Goal: Task Accomplishment & Management: Manage account settings

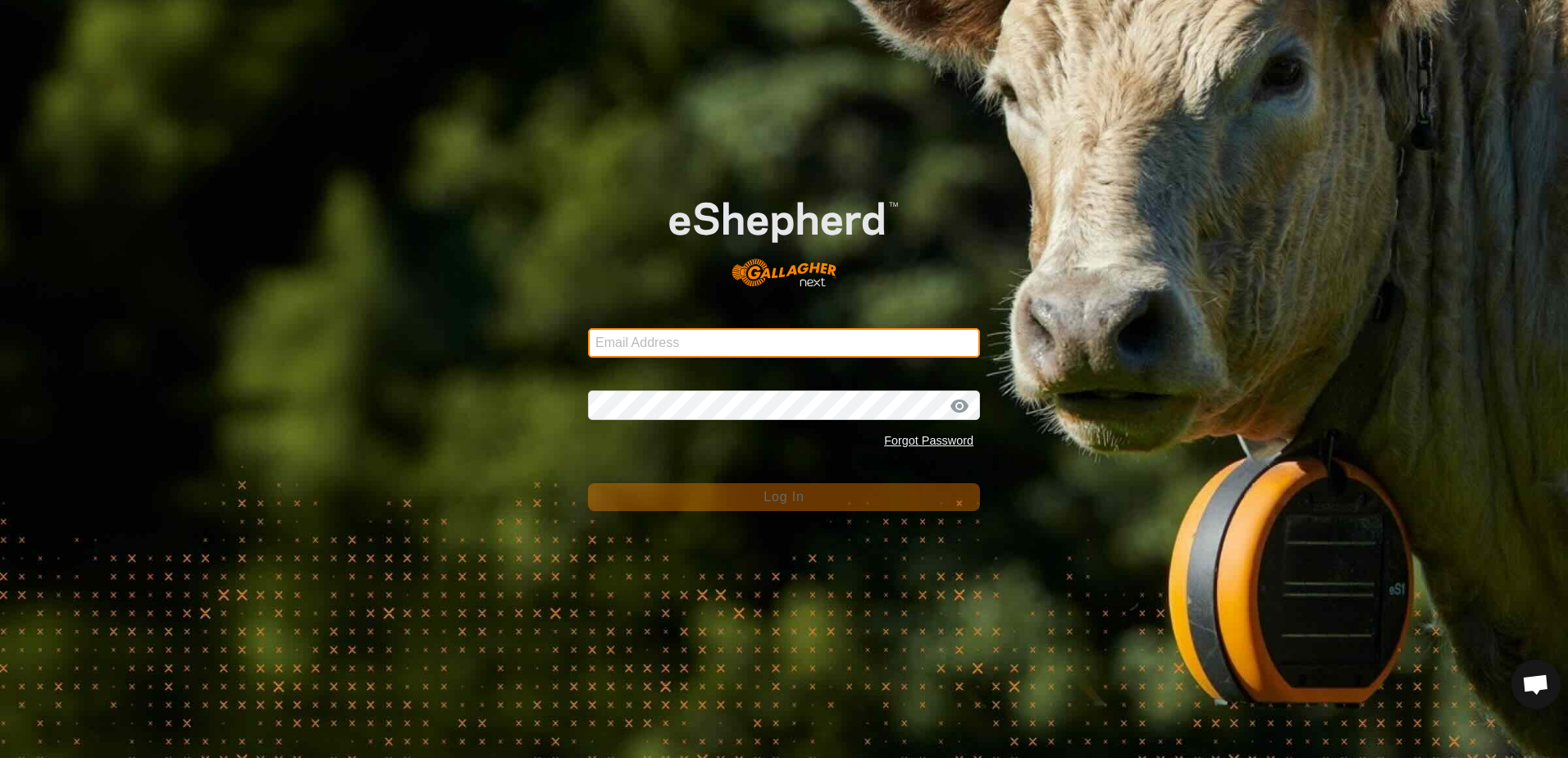
click at [693, 340] on input "Email Address" at bounding box center [784, 343] width 392 height 29
type input "[EMAIL_ADDRESS][DOMAIN_NAME]"
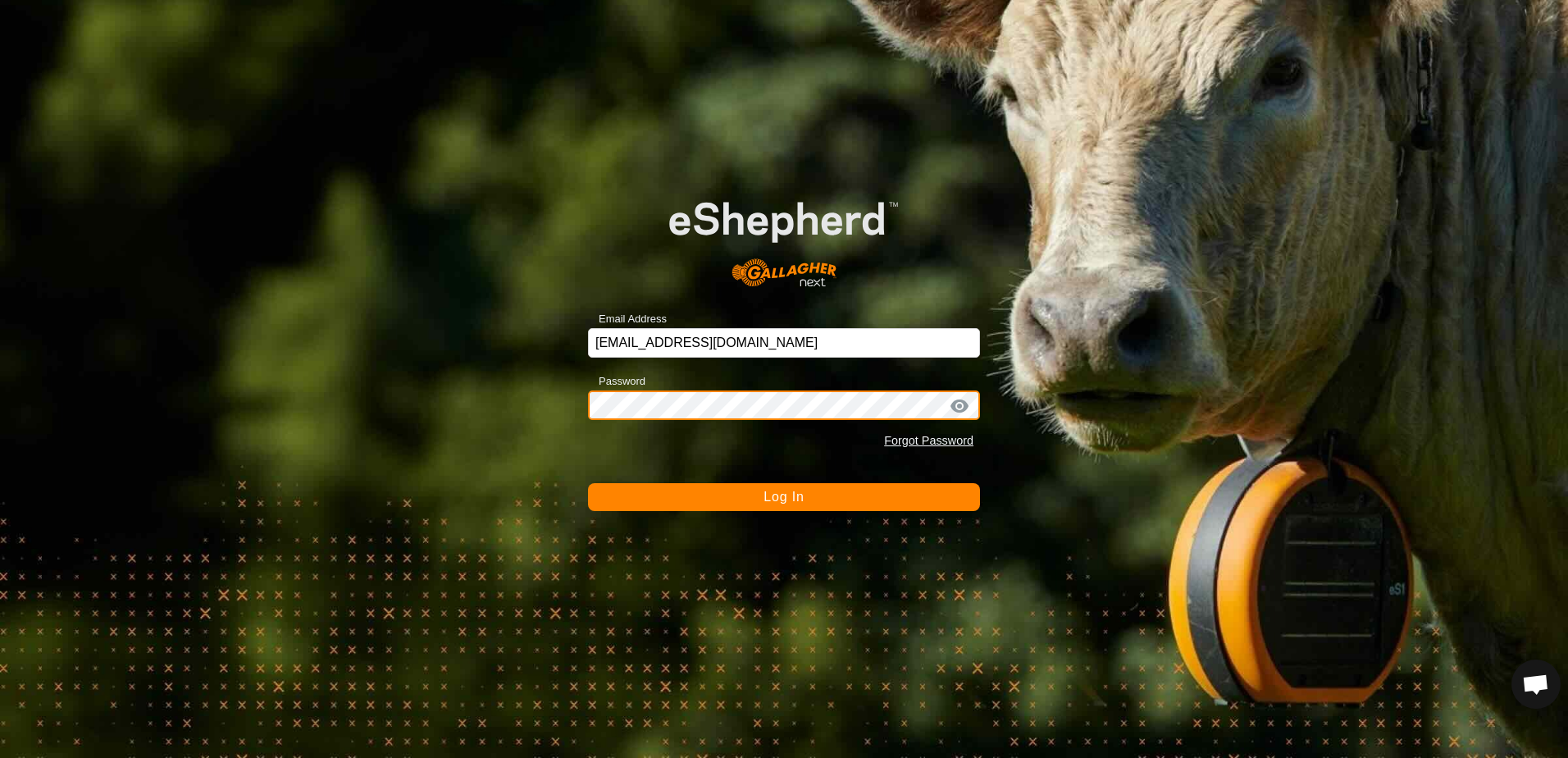
click at [588, 483] on button "Log In" at bounding box center [784, 497] width 392 height 28
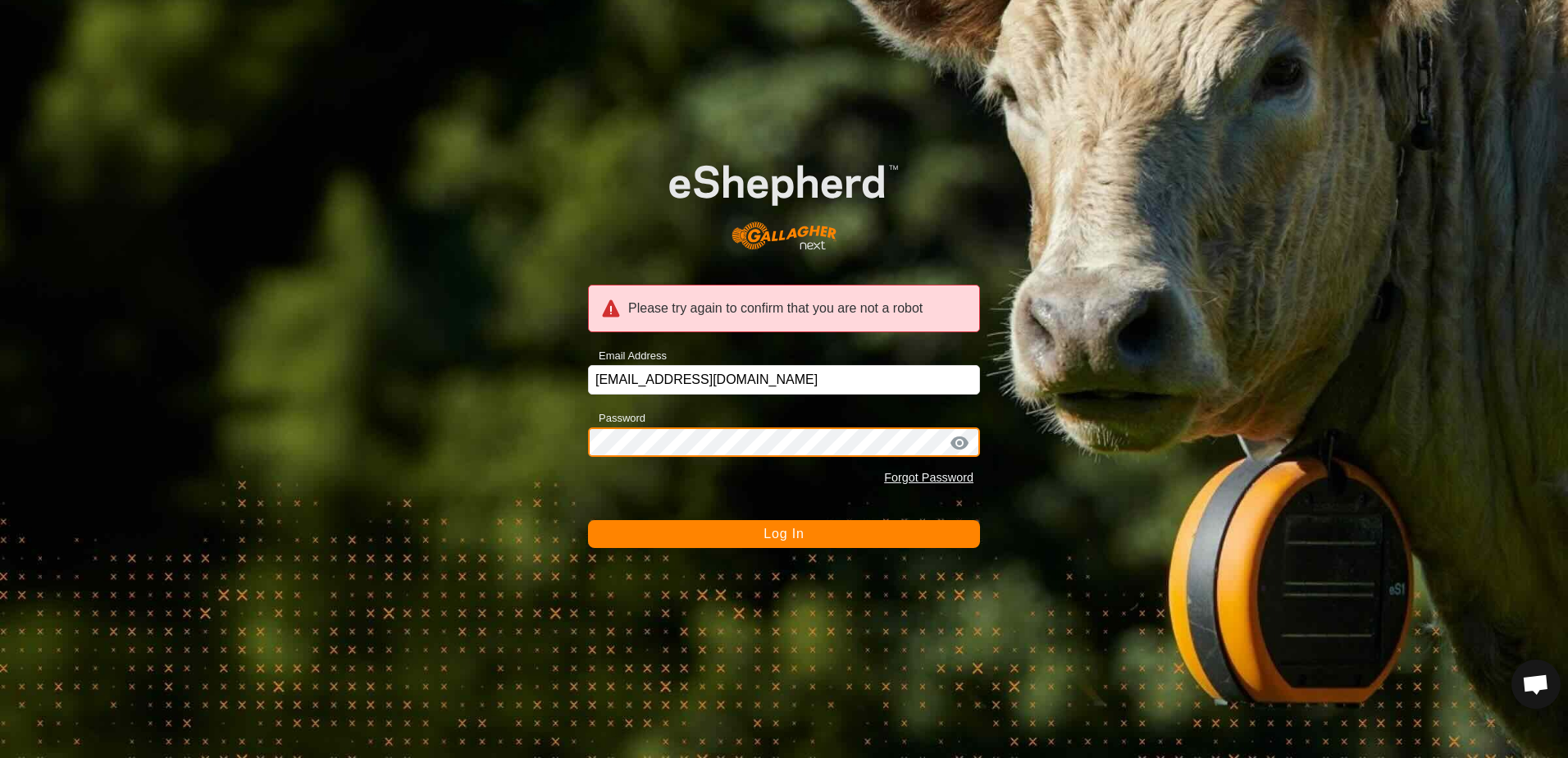
click at [493, 455] on div "Please try again to confirm that you are not a robot Email Address [EMAIL_ADDRE…" at bounding box center [784, 379] width 1568 height 758
click at [588, 520] on button "Log In" at bounding box center [784, 534] width 392 height 28
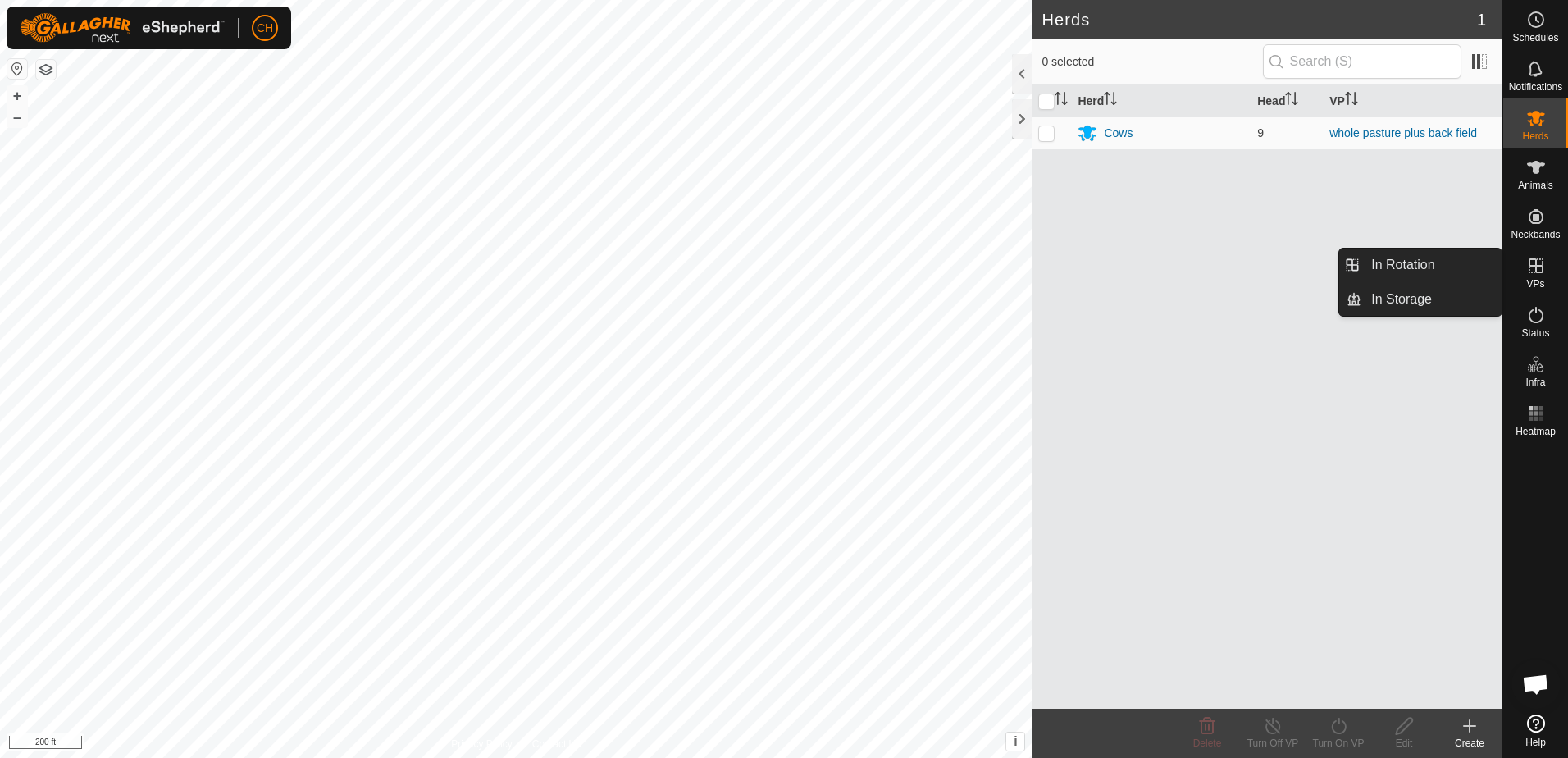
click at [1538, 275] on icon at bounding box center [1535, 265] width 19 height 19
click at [1427, 266] on link "In Rotation" at bounding box center [1431, 265] width 140 height 33
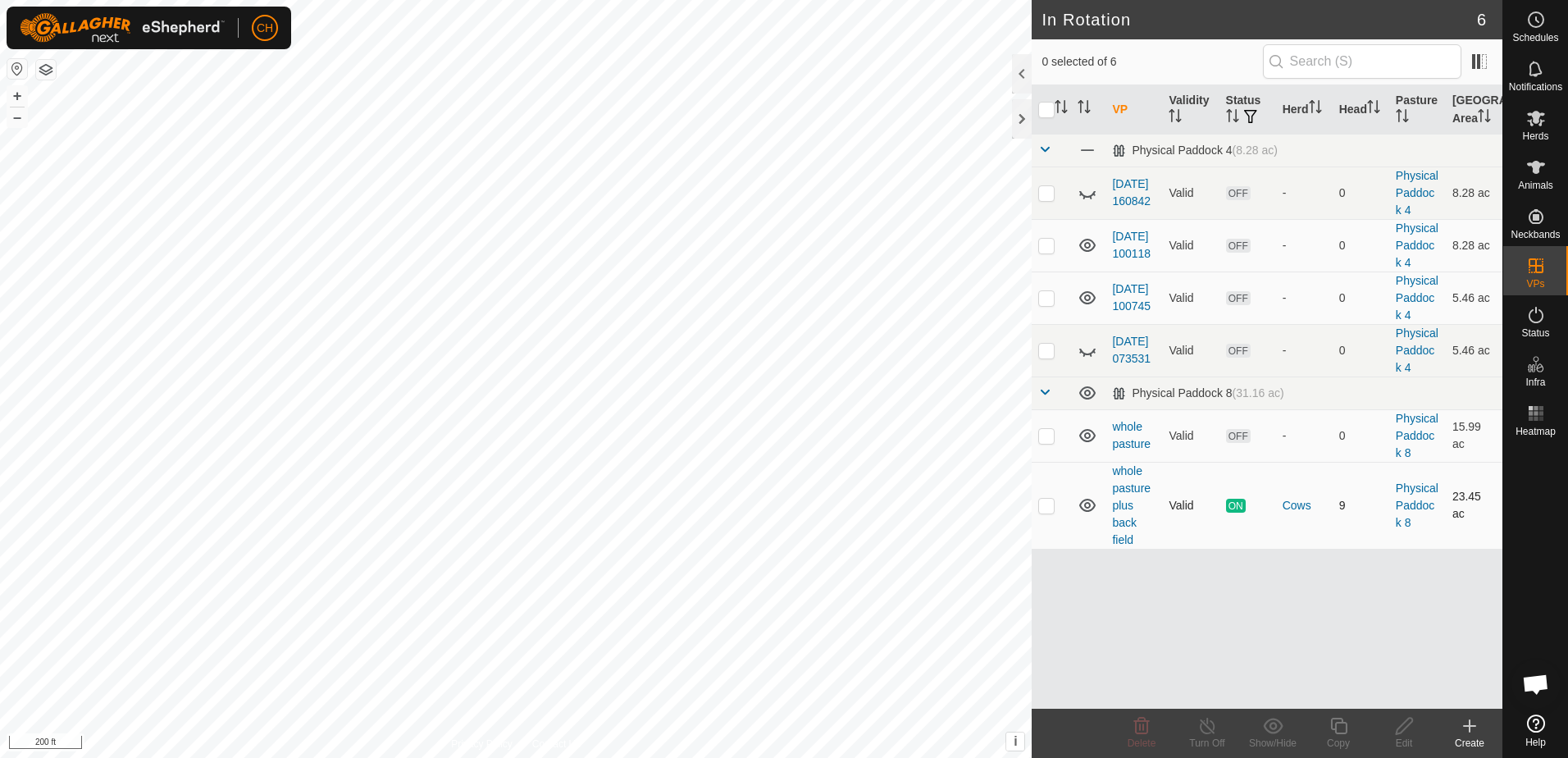
click at [1044, 506] on p-checkbox at bounding box center [1046, 505] width 17 height 13
click at [1051, 509] on p-checkbox at bounding box center [1046, 505] width 17 height 13
checkbox input "false"
click at [1088, 507] on icon at bounding box center [1086, 504] width 19 height 19
click at [1049, 437] on p-checkbox at bounding box center [1046, 436] width 17 height 13
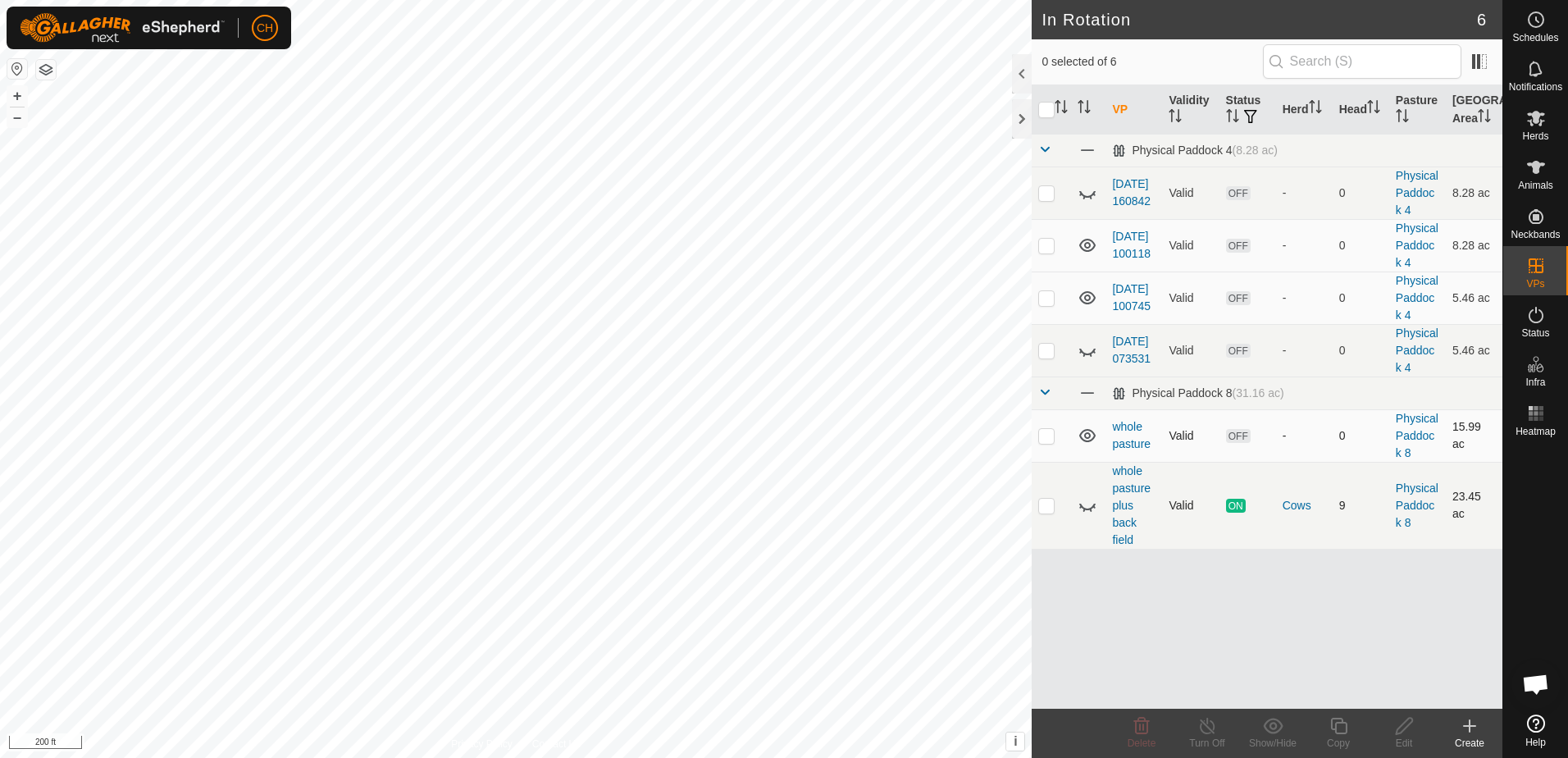
checkbox input "true"
click at [1402, 734] on icon at bounding box center [1404, 725] width 20 height 19
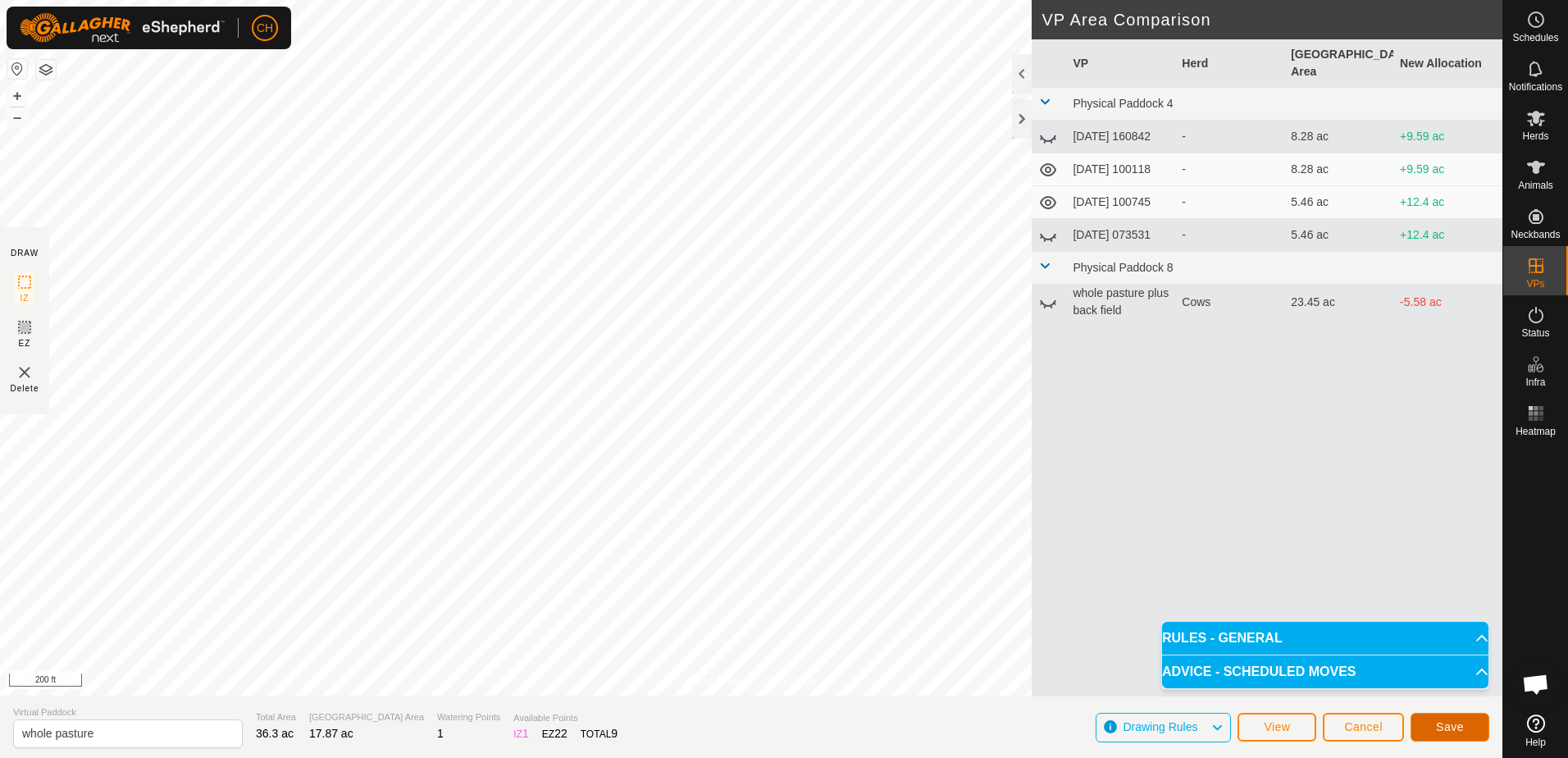
click at [1441, 724] on span "Save" at bounding box center [1449, 727] width 28 height 13
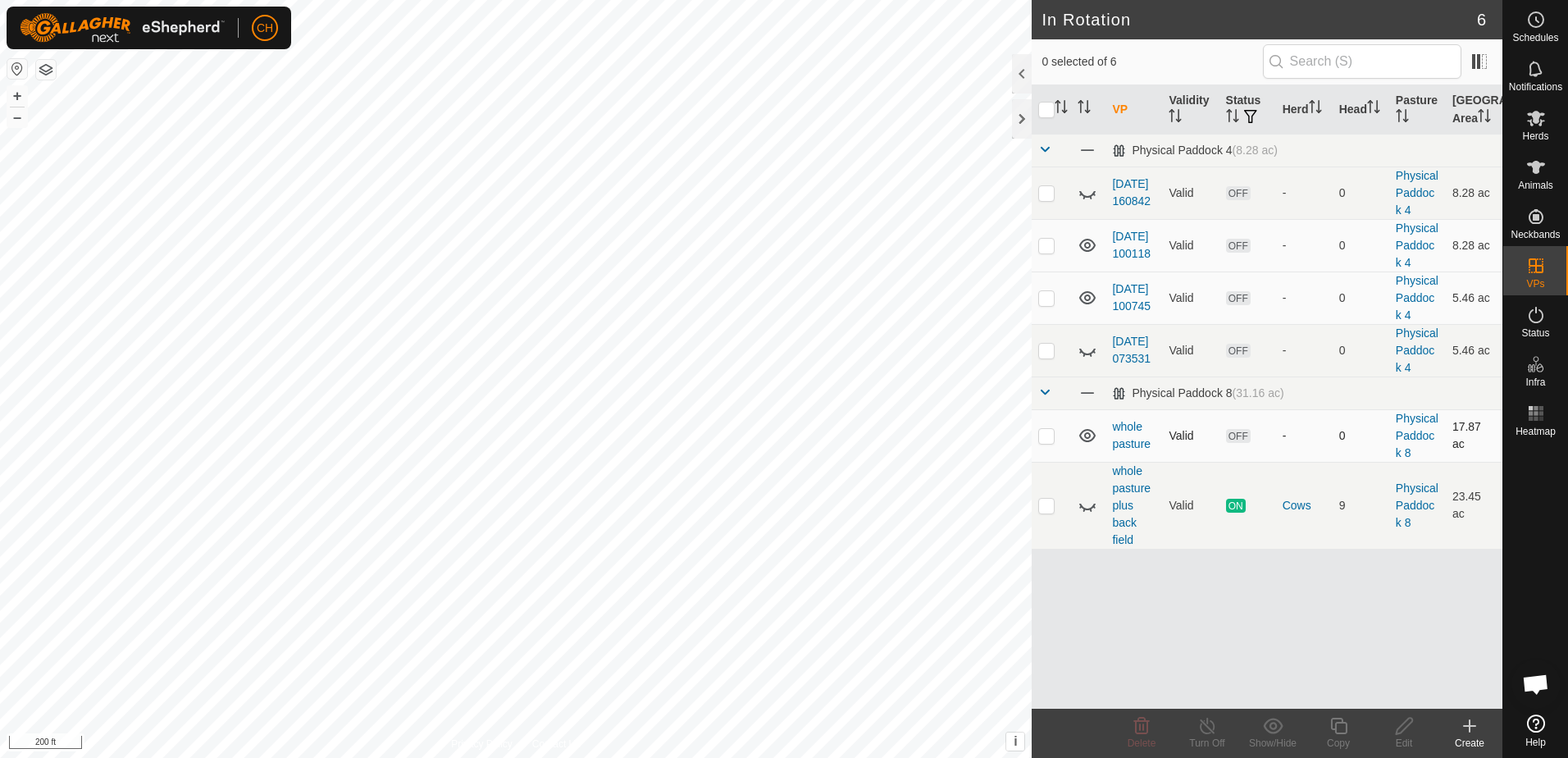
click at [1046, 436] on p-checkbox at bounding box center [1046, 436] width 17 height 13
checkbox input "false"
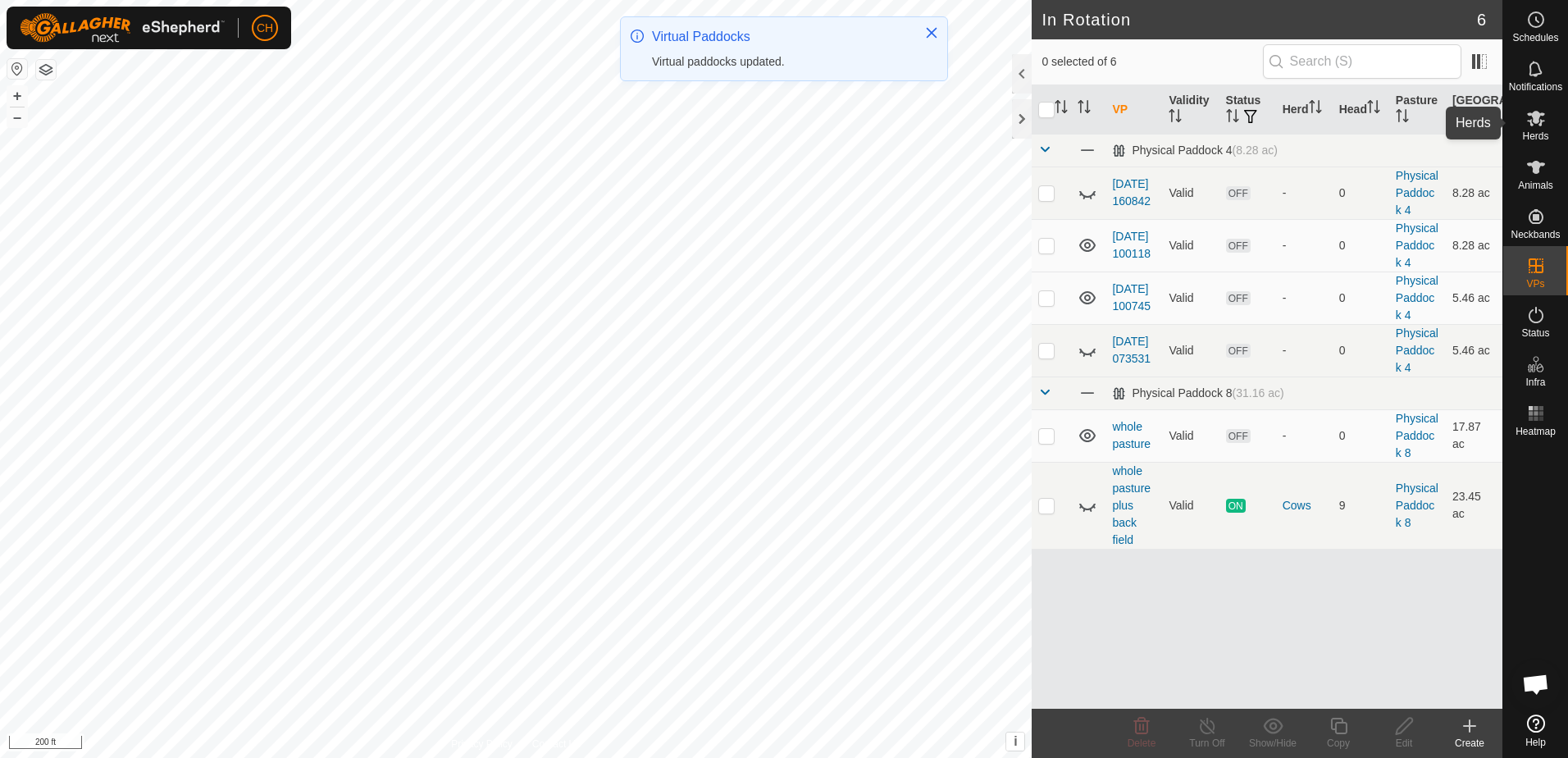
click at [1532, 122] on icon at bounding box center [1535, 117] width 19 height 19
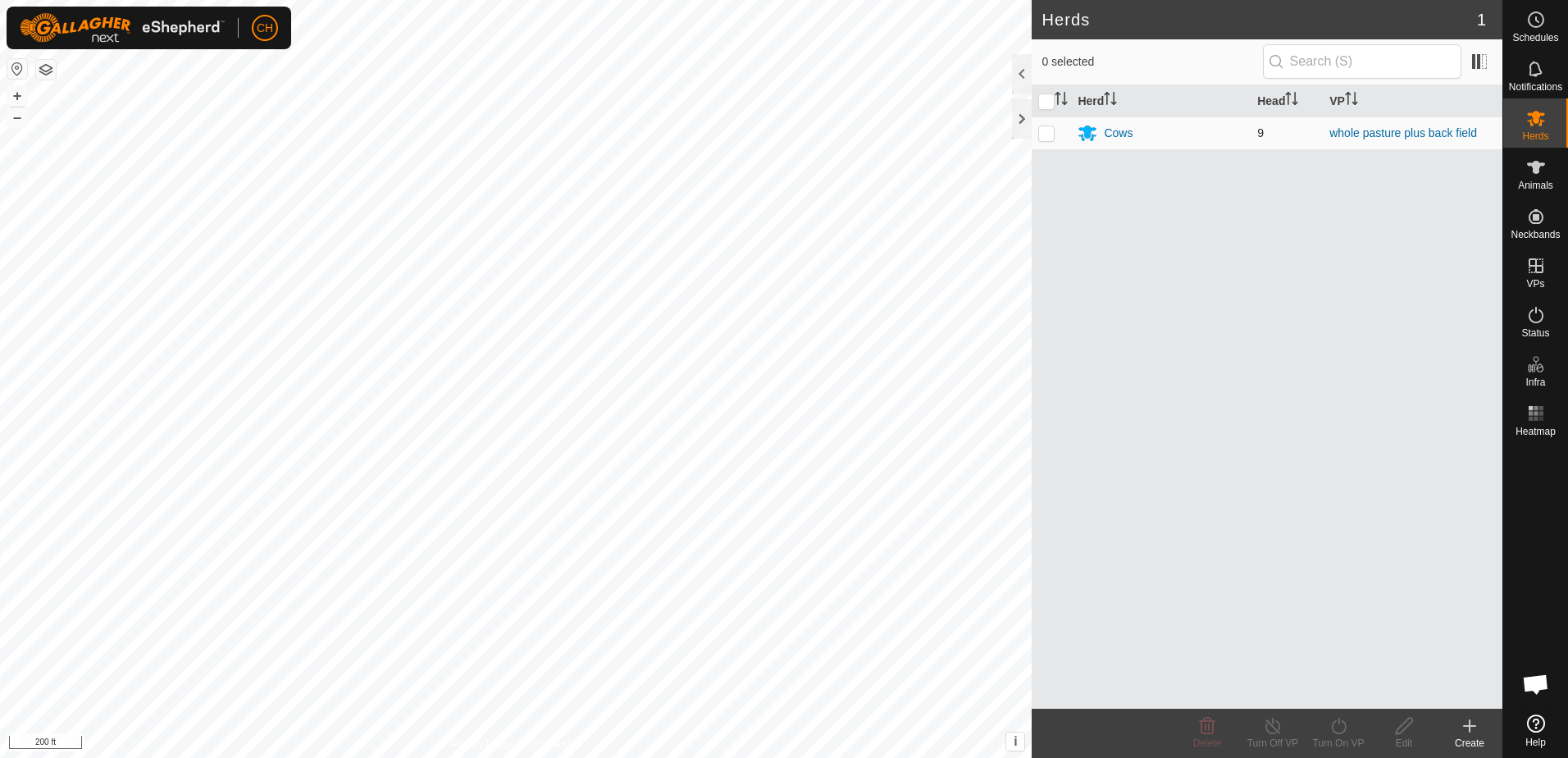
click at [1047, 133] on p-checkbox at bounding box center [1046, 133] width 17 height 13
checkbox input "true"
click at [1336, 730] on icon at bounding box center [1338, 725] width 20 height 19
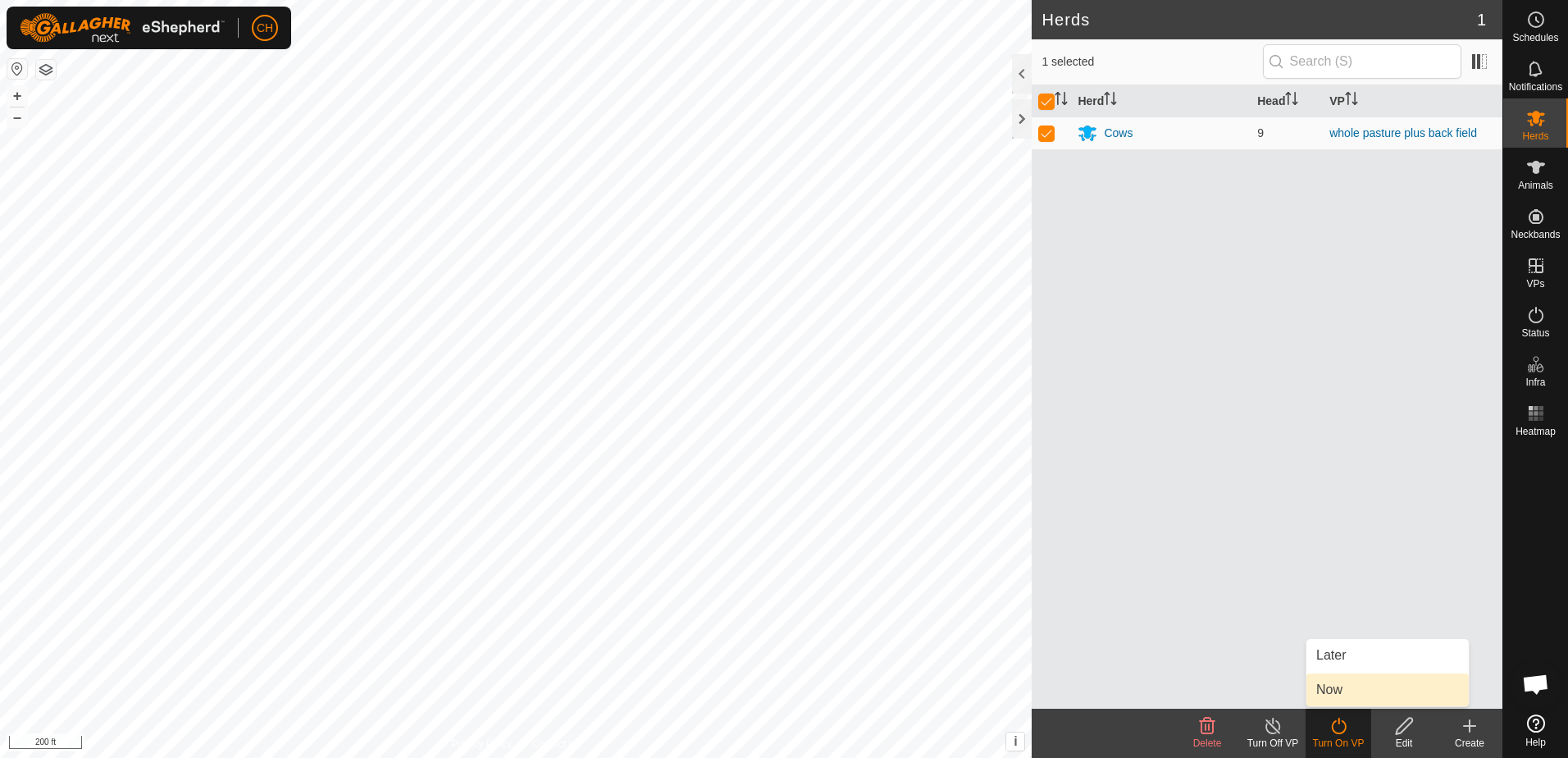
click at [1337, 690] on link "Now" at bounding box center [1388, 689] width 162 height 33
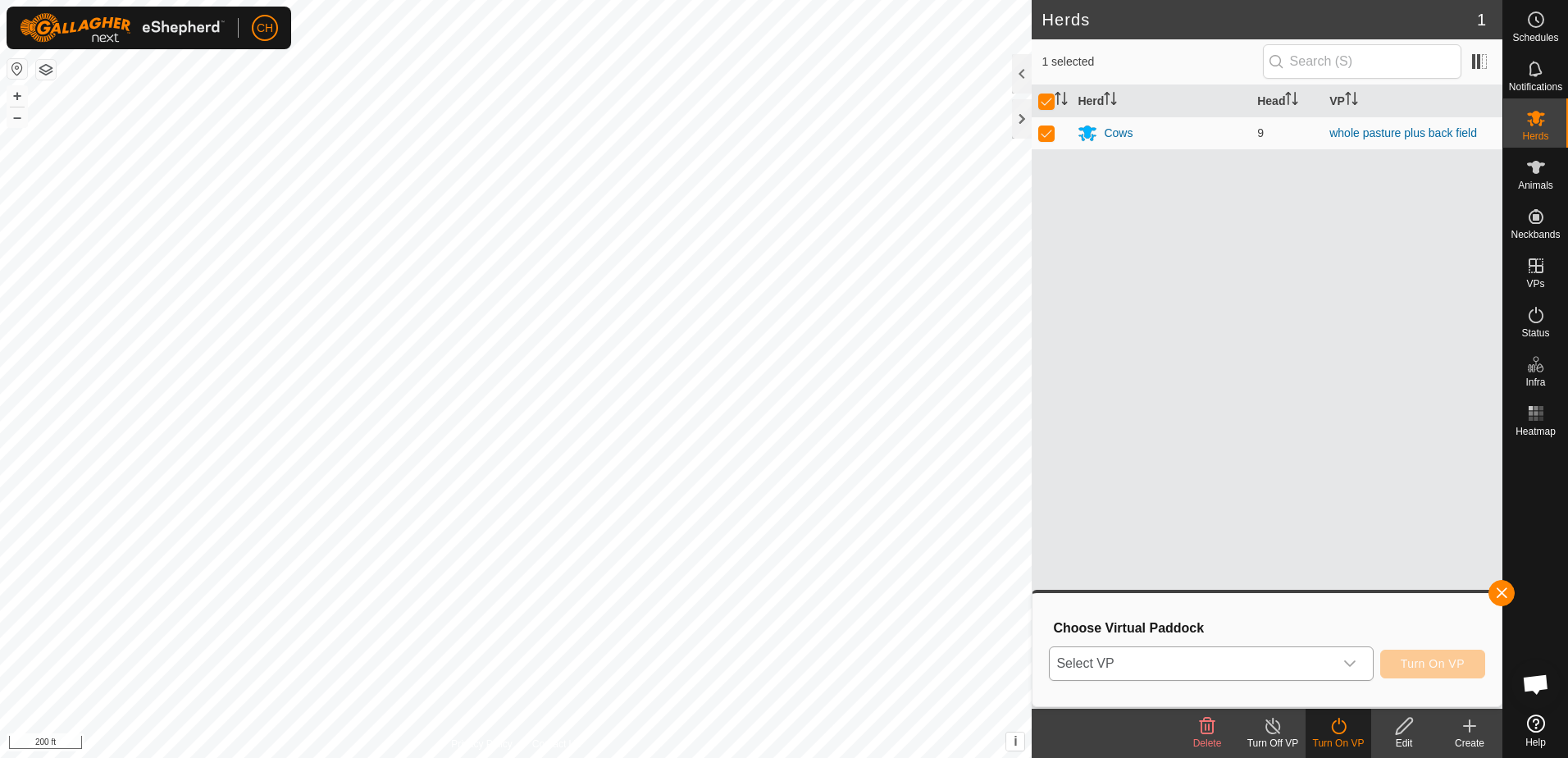
click at [1353, 664] on icon "dropdown trigger" at bounding box center [1350, 663] width 13 height 13
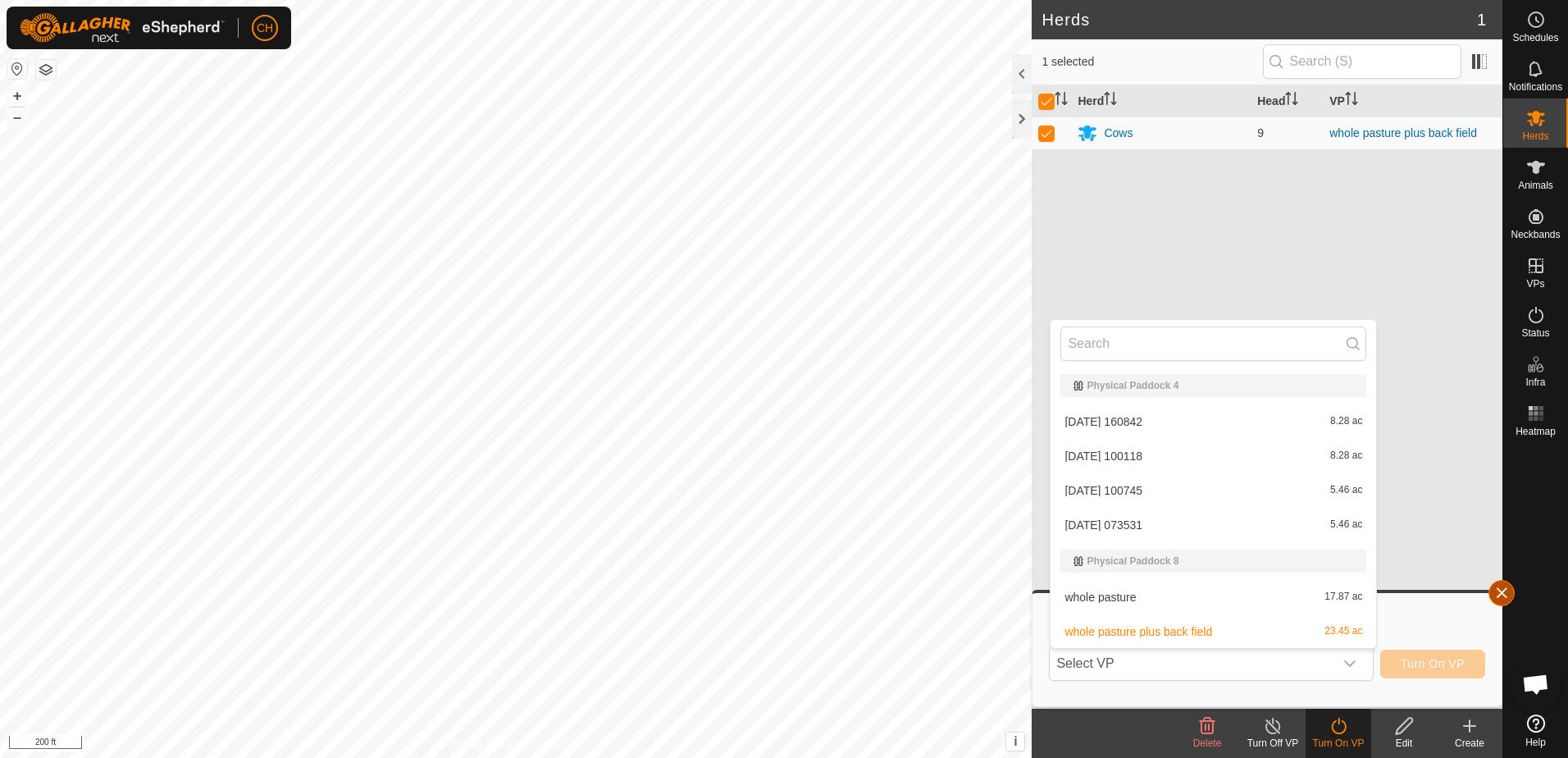
click at [1500, 592] on button "button" at bounding box center [1501, 592] width 26 height 26
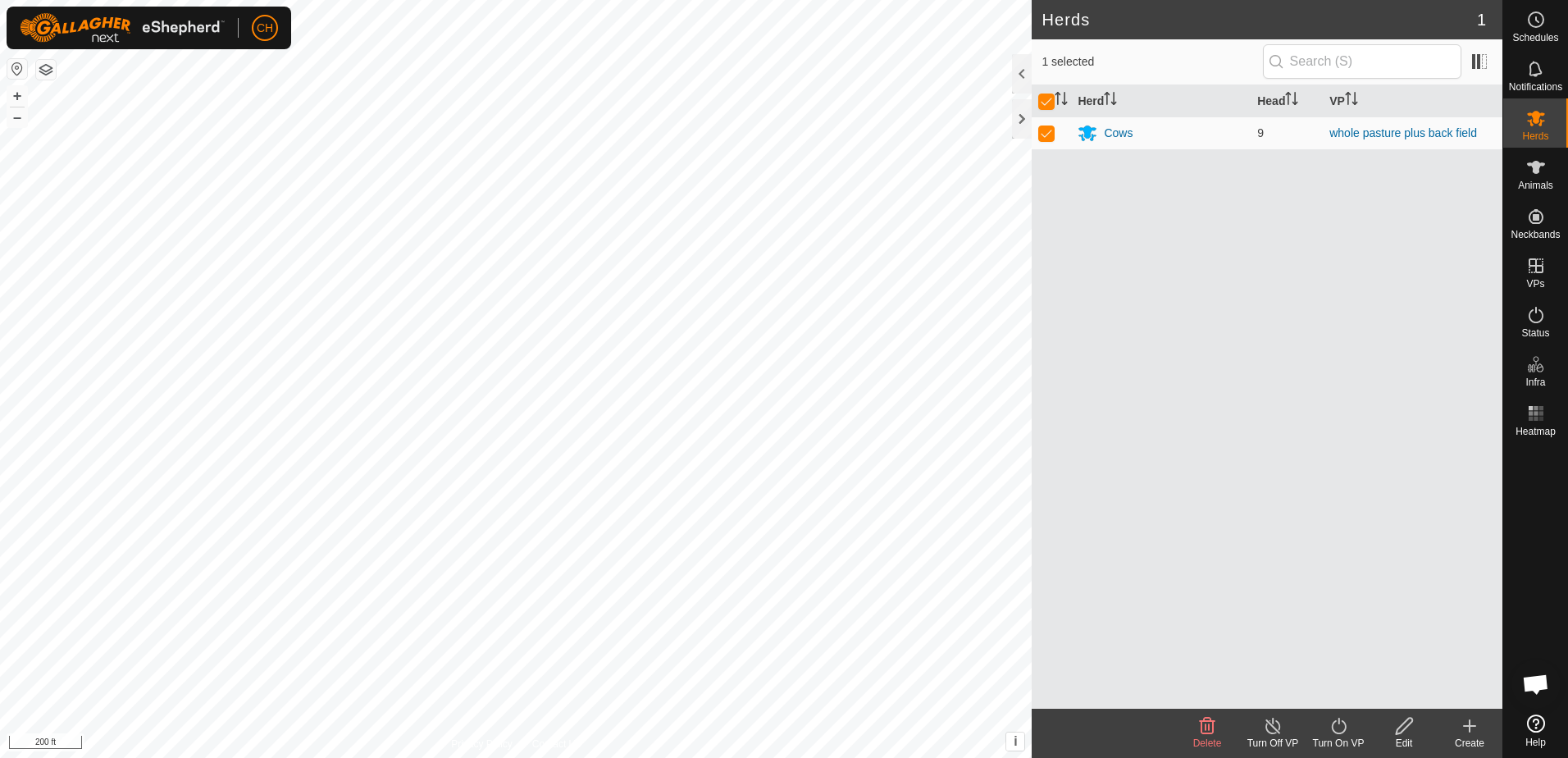
click at [1339, 733] on icon at bounding box center [1338, 726] width 15 height 17
click at [1347, 658] on link "Later" at bounding box center [1388, 655] width 162 height 33
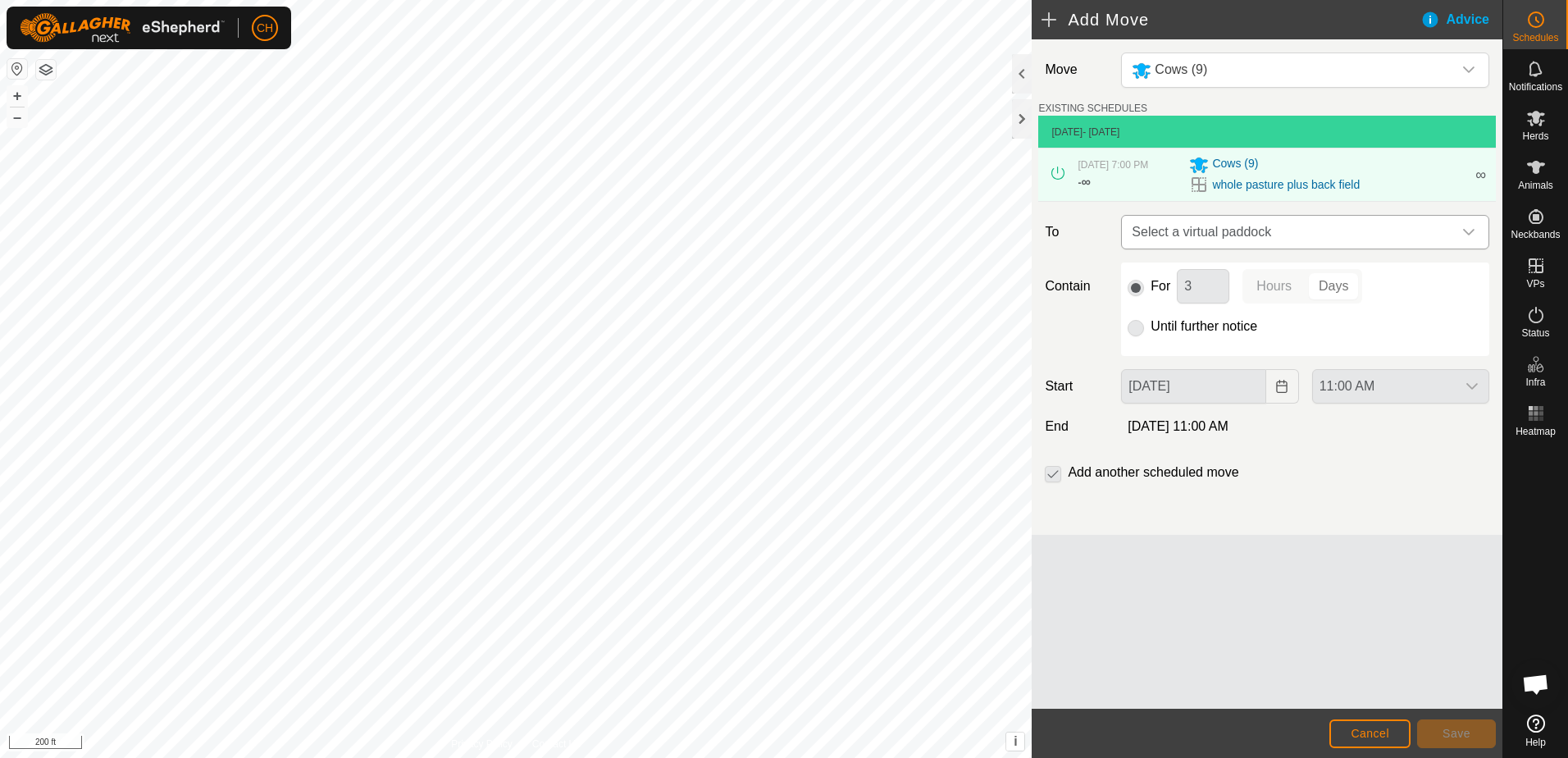
click at [1478, 232] on div "dropdown trigger" at bounding box center [1468, 231] width 33 height 33
click at [1473, 274] on input "text" at bounding box center [1305, 275] width 347 height 34
click at [1540, 126] on icon at bounding box center [1536, 118] width 18 height 16
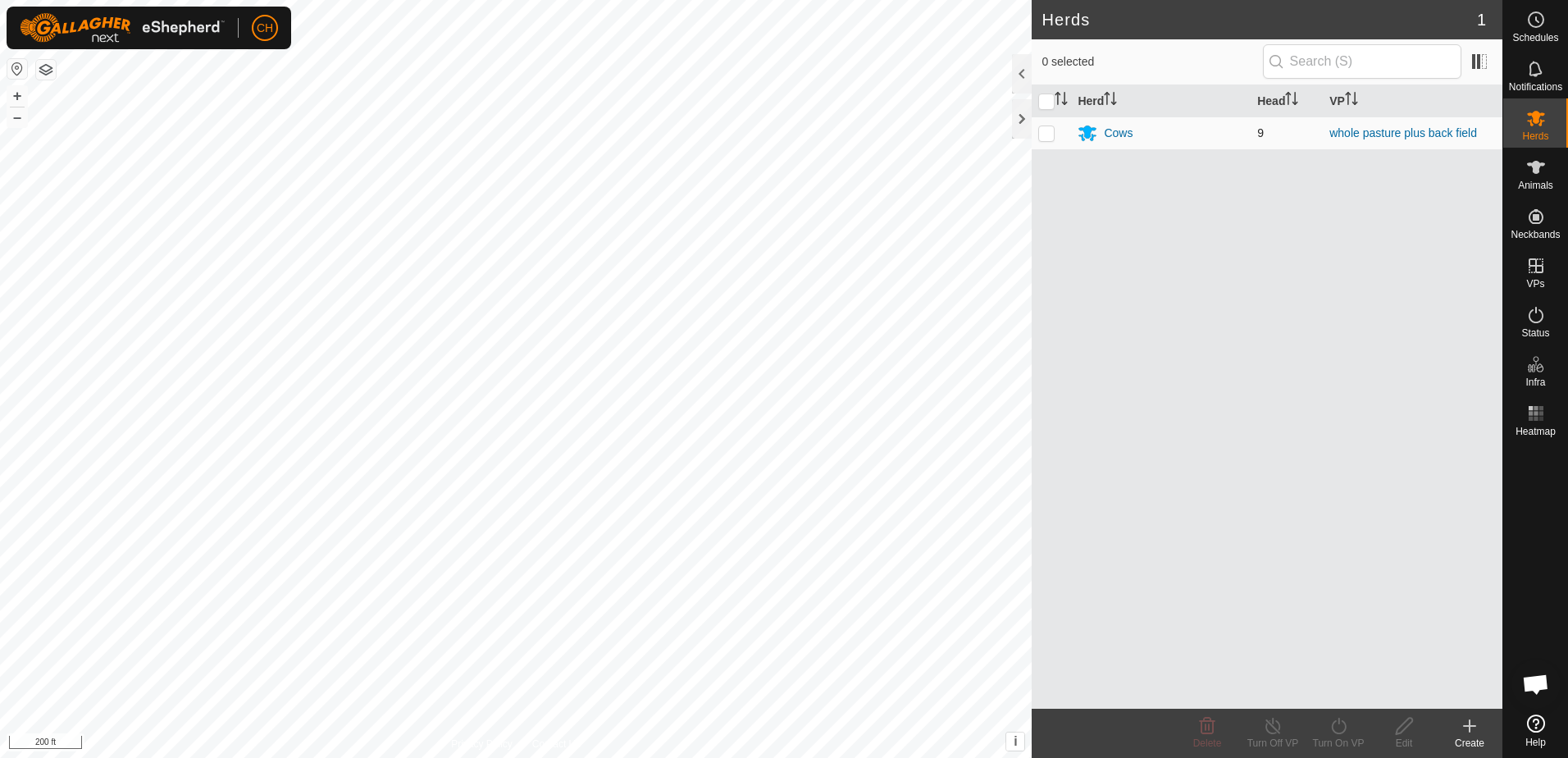
click at [1048, 136] on p-checkbox at bounding box center [1046, 133] width 17 height 13
checkbox input "true"
click at [1339, 718] on icon at bounding box center [1338, 725] width 20 height 19
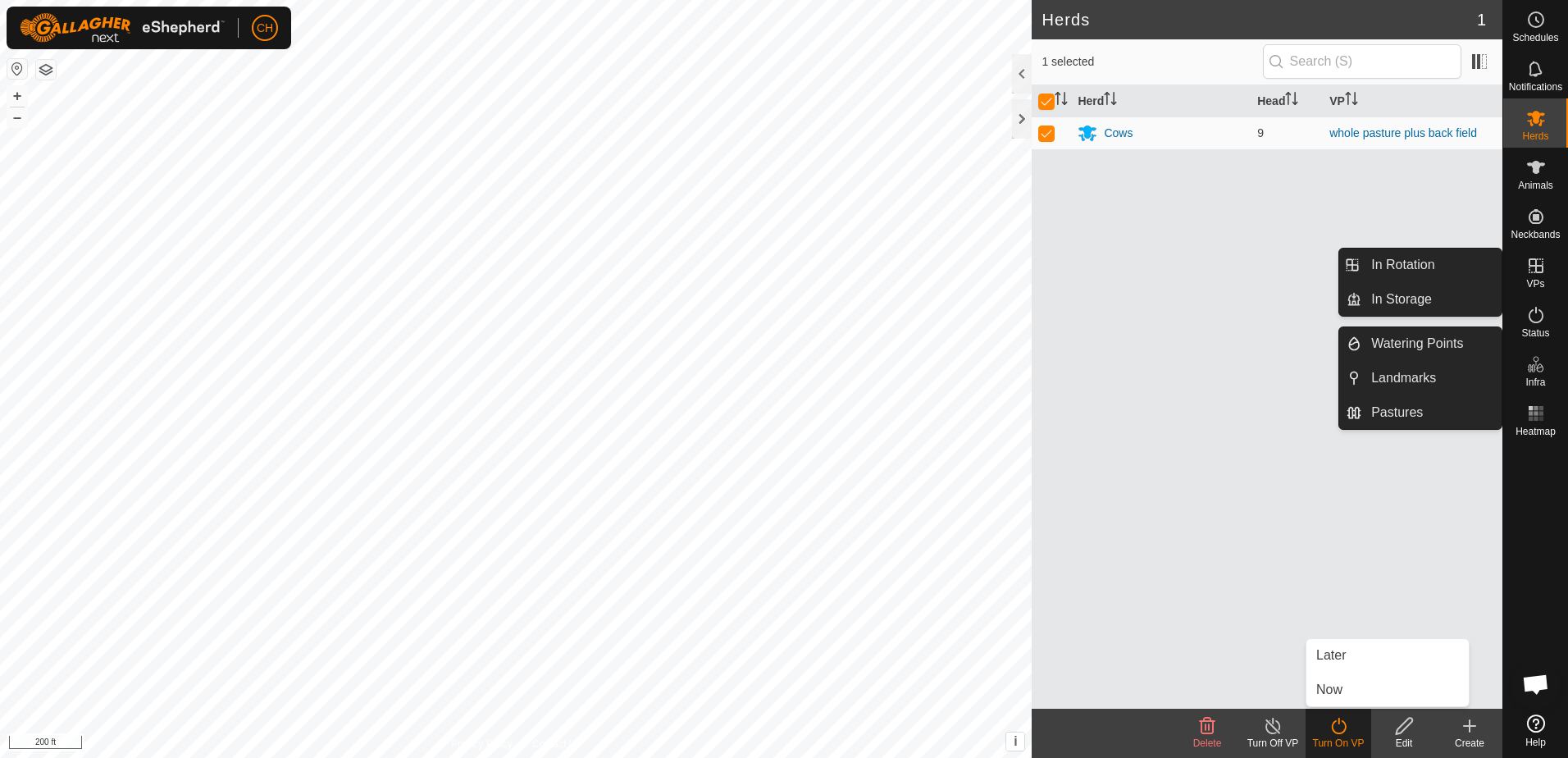
click at [1539, 277] on es-virtualpaddocks-svg-icon at bounding box center [1535, 266] width 29 height 26
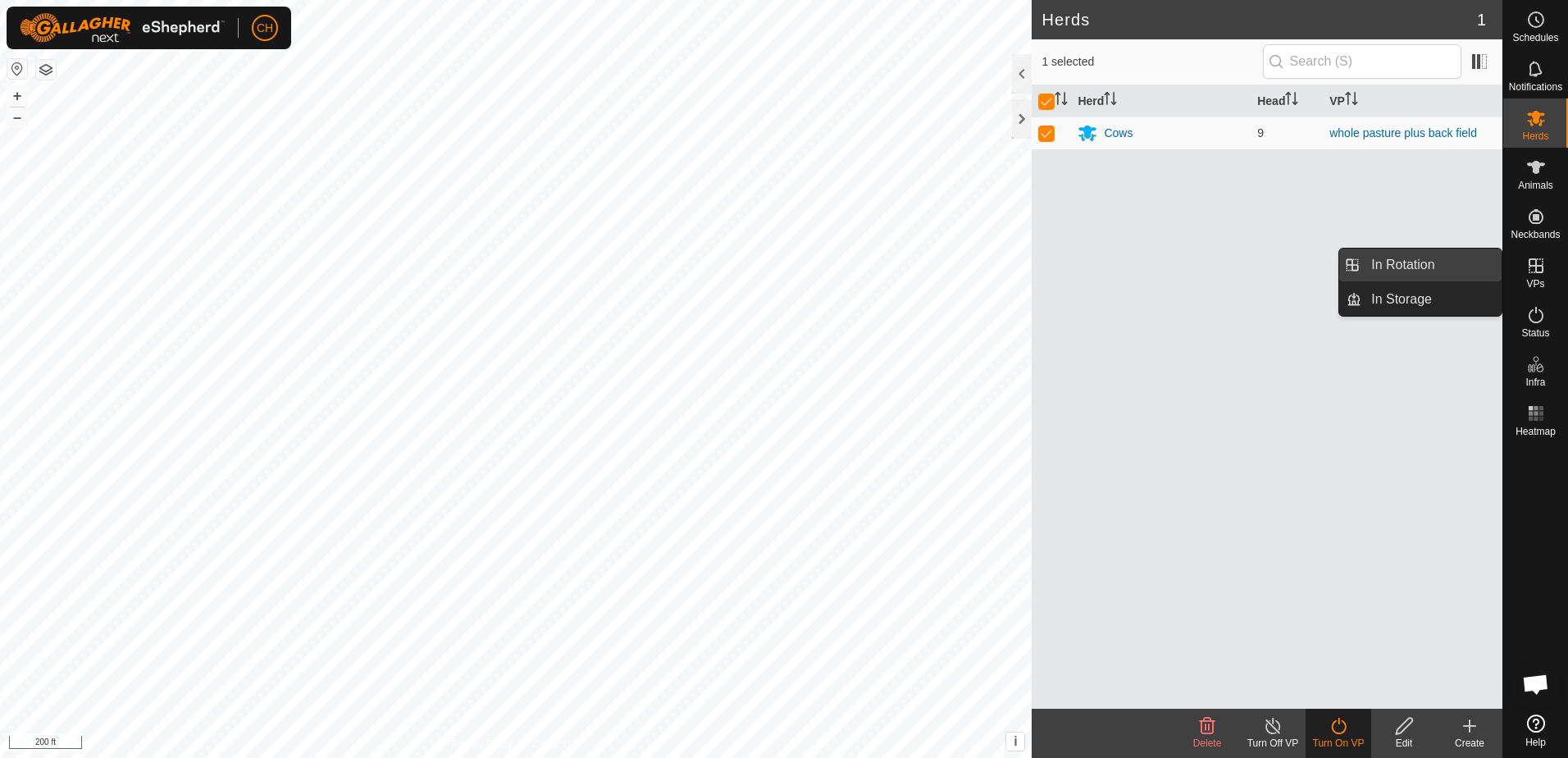
click at [1398, 264] on link "In Rotation" at bounding box center [1431, 265] width 140 height 33
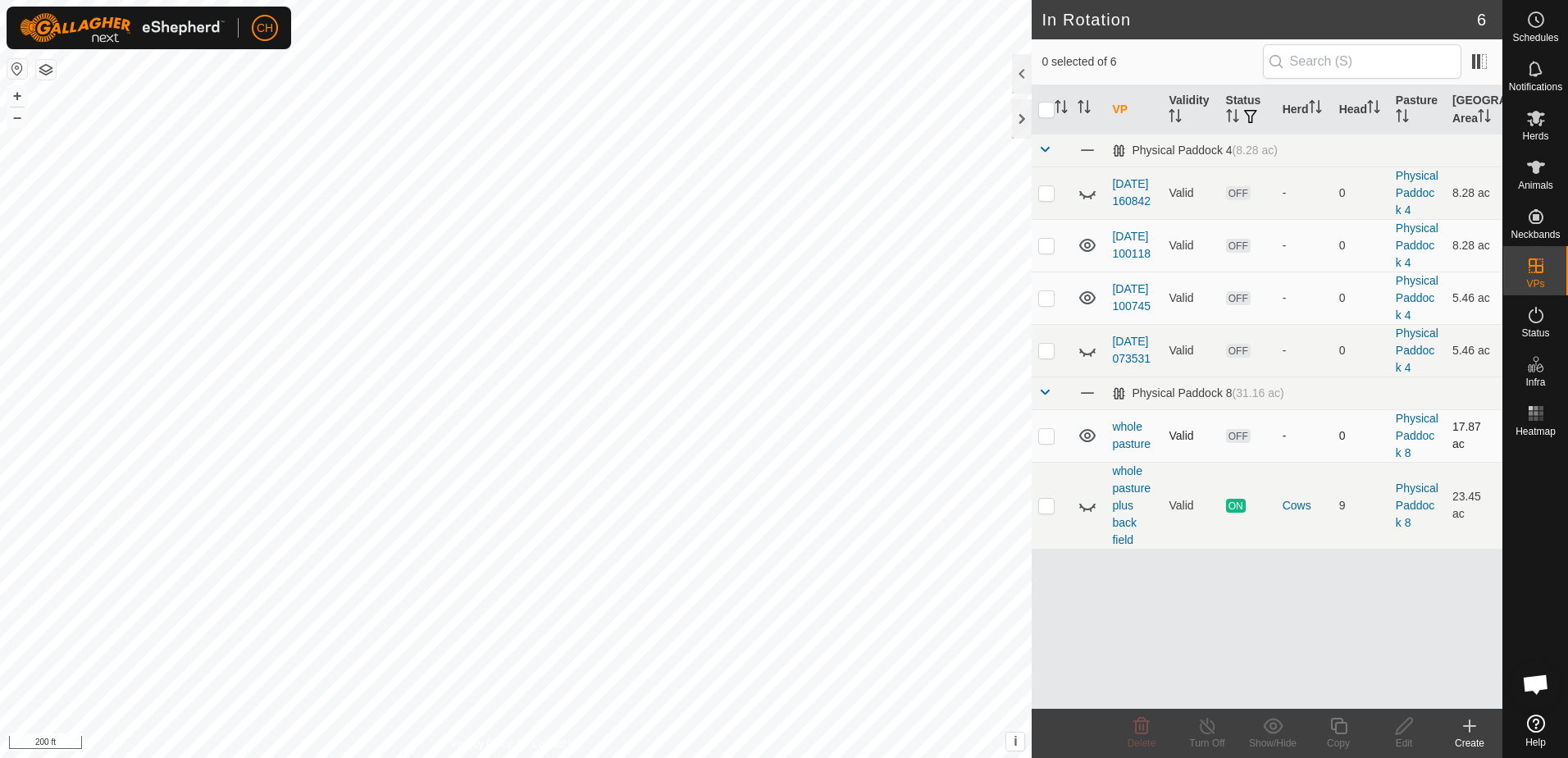
click at [1048, 438] on p-checkbox at bounding box center [1046, 436] width 17 height 13
click at [1050, 435] on p-checkbox at bounding box center [1046, 436] width 17 height 13
checkbox input "false"
click at [1045, 506] on p-checkbox at bounding box center [1046, 505] width 17 height 13
checkbox input "true"
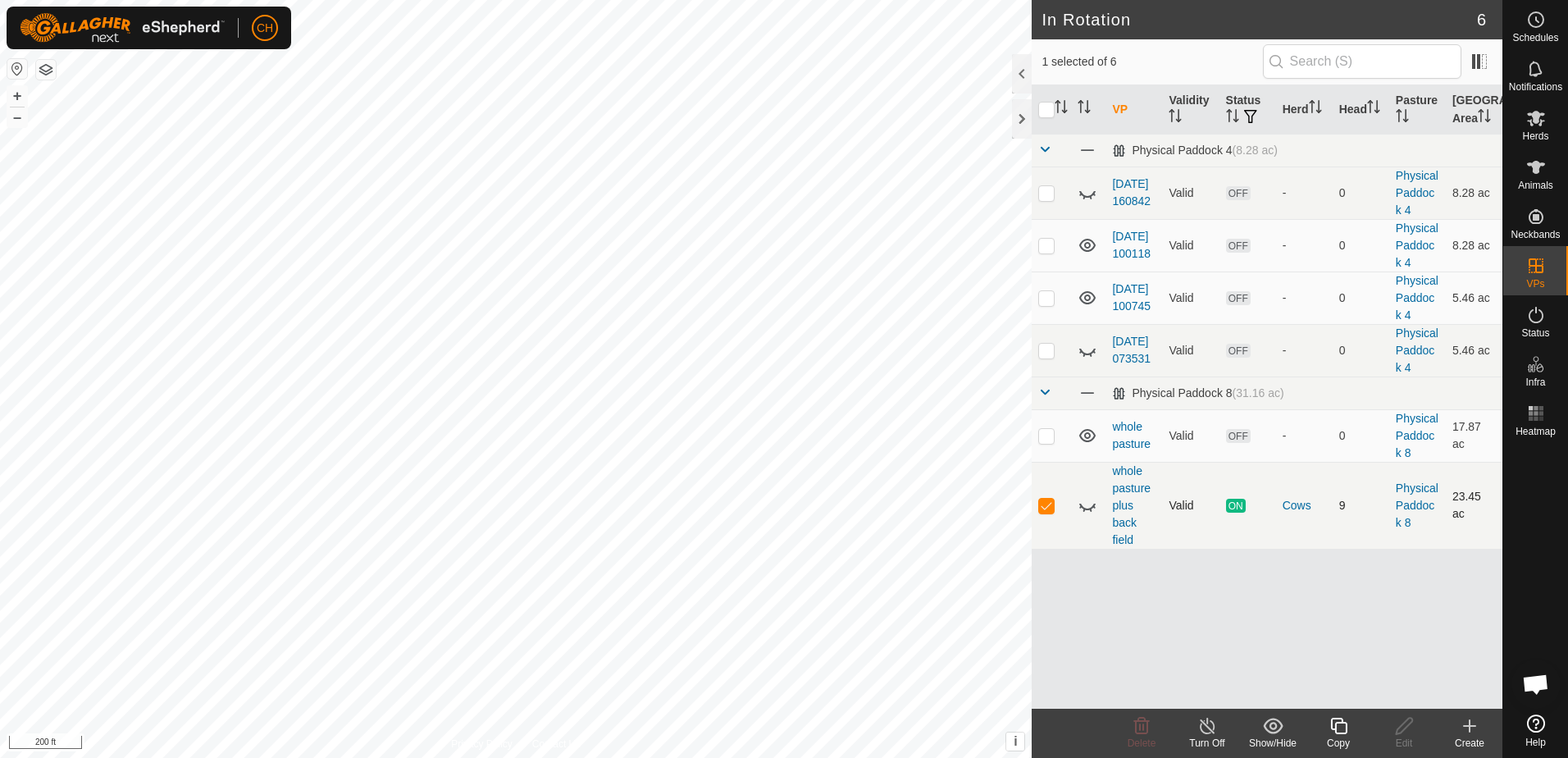
click at [1084, 507] on icon at bounding box center [1086, 504] width 19 height 19
click at [1048, 433] on p-checkbox at bounding box center [1046, 436] width 17 height 13
checkbox input "true"
click at [1048, 508] on p-checkbox at bounding box center [1046, 505] width 17 height 13
checkbox input "false"
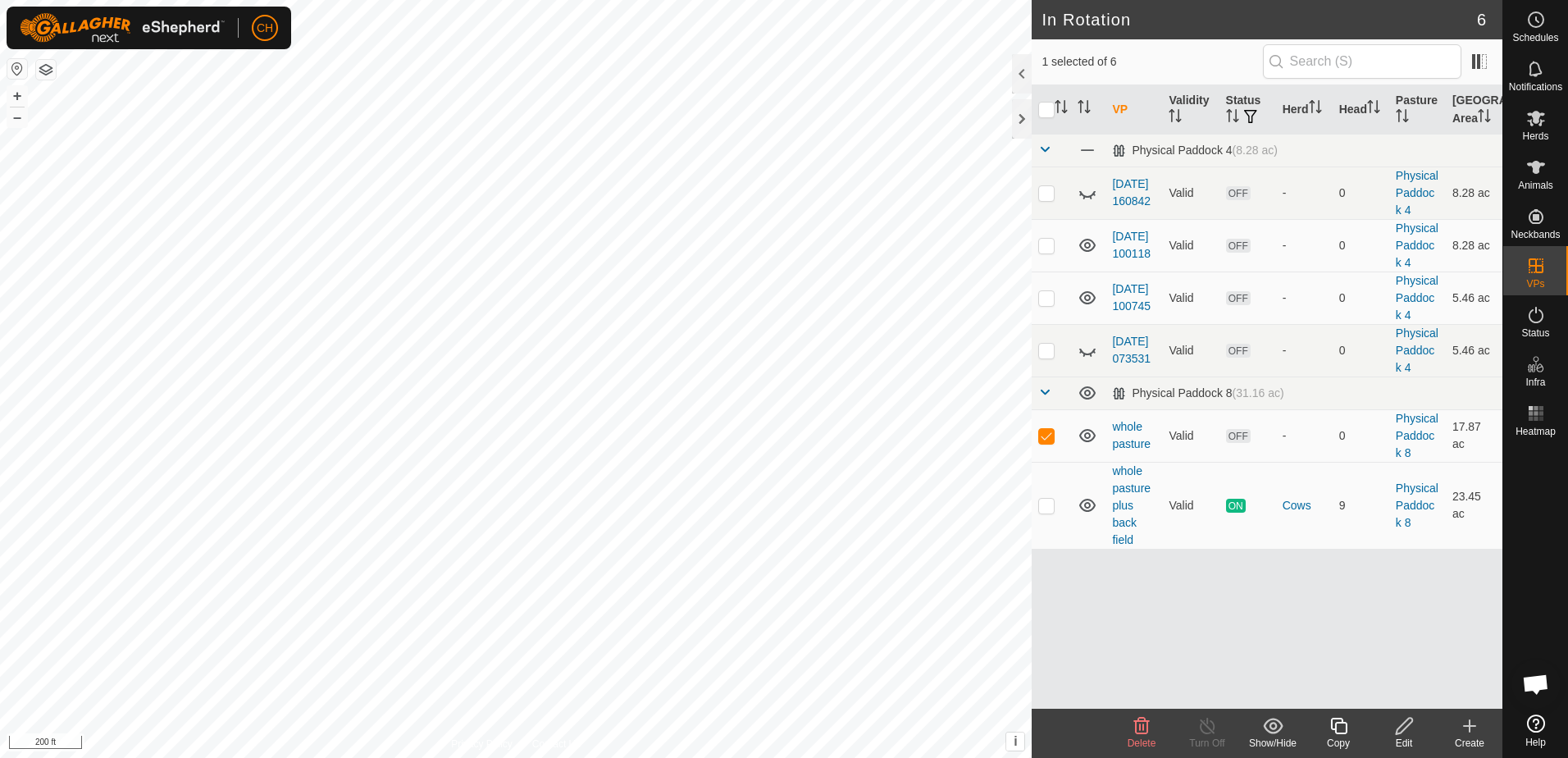
click at [1406, 734] on icon at bounding box center [1404, 725] width 20 height 19
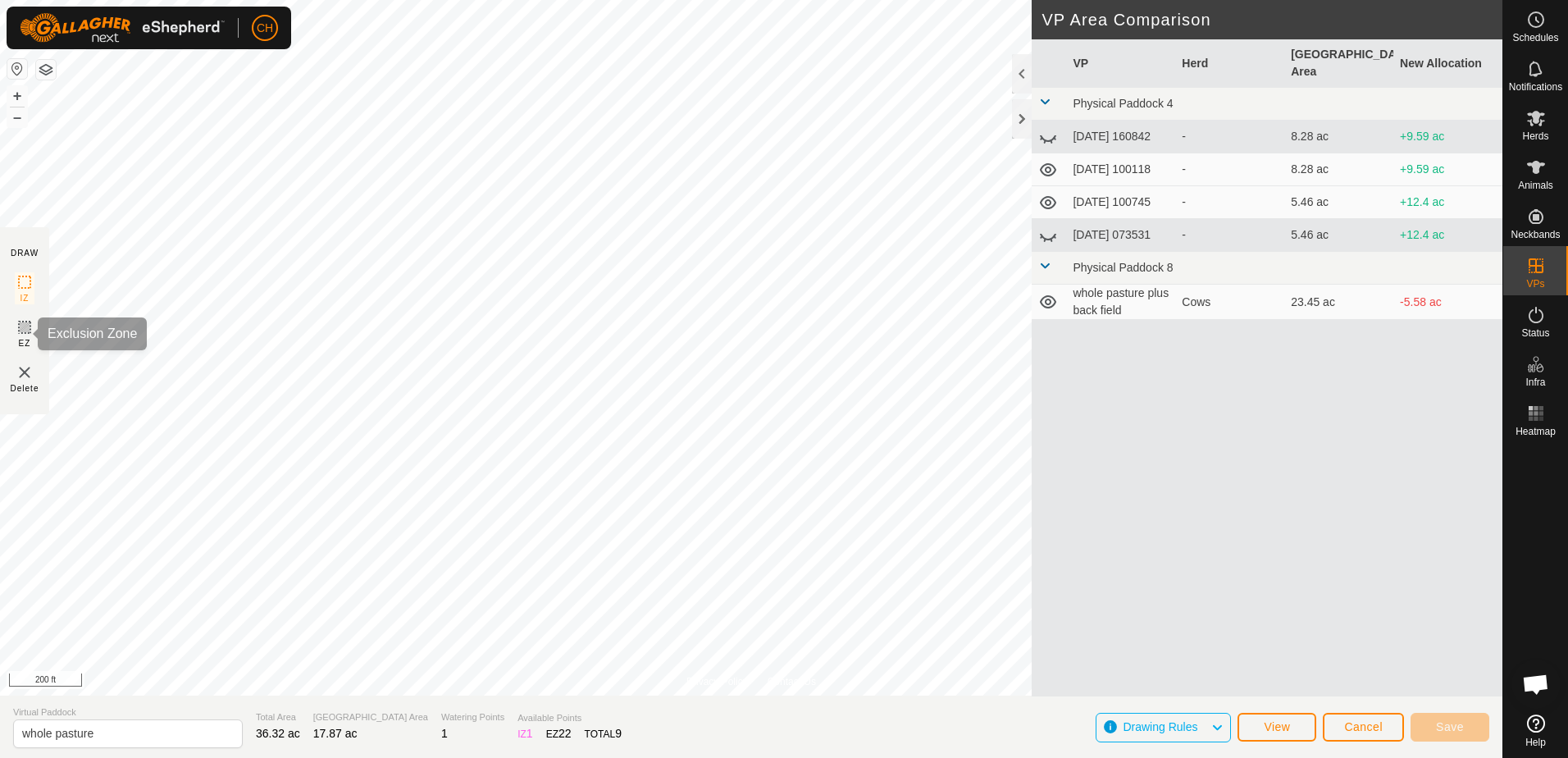
click at [25, 332] on icon at bounding box center [24, 327] width 10 height 10
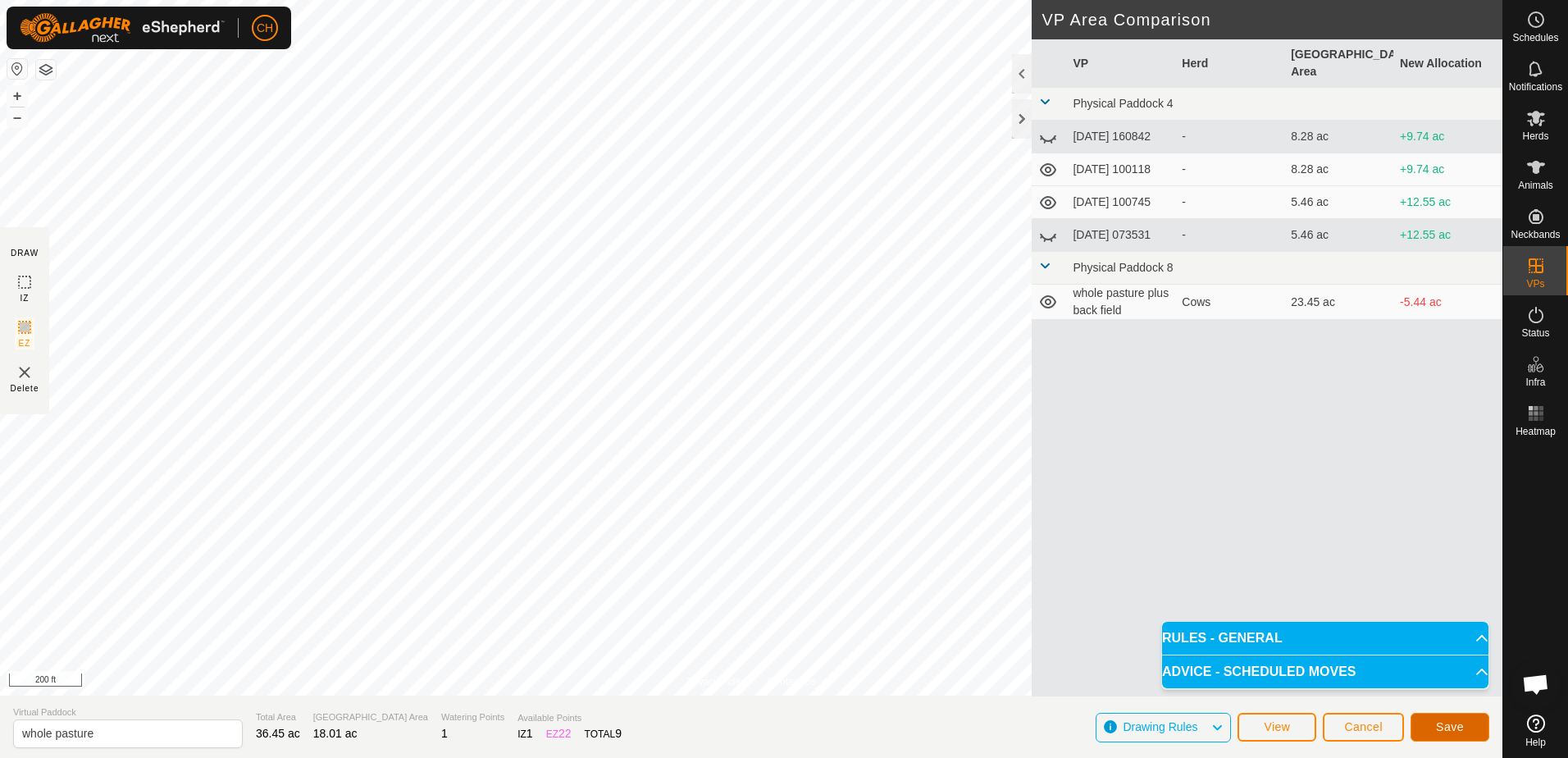
click at [1454, 729] on span "Save" at bounding box center [1449, 727] width 28 height 13
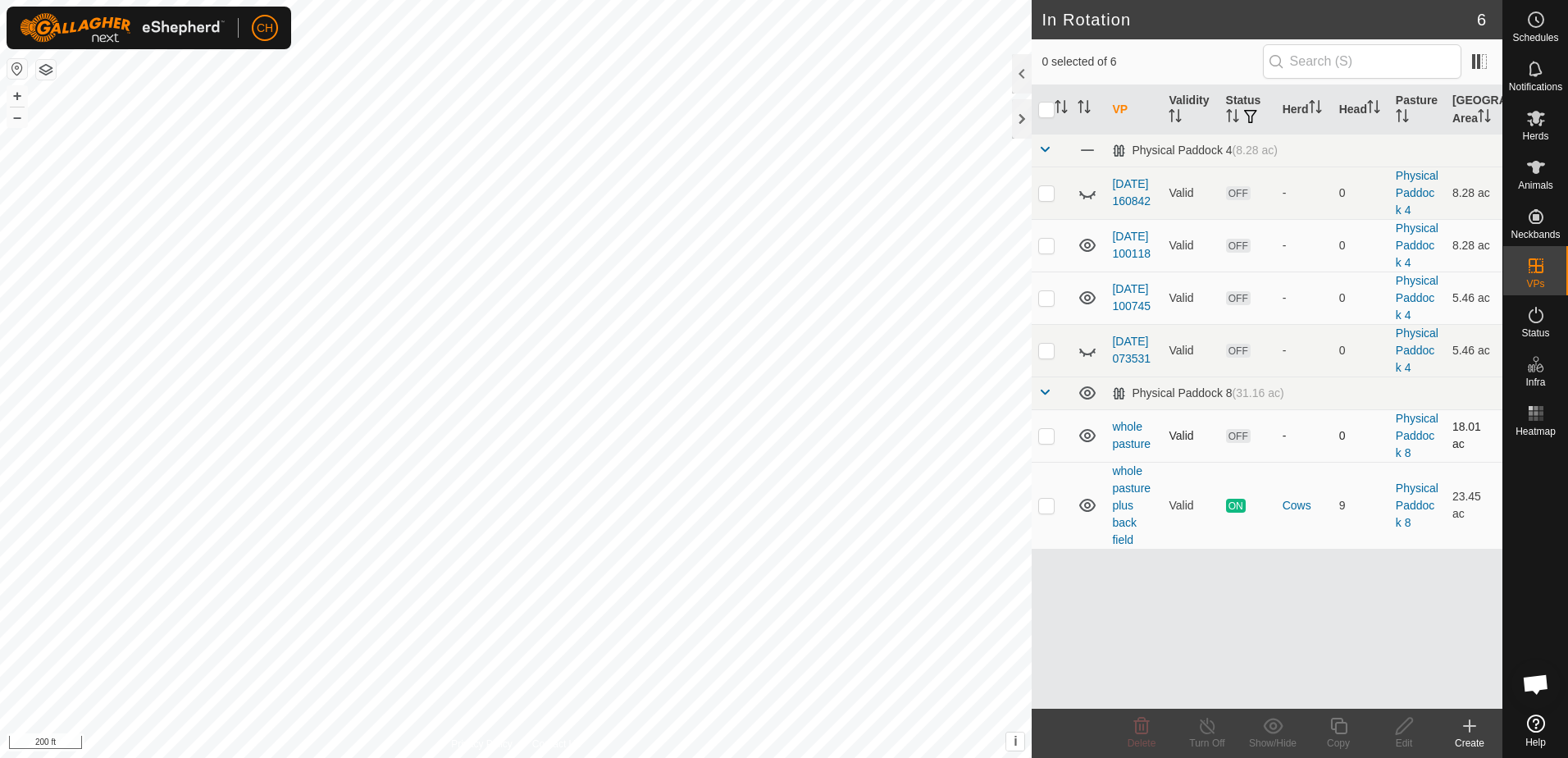
click at [1046, 435] on p-checkbox at bounding box center [1046, 436] width 17 height 13
checkbox input "true"
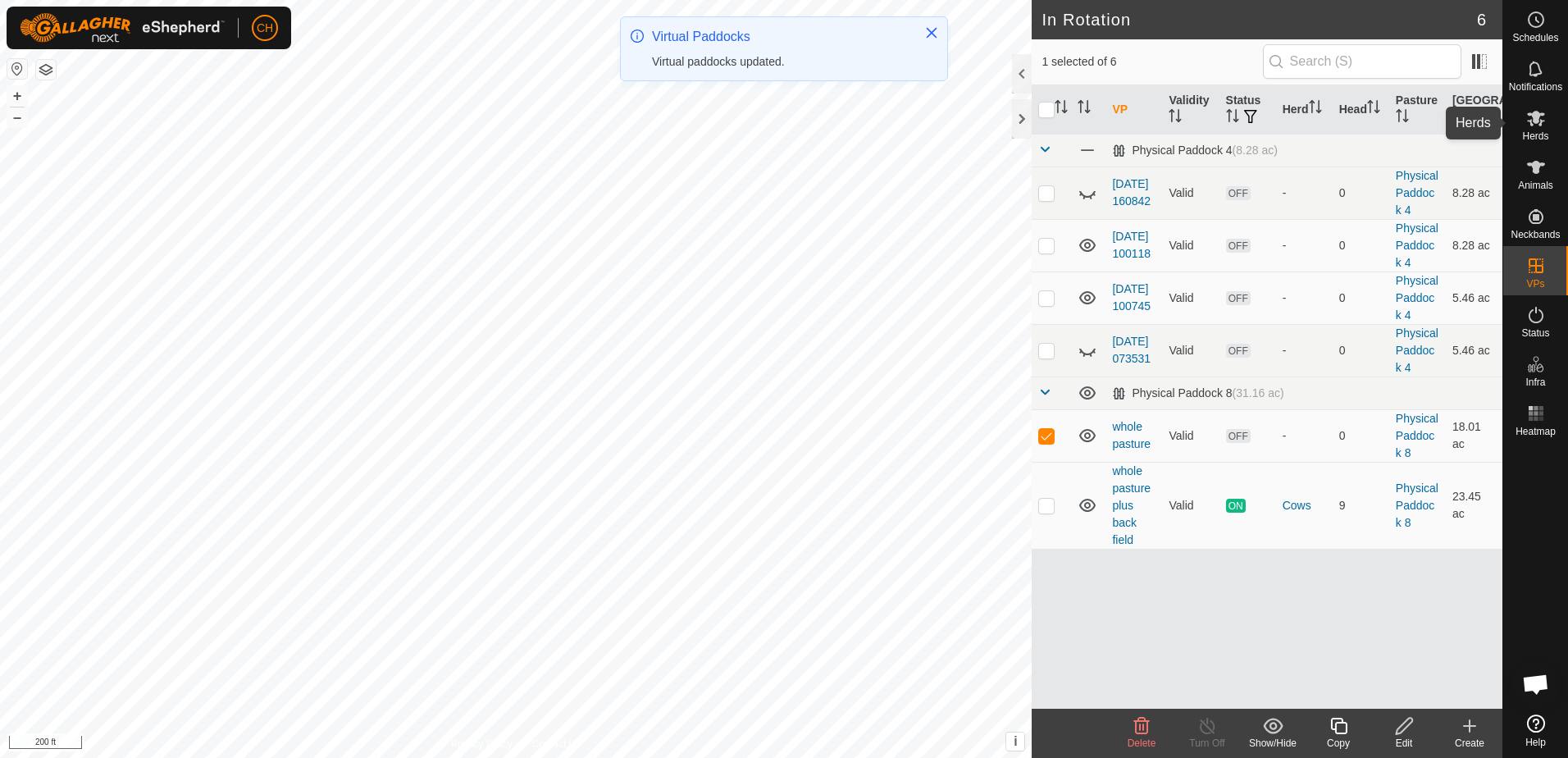
click at [1534, 126] on icon at bounding box center [1535, 117] width 19 height 19
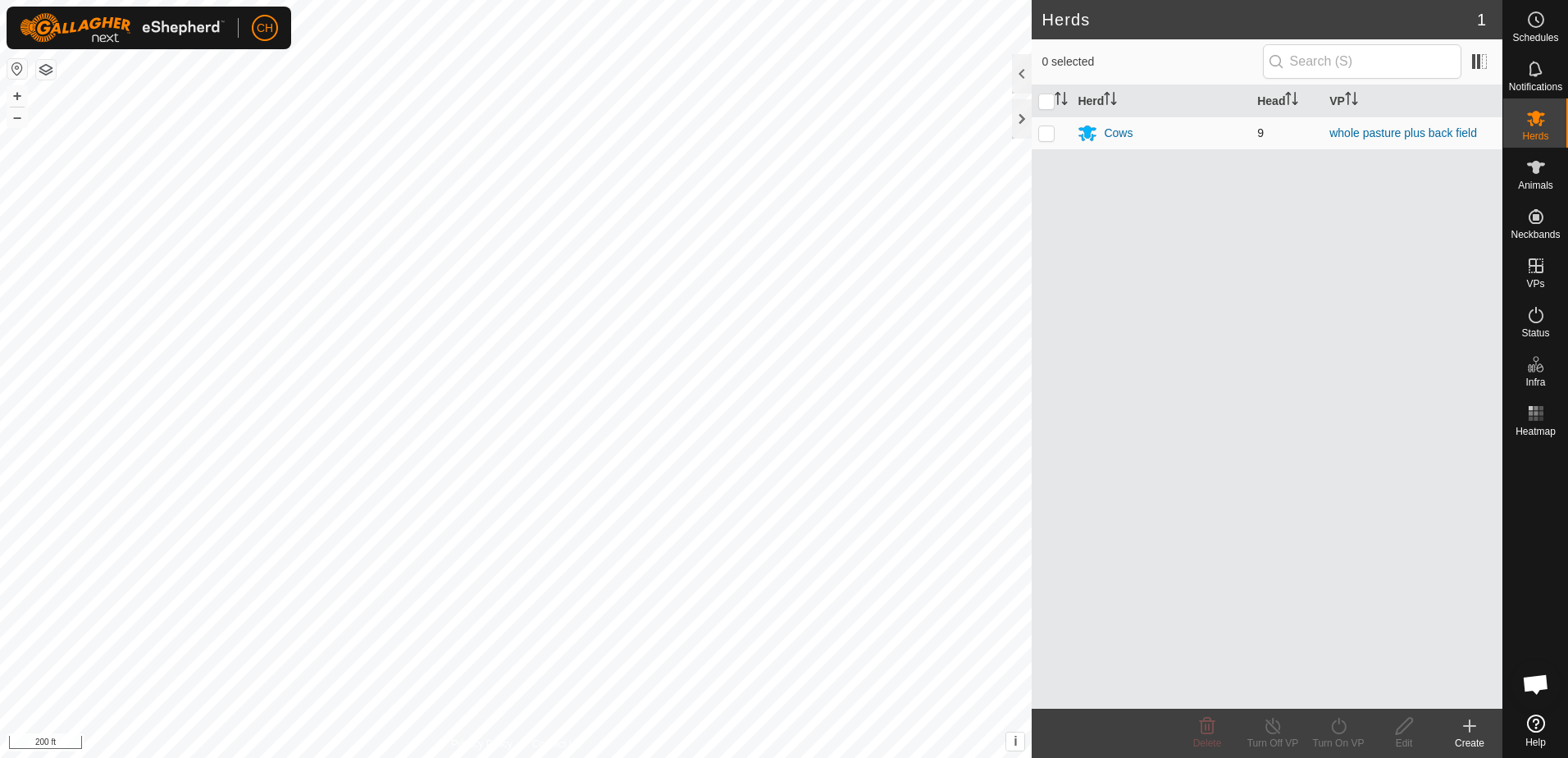
click at [1045, 135] on p-checkbox at bounding box center [1046, 133] width 17 height 13
checkbox input "true"
click at [1344, 735] on icon at bounding box center [1338, 725] width 20 height 19
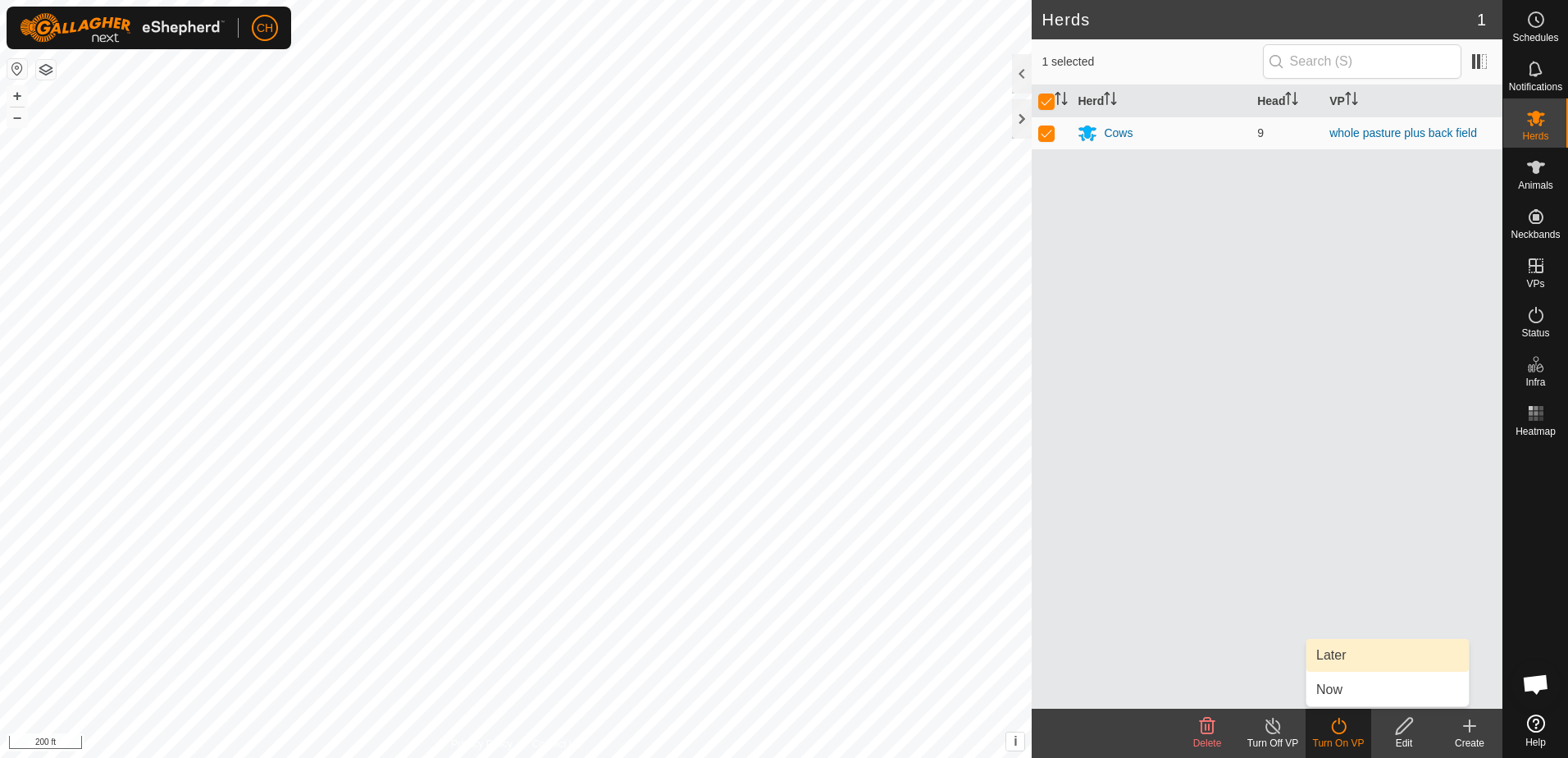
click at [1334, 657] on link "Later" at bounding box center [1388, 655] width 162 height 33
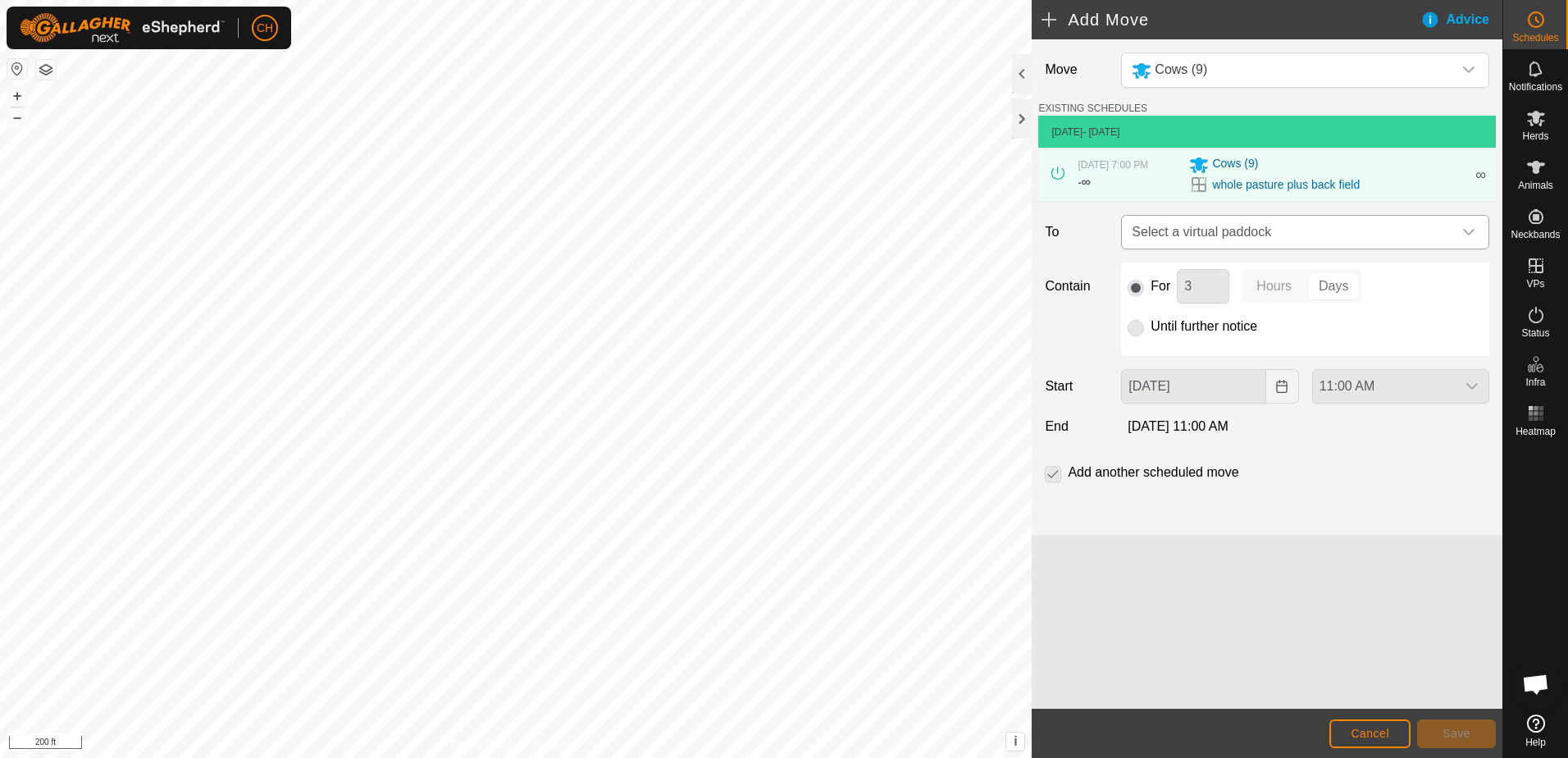
click at [1457, 222] on div "dropdown trigger" at bounding box center [1468, 231] width 33 height 33
click at [1296, 288] on input "text" at bounding box center [1305, 275] width 347 height 34
click at [1476, 281] on input "text" at bounding box center [1305, 275] width 347 height 34
click at [1474, 229] on icon "dropdown trigger" at bounding box center [1469, 232] width 13 height 13
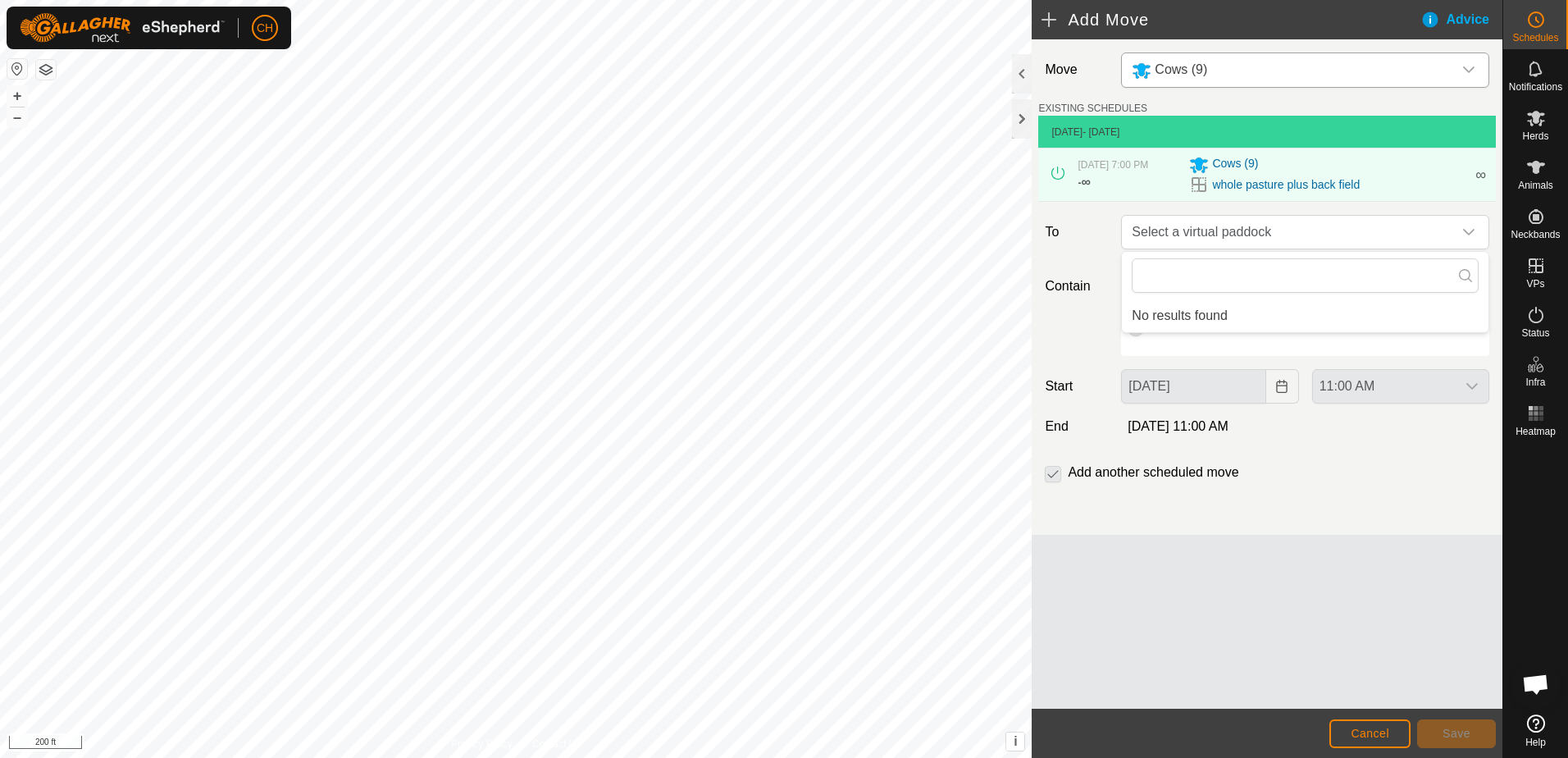
click at [1462, 69] on icon "dropdown trigger" at bounding box center [1469, 70] width 13 height 13
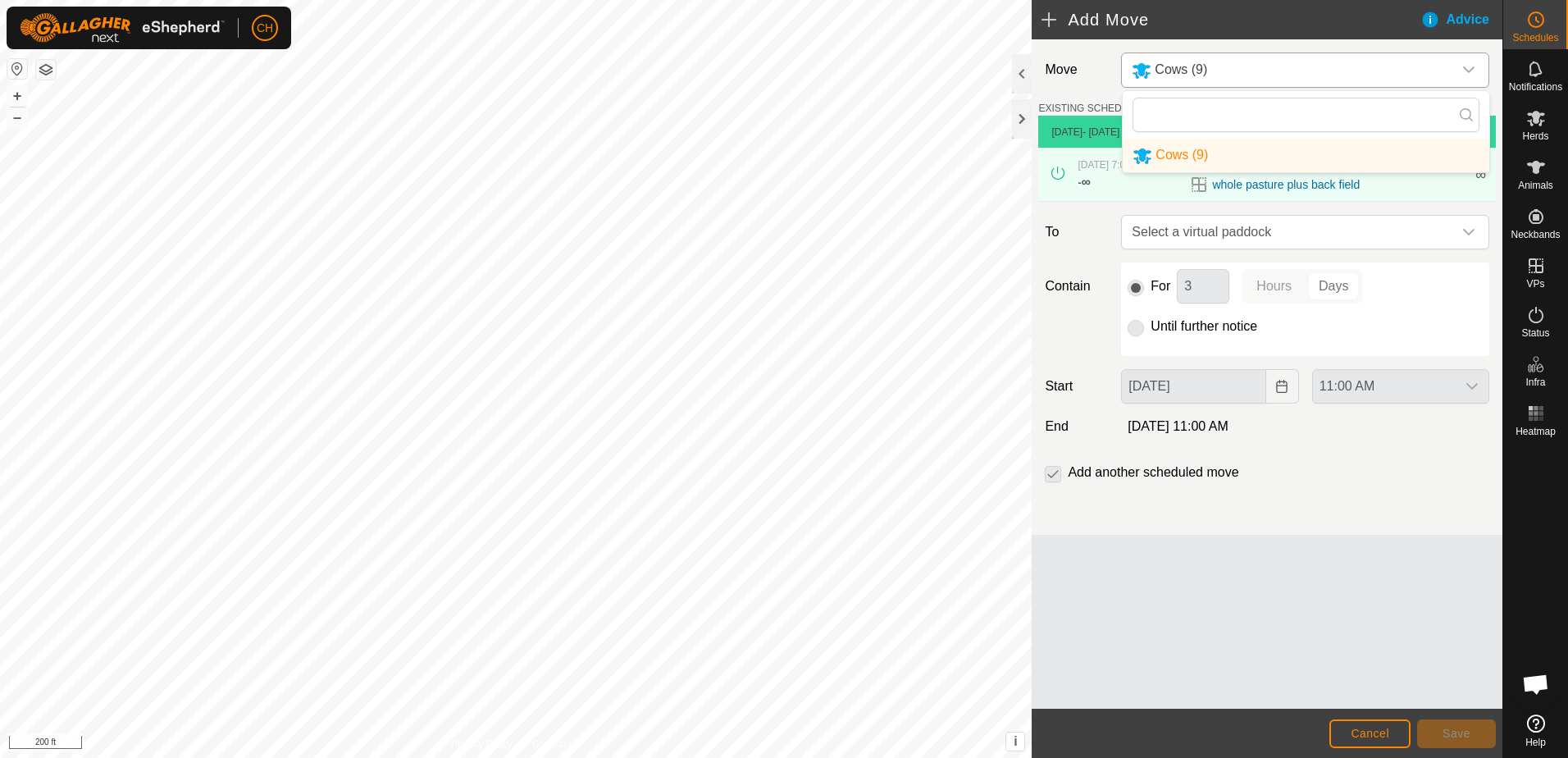
click at [1179, 157] on li "Cows (9)" at bounding box center [1306, 155] width 367 height 34
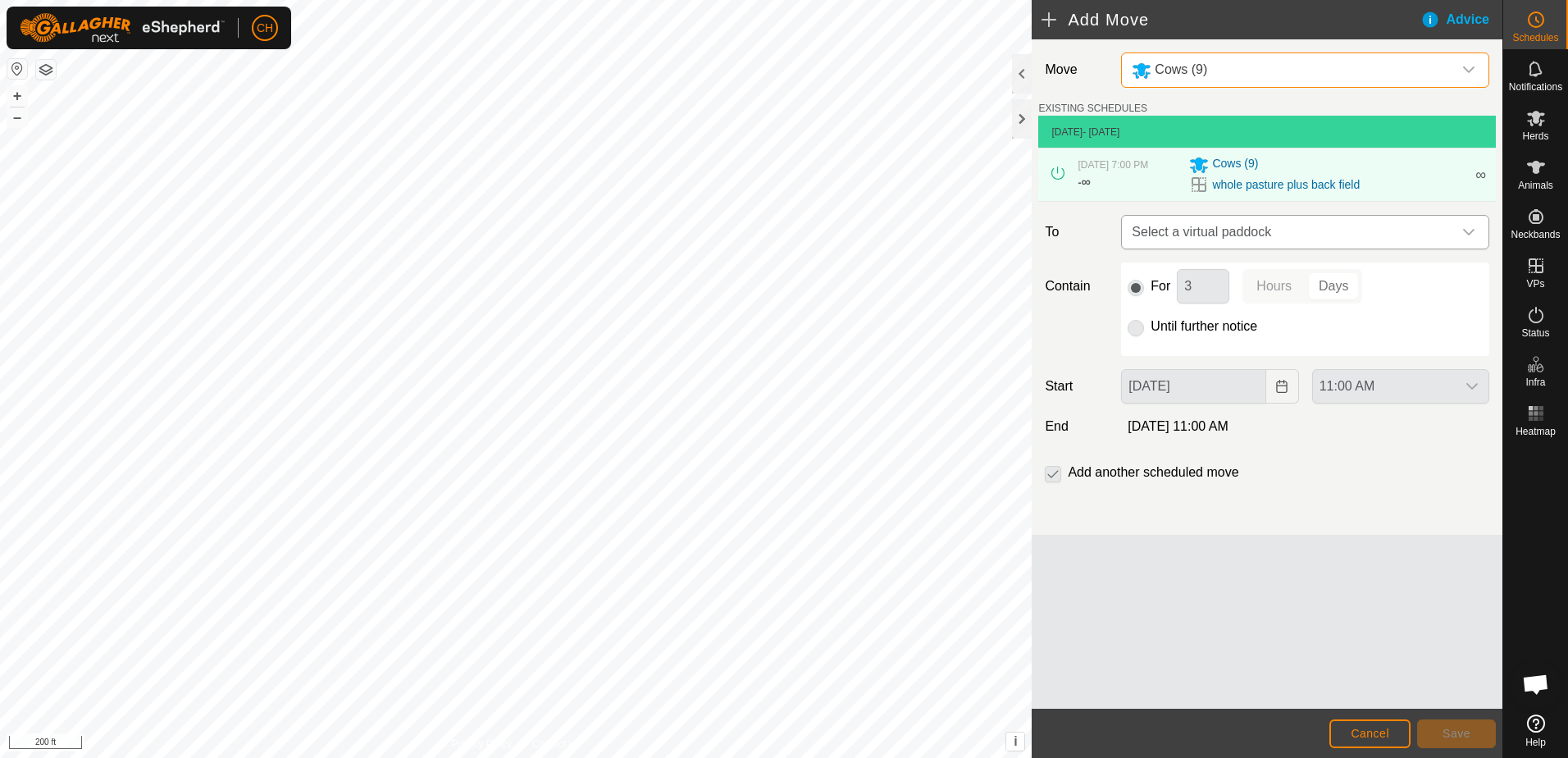
click at [1485, 238] on p-select "Select a virtual paddock" at bounding box center [1305, 231] width 369 height 34
click at [1380, 729] on span "Cancel" at bounding box center [1369, 733] width 39 height 13
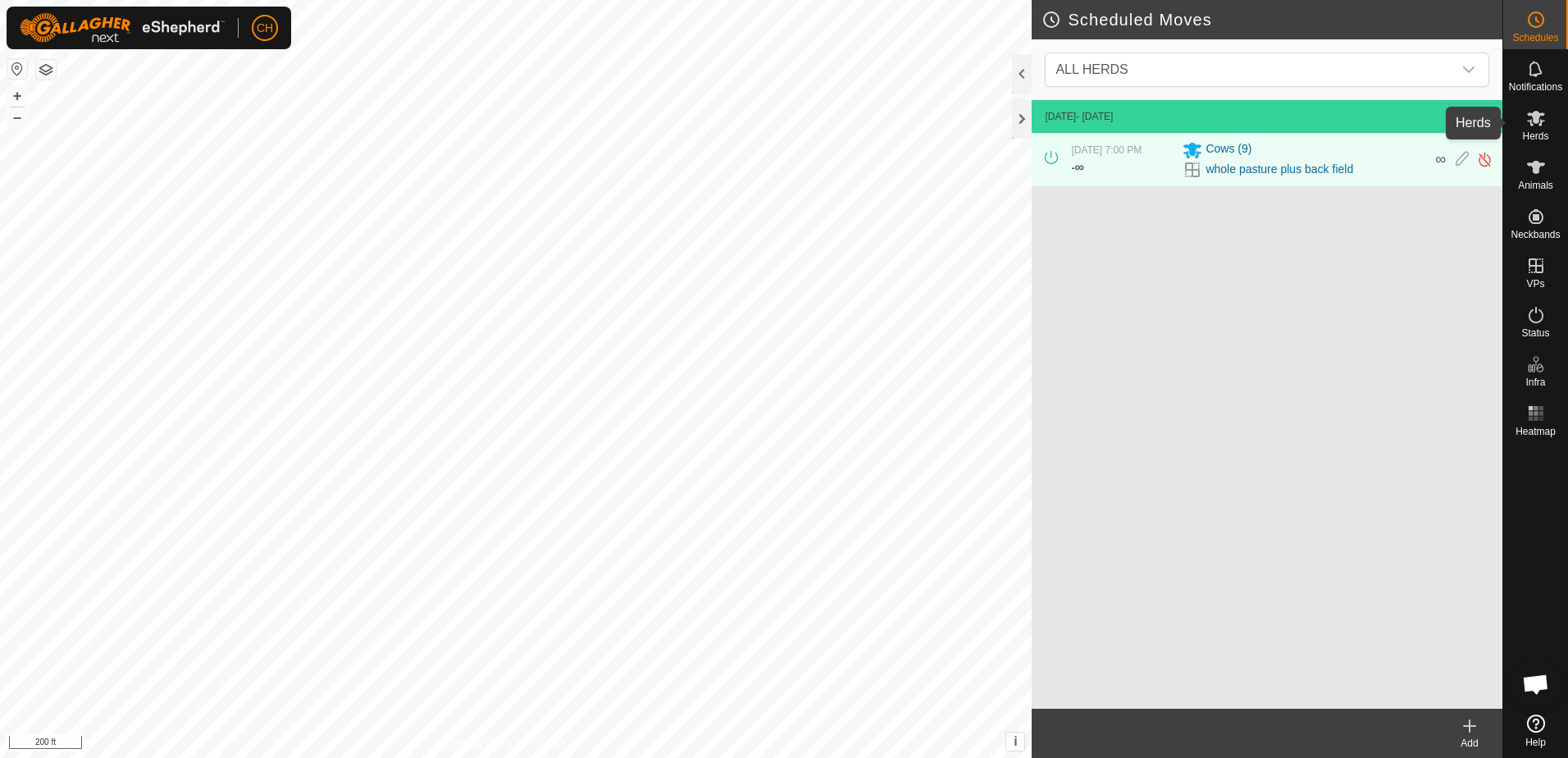
click at [1536, 129] on es-mob-svg-icon at bounding box center [1535, 117] width 29 height 26
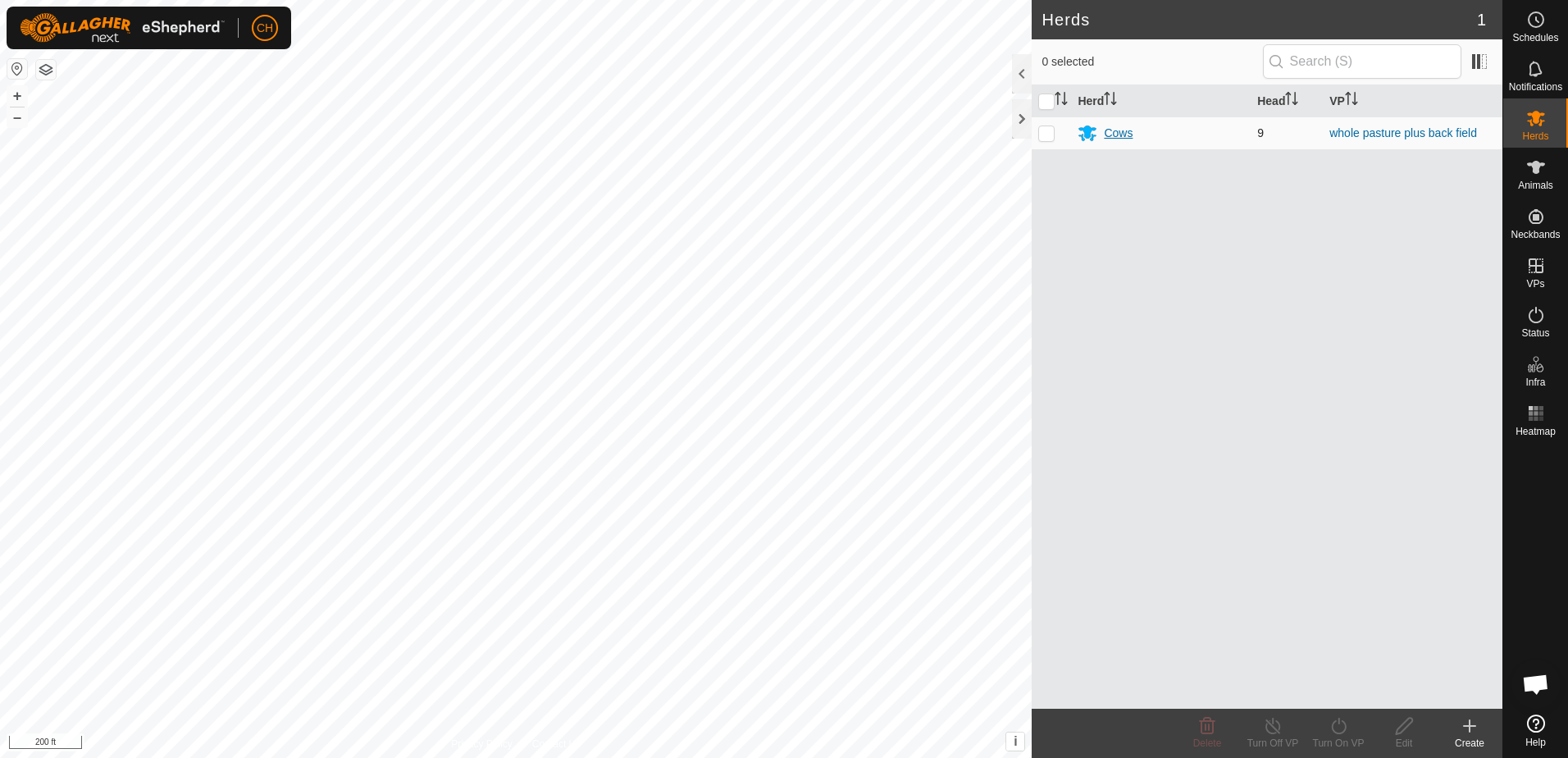
click at [1122, 139] on div "Cows" at bounding box center [1118, 133] width 28 height 18
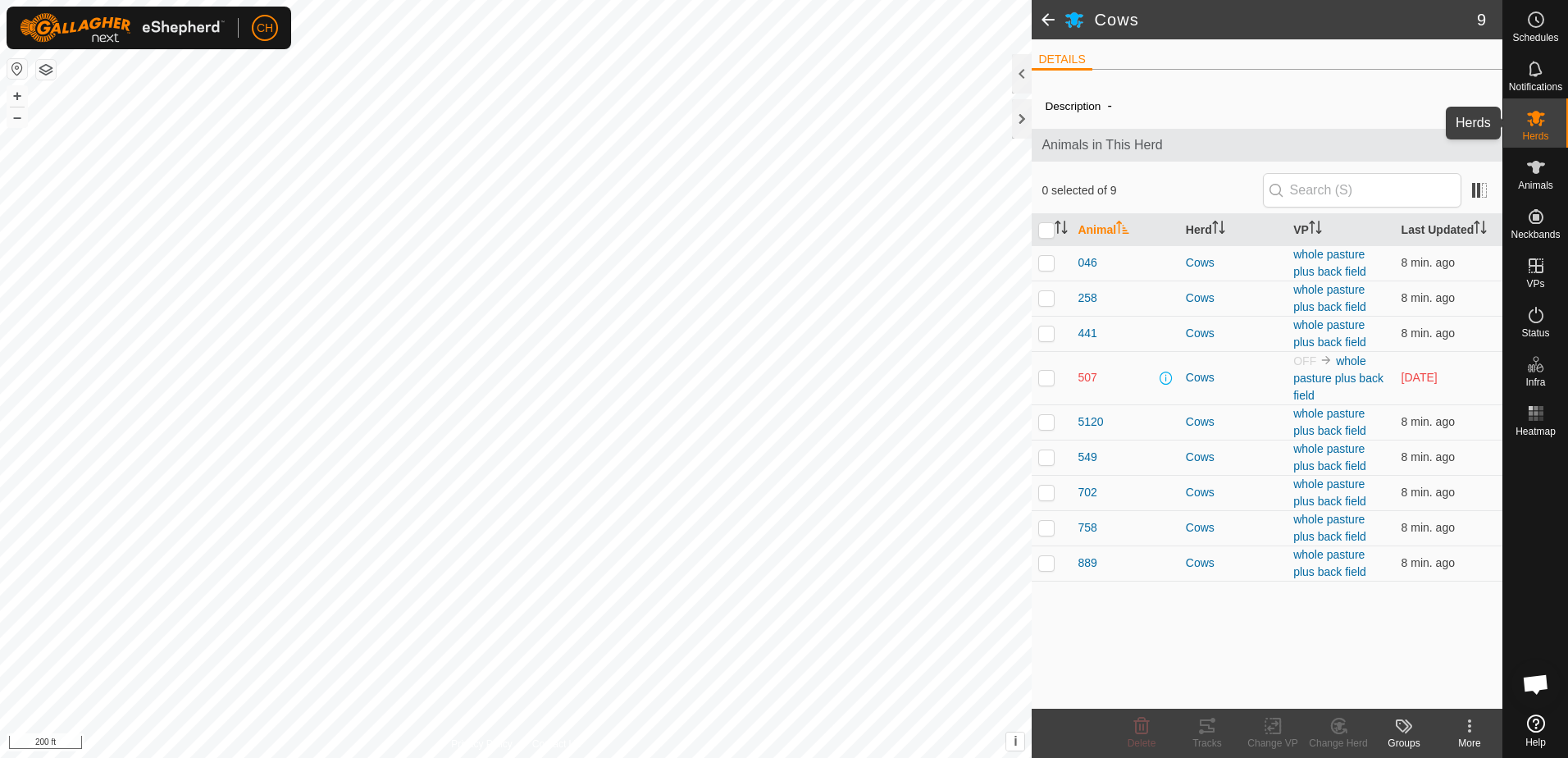
click at [1538, 116] on icon at bounding box center [1536, 118] width 18 height 16
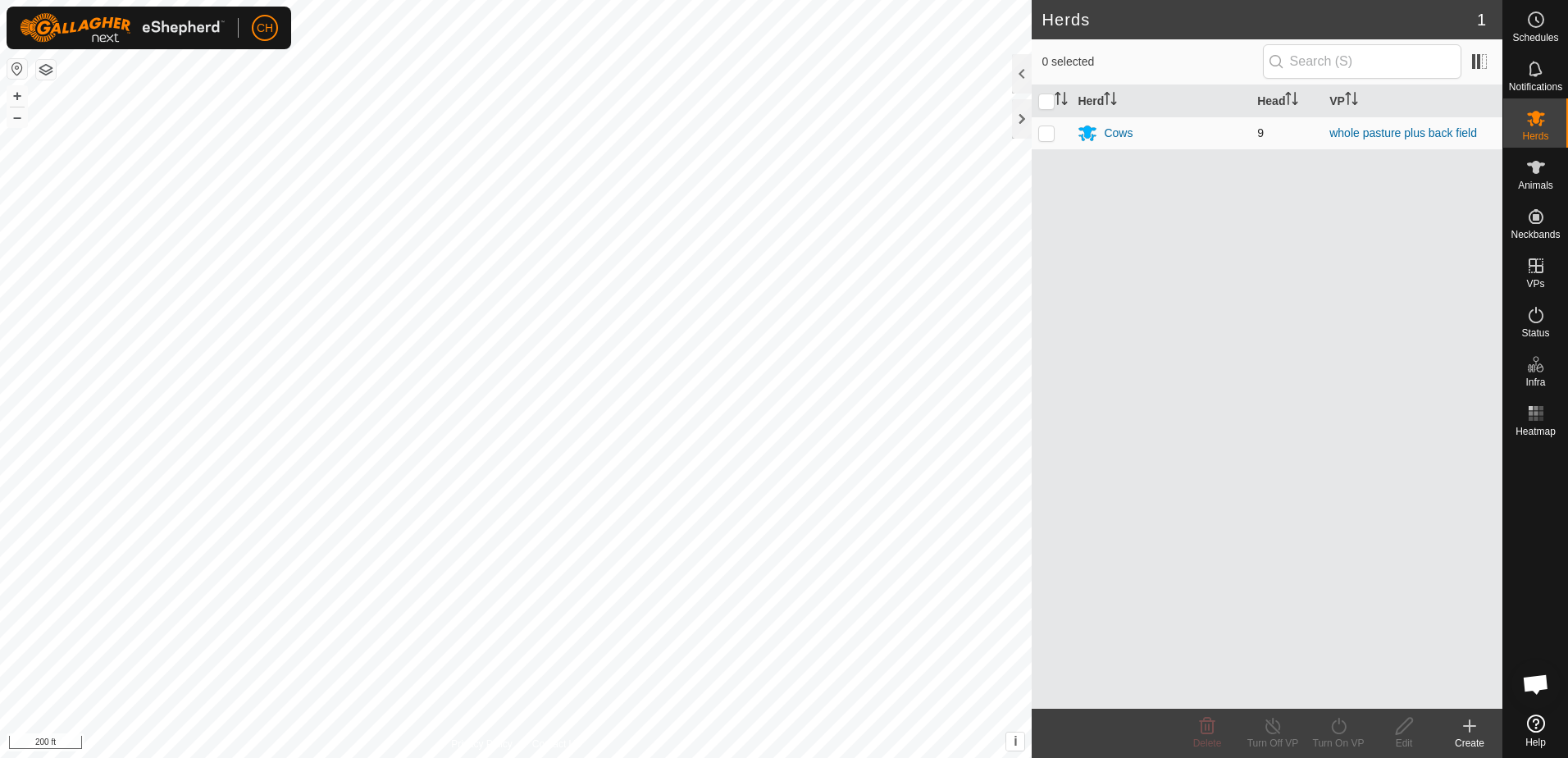
click at [1041, 133] on p-checkbox at bounding box center [1046, 133] width 17 height 13
checkbox input "true"
click at [1334, 735] on div "Turn On VP" at bounding box center [1338, 743] width 65 height 15
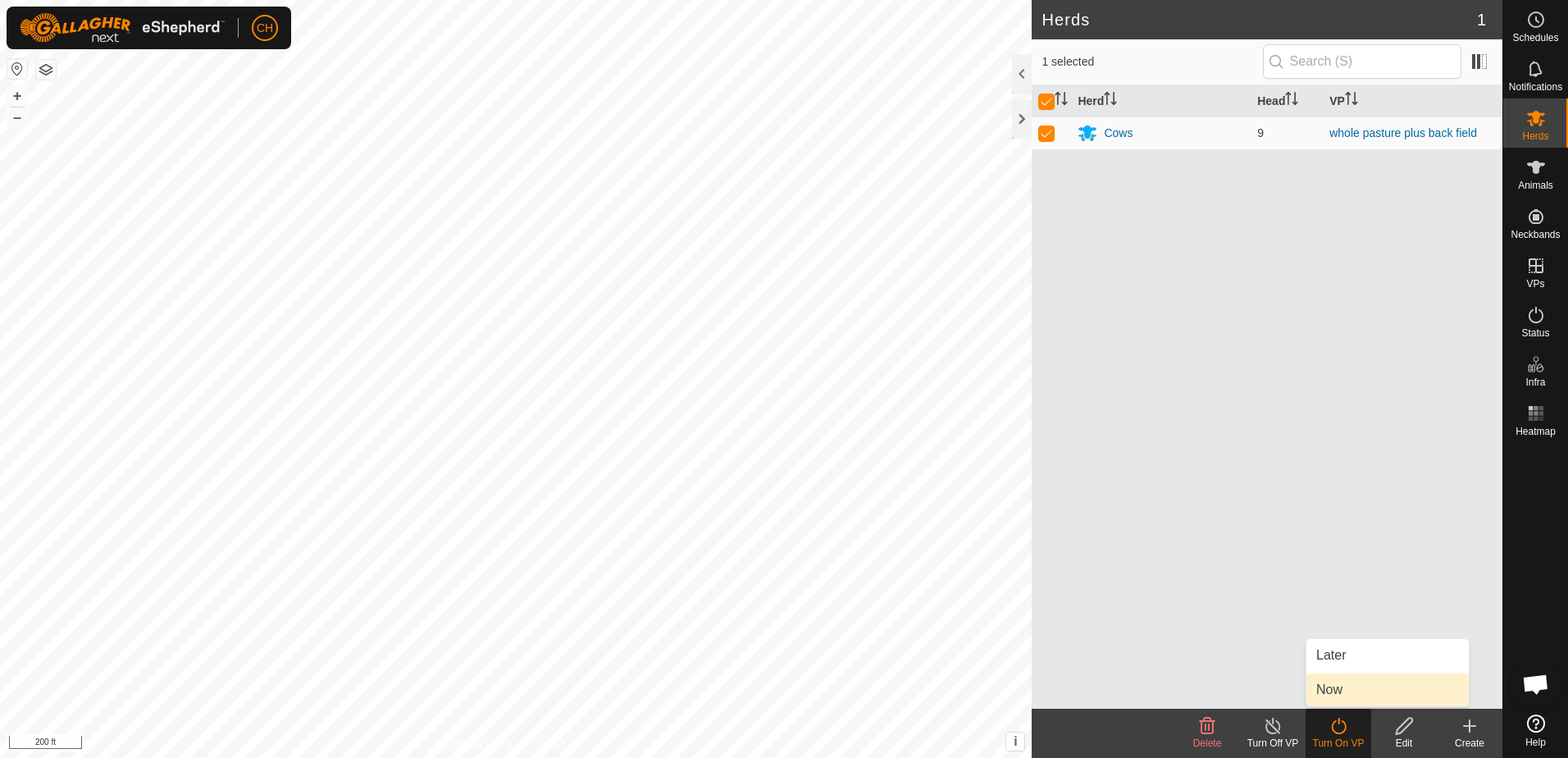
click at [1338, 686] on link "Now" at bounding box center [1388, 689] width 162 height 33
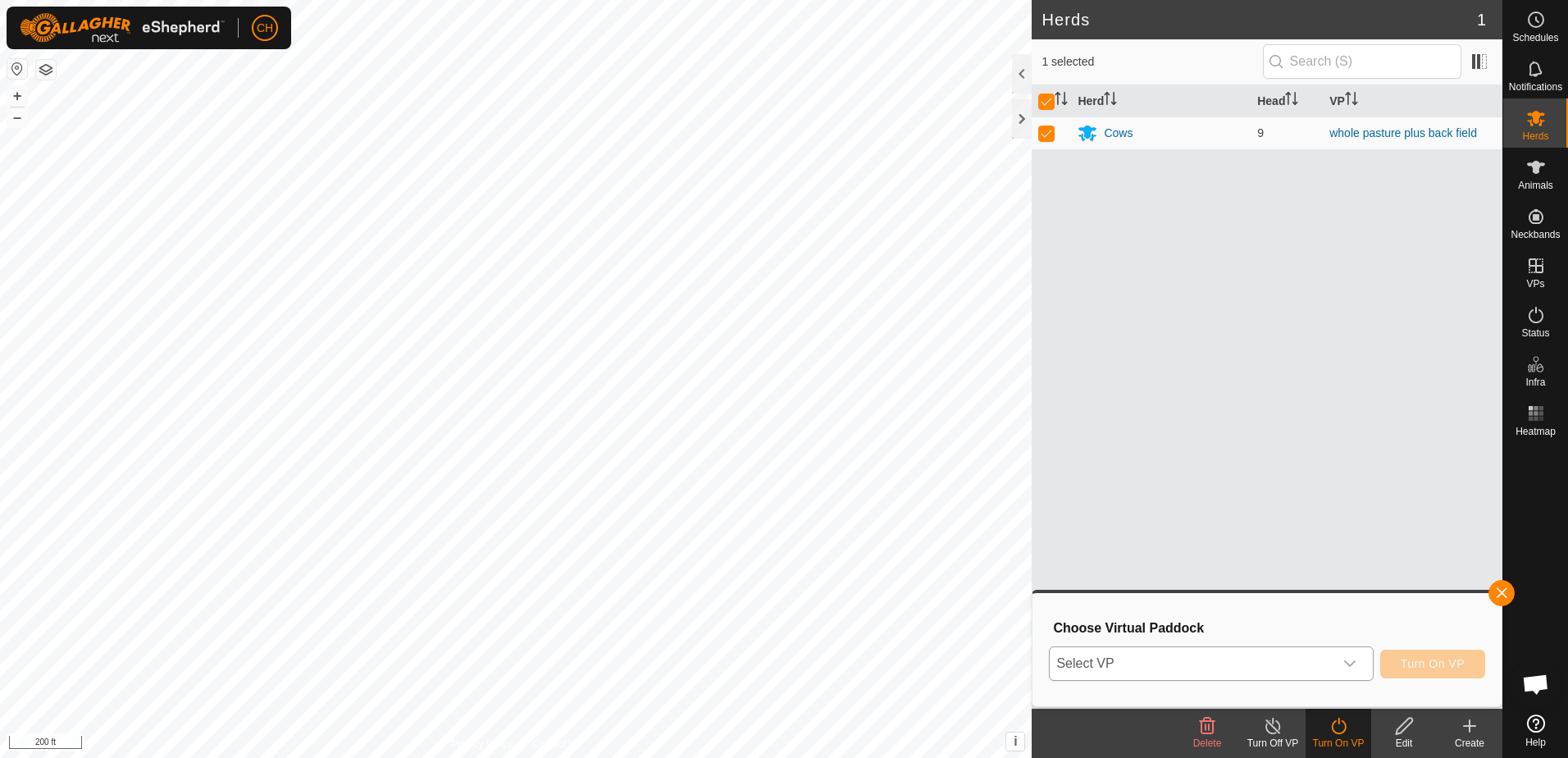
click at [1356, 661] on icon "dropdown trigger" at bounding box center [1350, 663] width 13 height 13
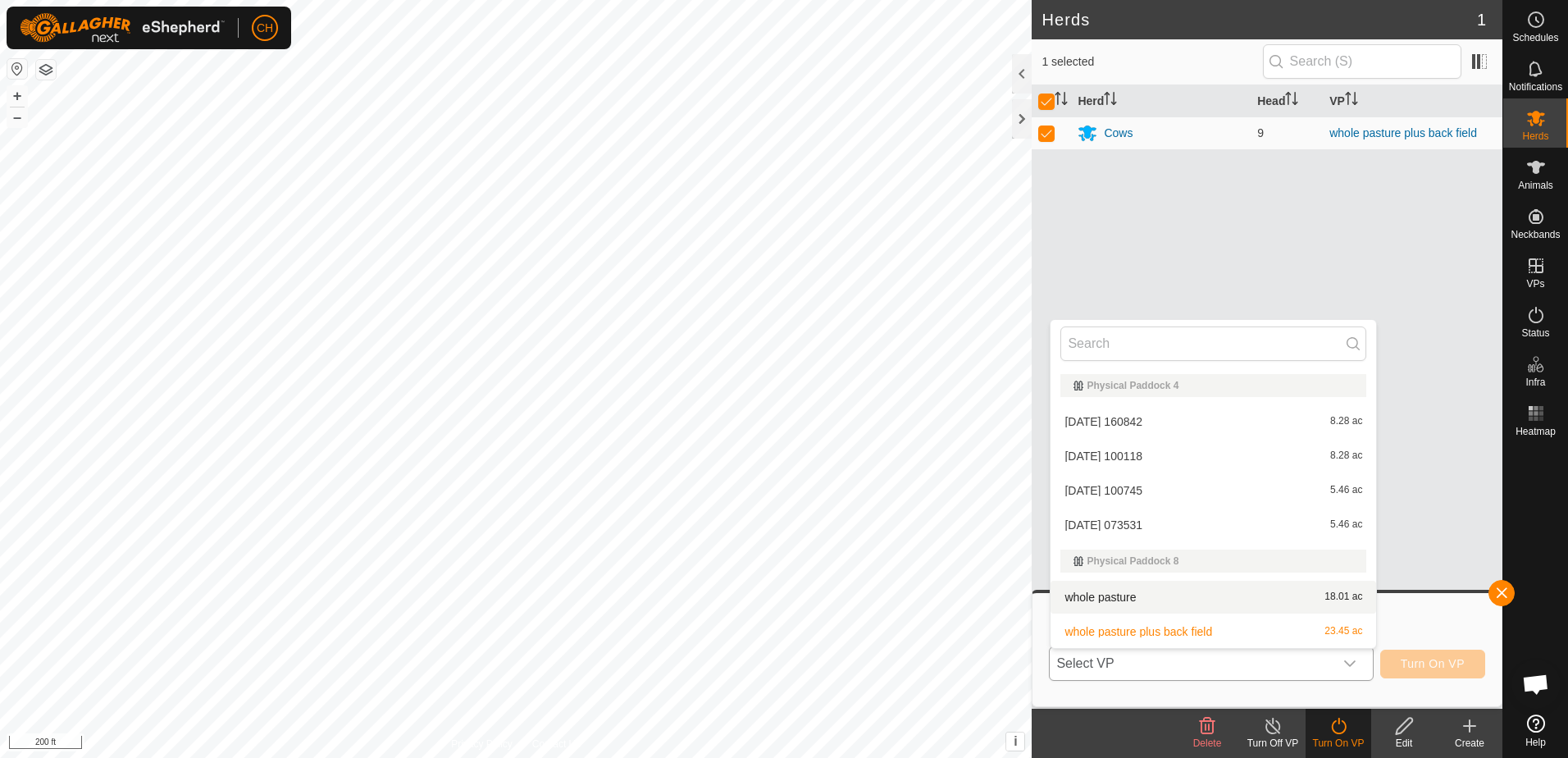
click at [1121, 596] on li "whole pasture 18.01 ac" at bounding box center [1213, 596] width 326 height 33
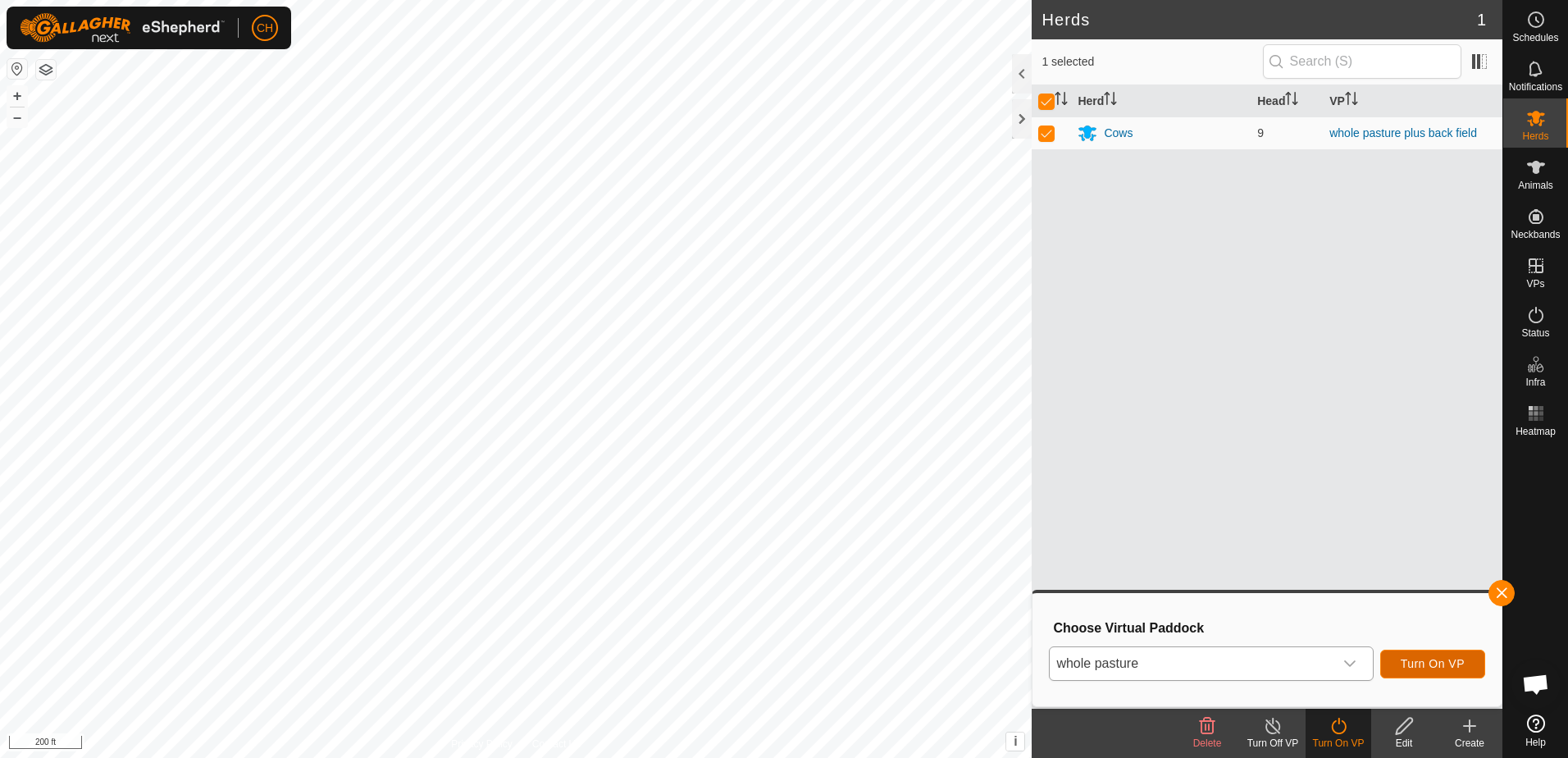
click at [1442, 668] on span "Turn On VP" at bounding box center [1432, 663] width 64 height 13
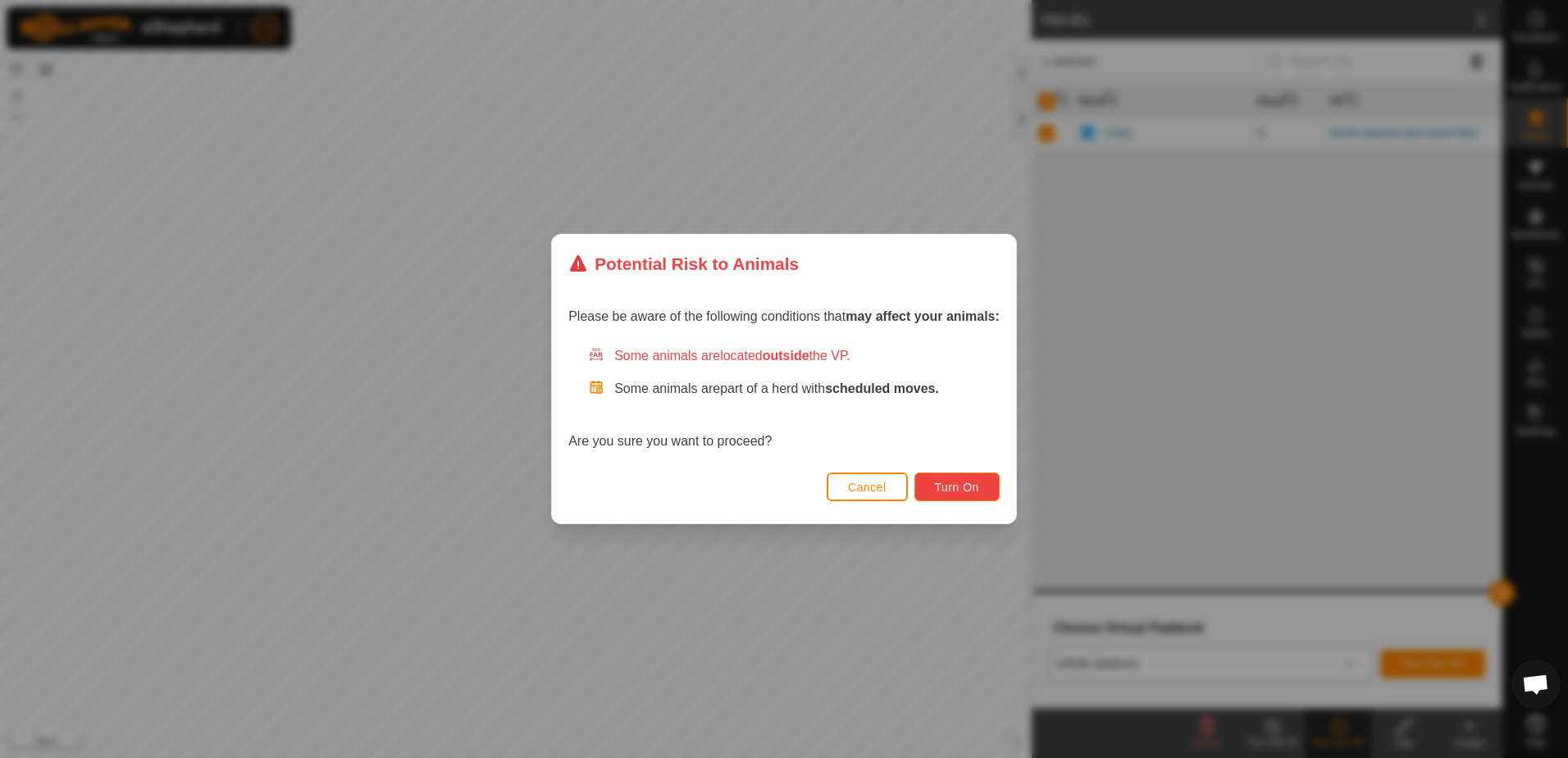
click at [962, 487] on span "Turn On" at bounding box center [957, 487] width 44 height 13
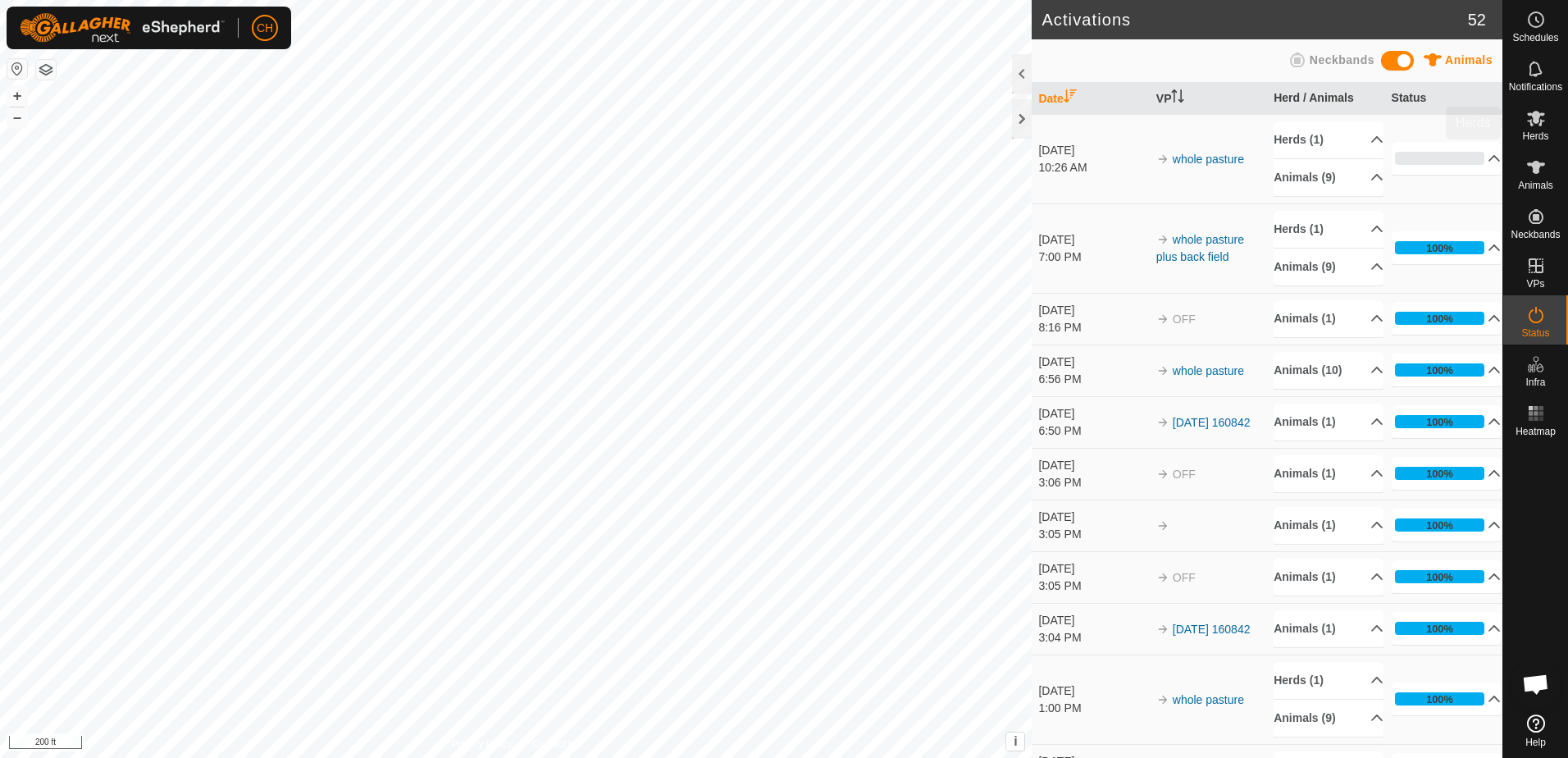
click at [1533, 130] on es-mob-svg-icon at bounding box center [1535, 117] width 29 height 26
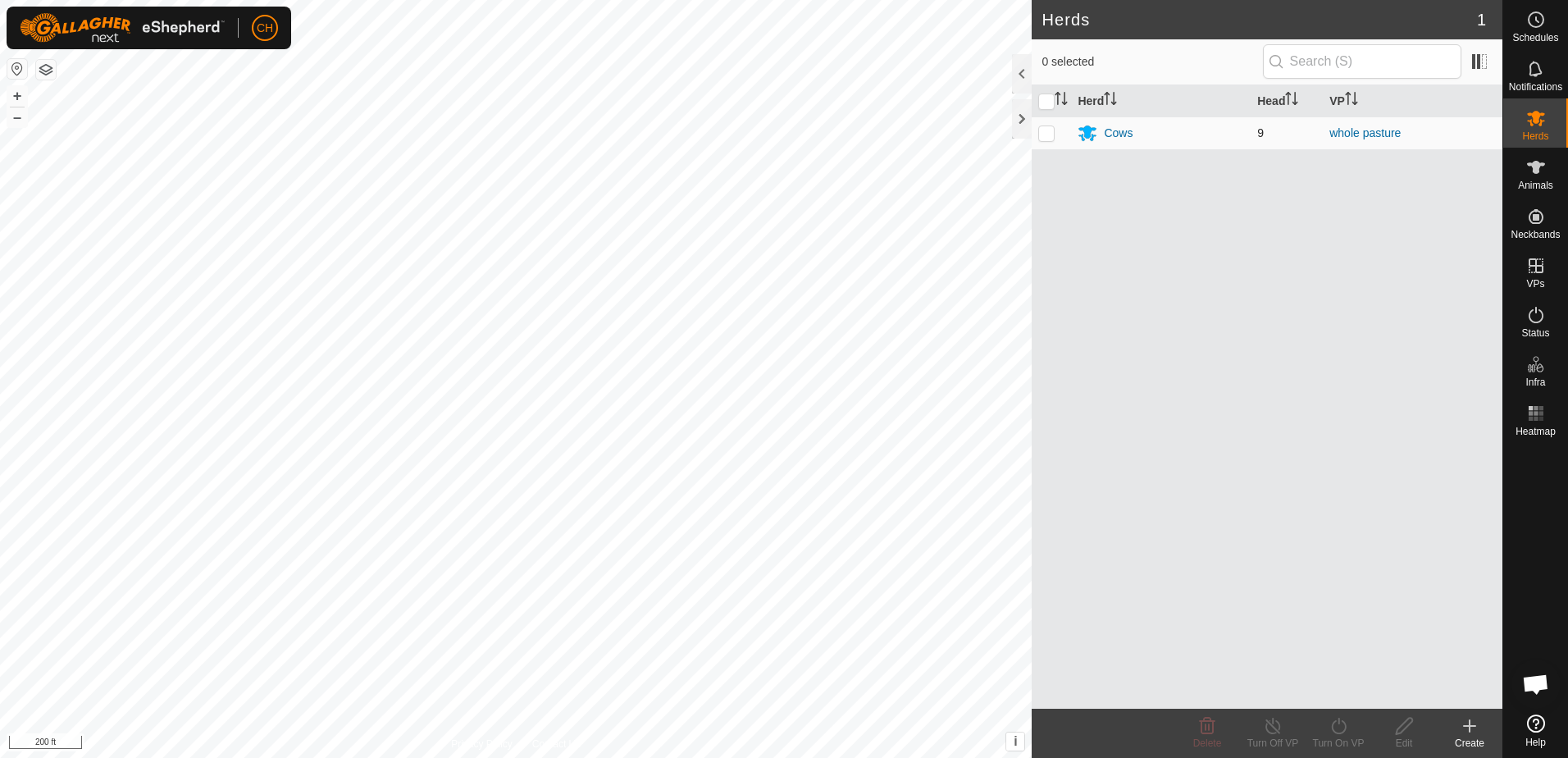
click at [1049, 137] on p-checkbox at bounding box center [1046, 133] width 17 height 13
checkbox input "true"
click at [1342, 734] on icon at bounding box center [1338, 725] width 20 height 19
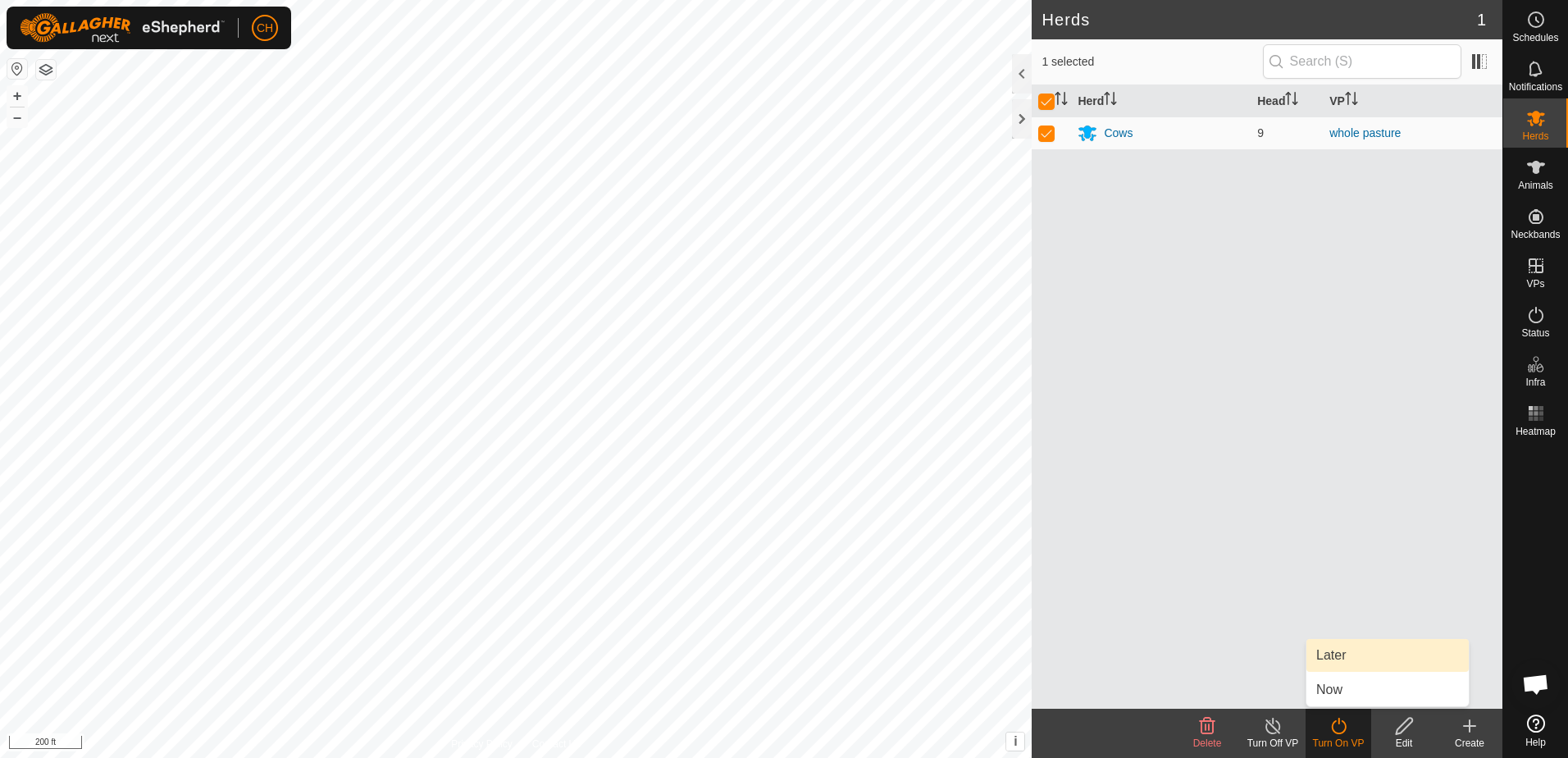
click at [1349, 652] on link "Later" at bounding box center [1388, 655] width 162 height 33
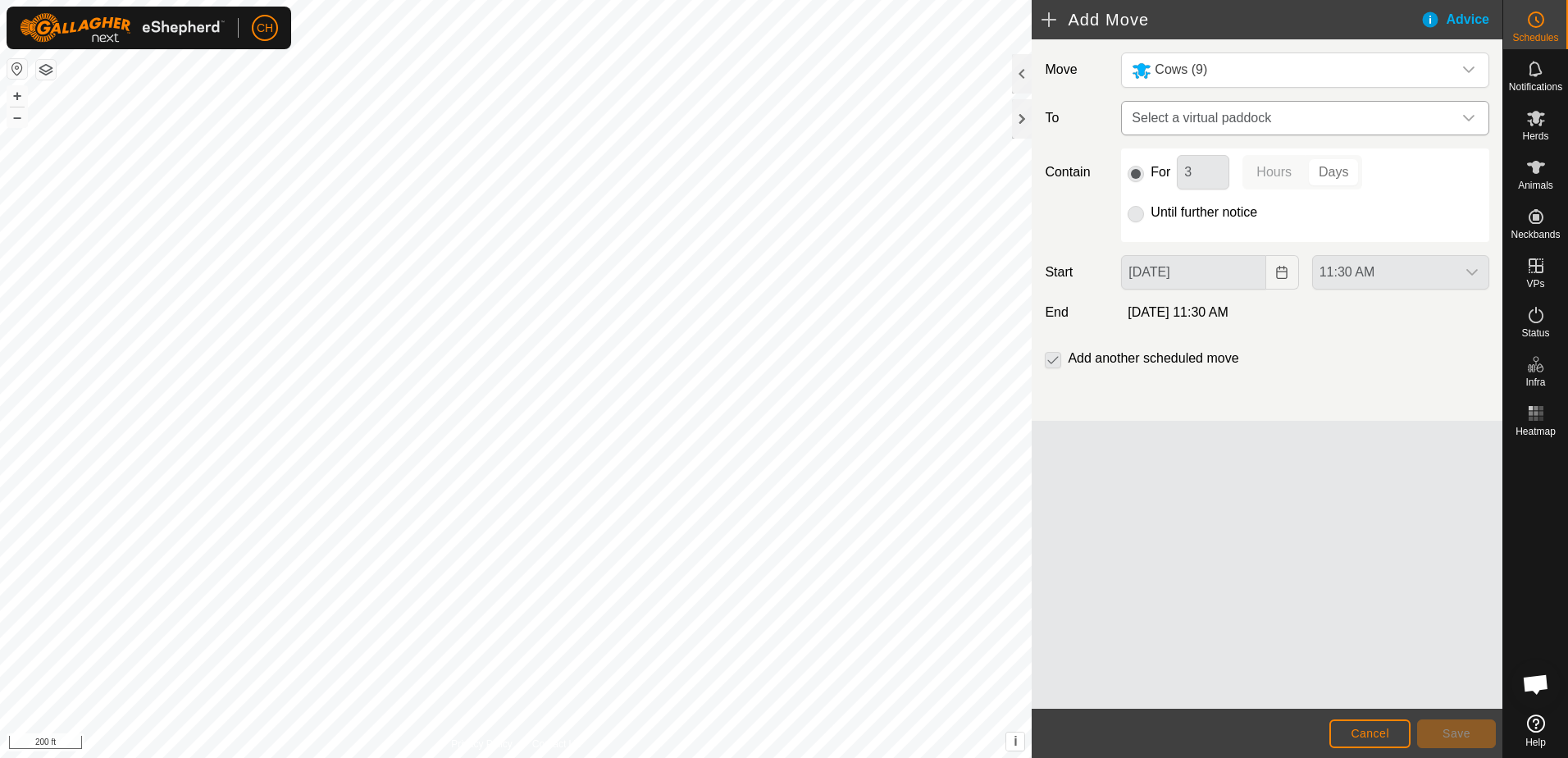
click at [1465, 117] on icon "dropdown trigger" at bounding box center [1468, 118] width 12 height 7
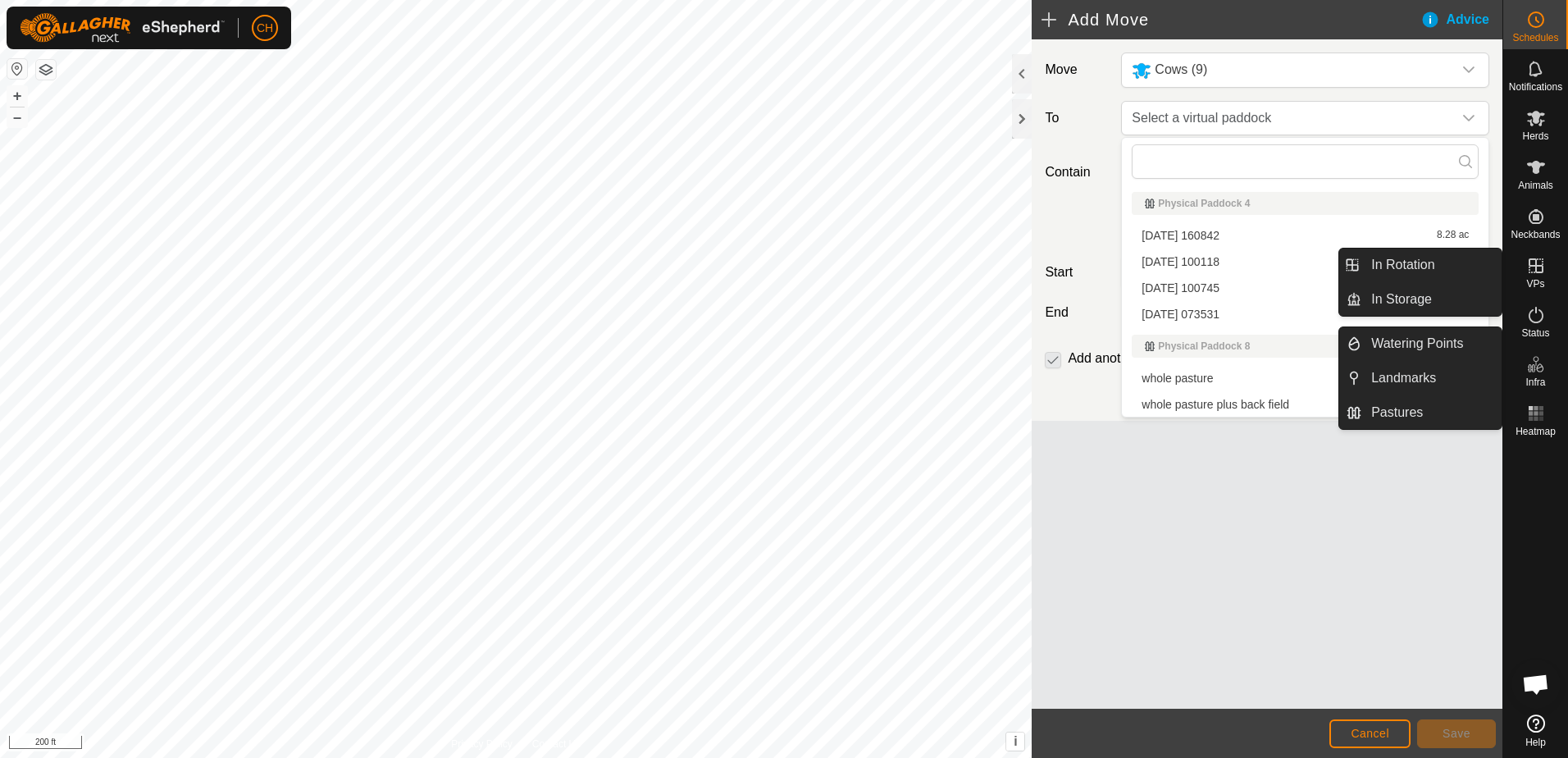
click at [1532, 269] on icon at bounding box center [1535, 265] width 19 height 19
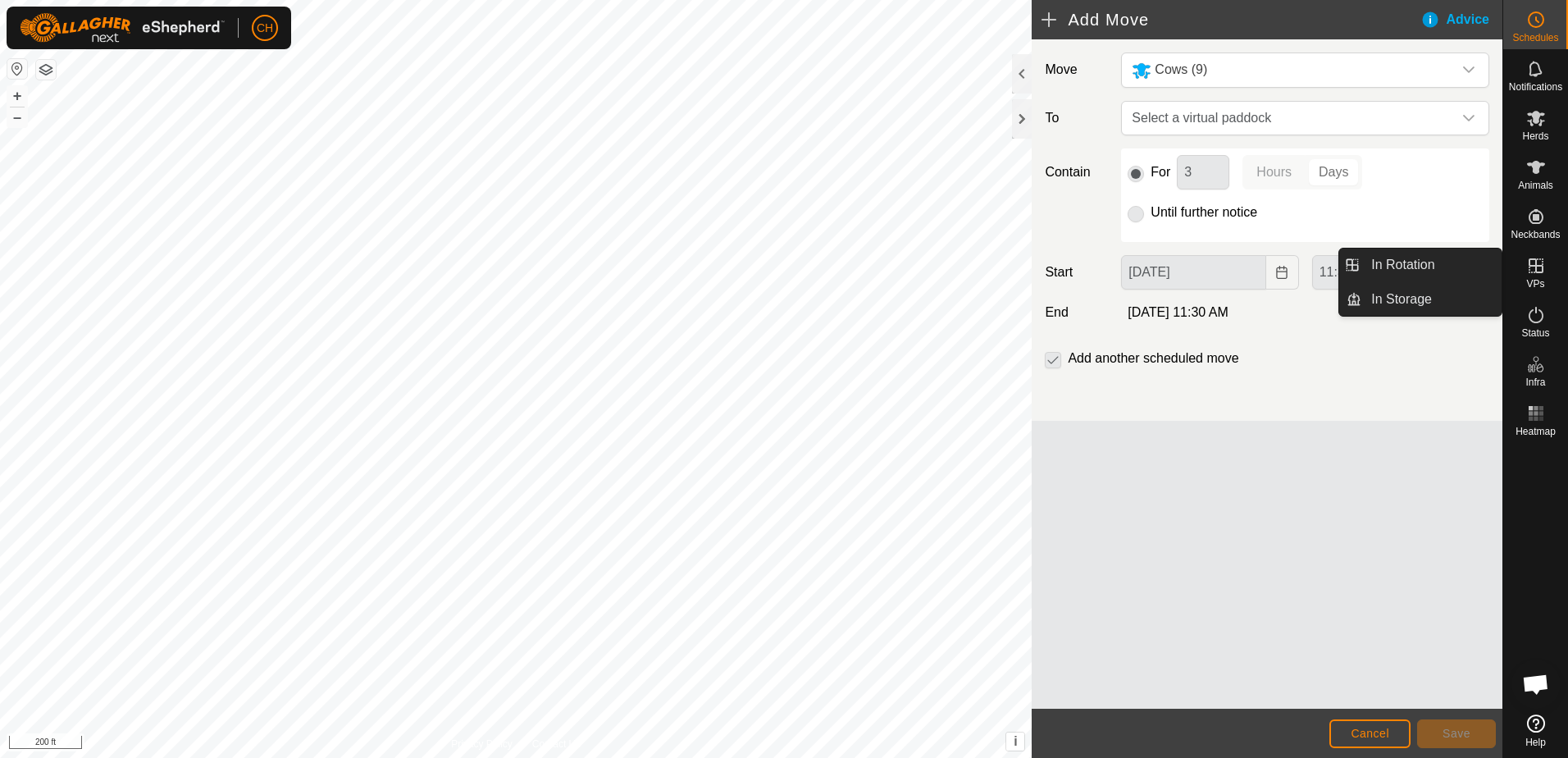
click at [1540, 267] on icon at bounding box center [1535, 265] width 19 height 19
click at [1539, 269] on icon at bounding box center [1535, 265] width 19 height 19
click at [1540, 265] on icon at bounding box center [1536, 266] width 15 height 15
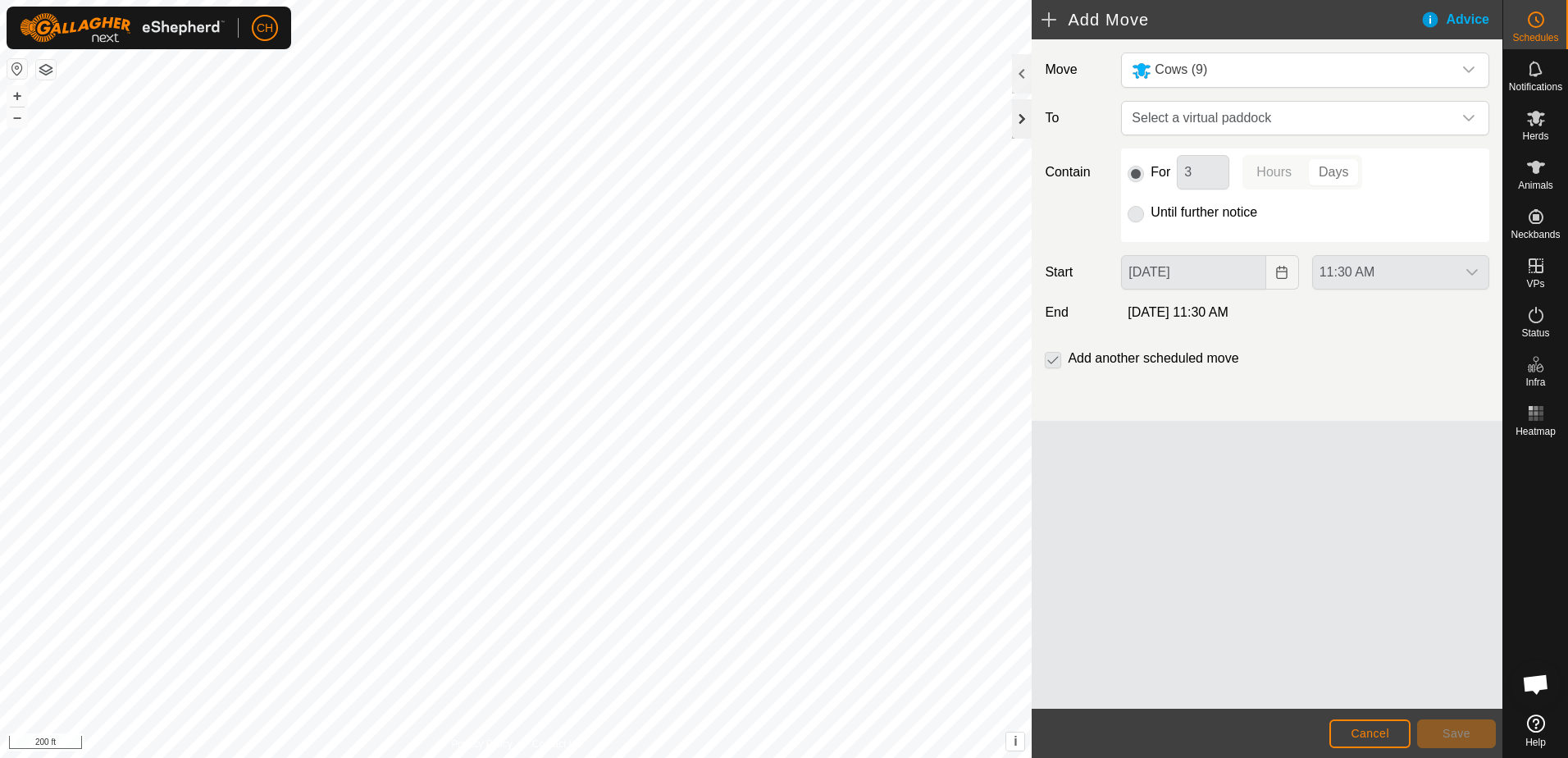
click at [1017, 120] on div at bounding box center [1021, 118] width 19 height 39
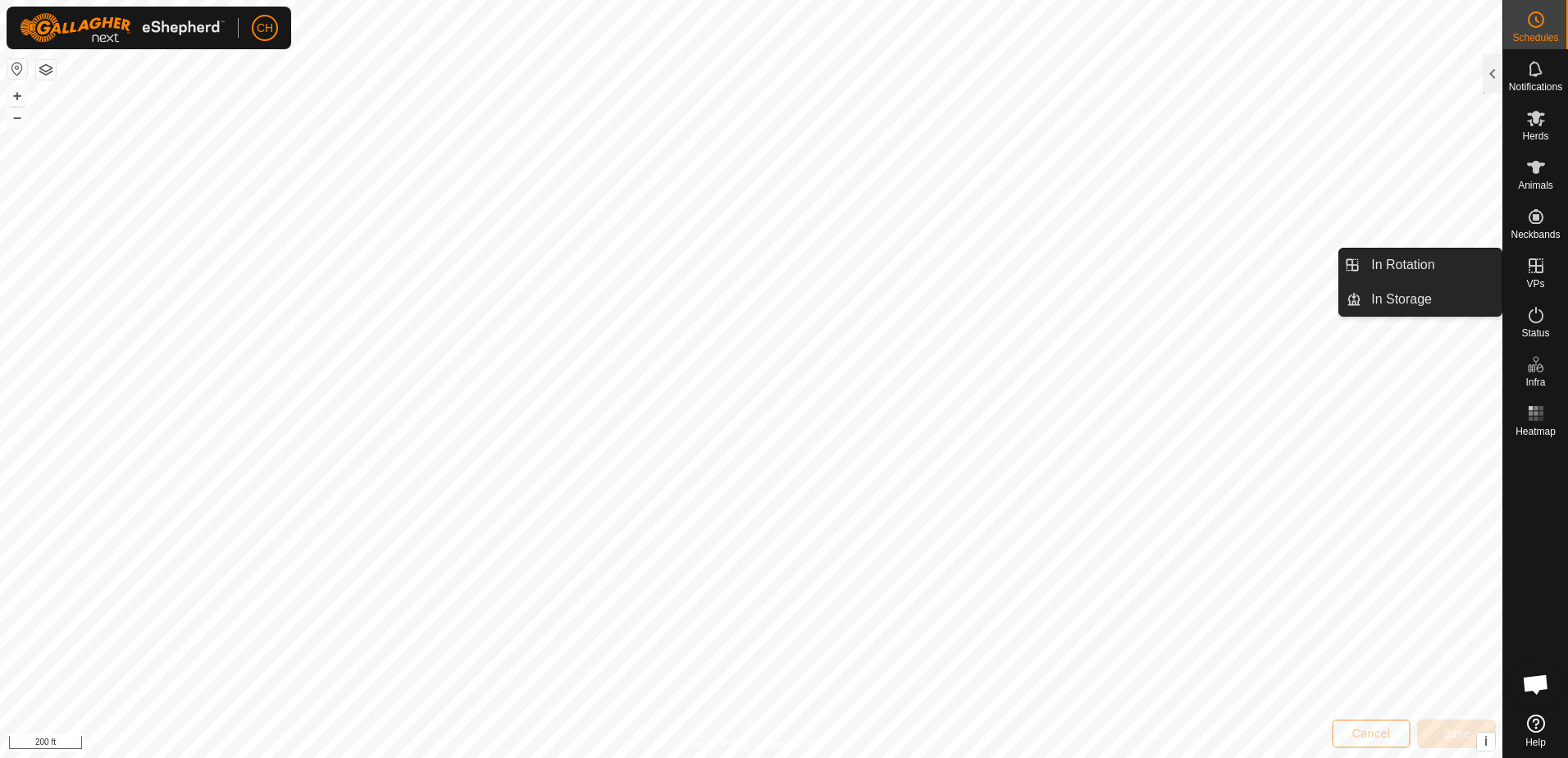
click at [1533, 268] on icon at bounding box center [1535, 265] width 19 height 19
click at [1538, 269] on icon at bounding box center [1535, 265] width 19 height 19
click at [1412, 262] on link "In Rotation" at bounding box center [1431, 265] width 140 height 33
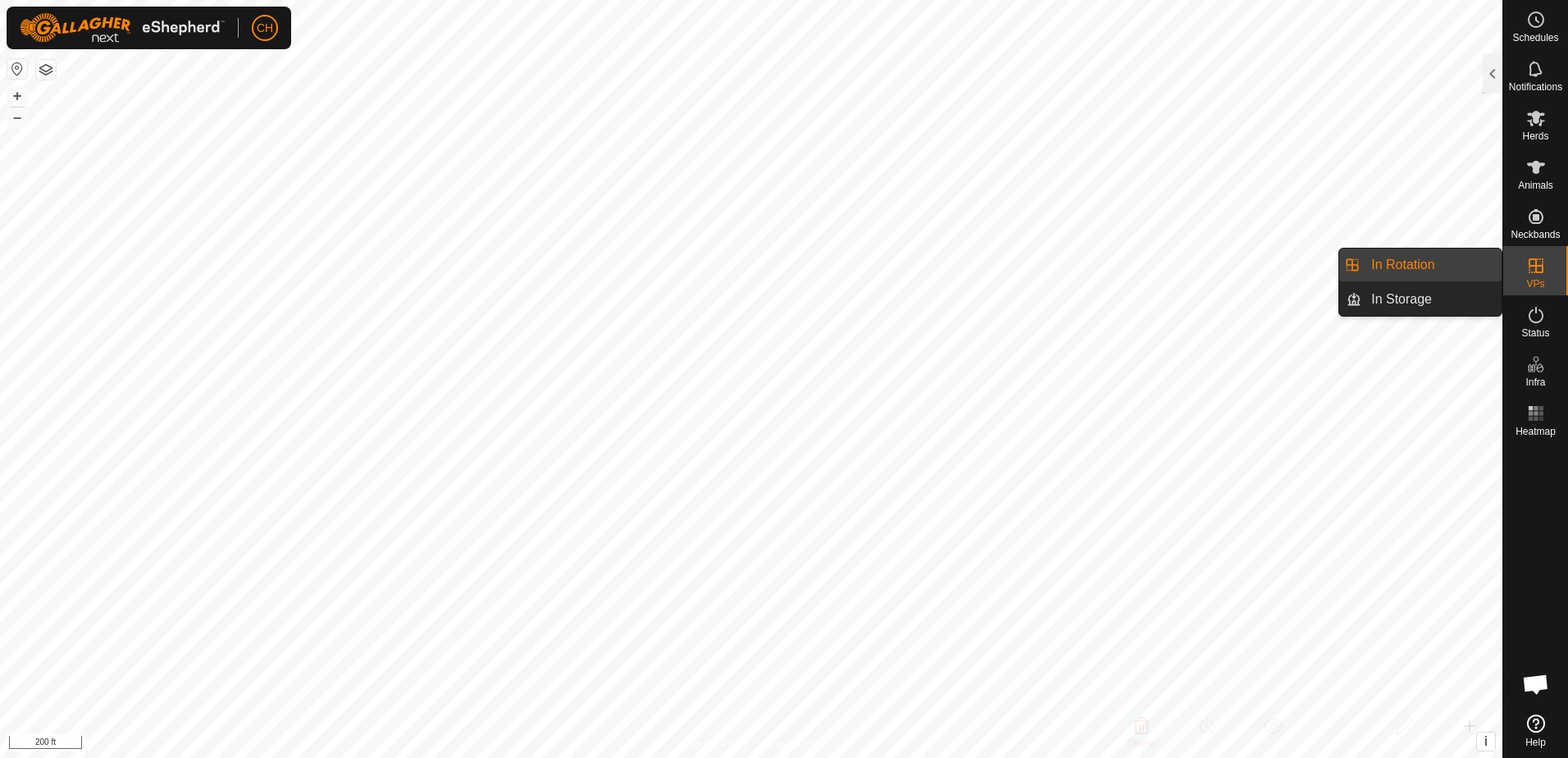
click at [1439, 268] on link "In Rotation" at bounding box center [1431, 265] width 140 height 33
click at [1436, 265] on link "In Rotation" at bounding box center [1431, 265] width 140 height 33
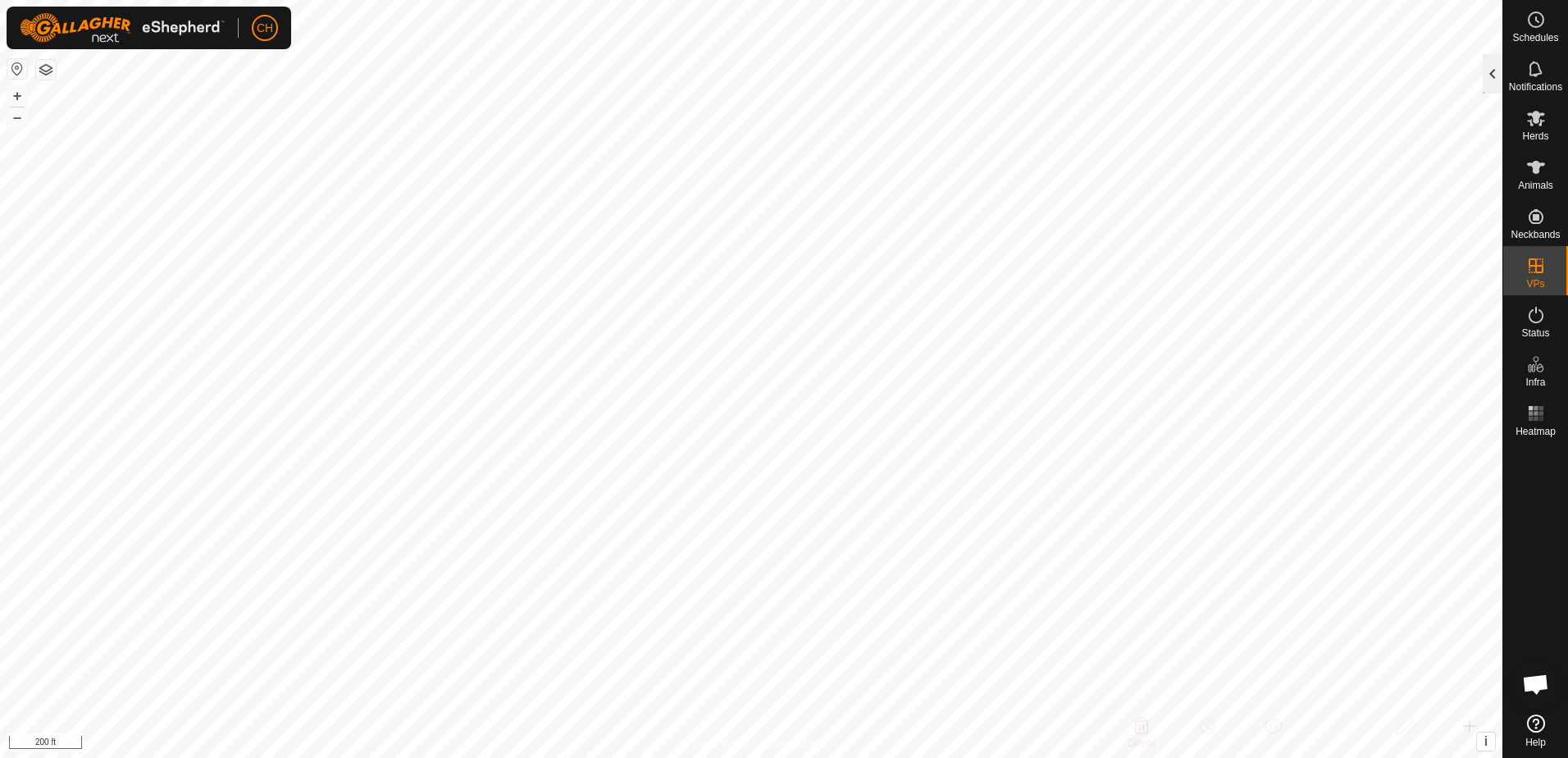
click at [1497, 75] on div at bounding box center [1492, 74] width 19 height 39
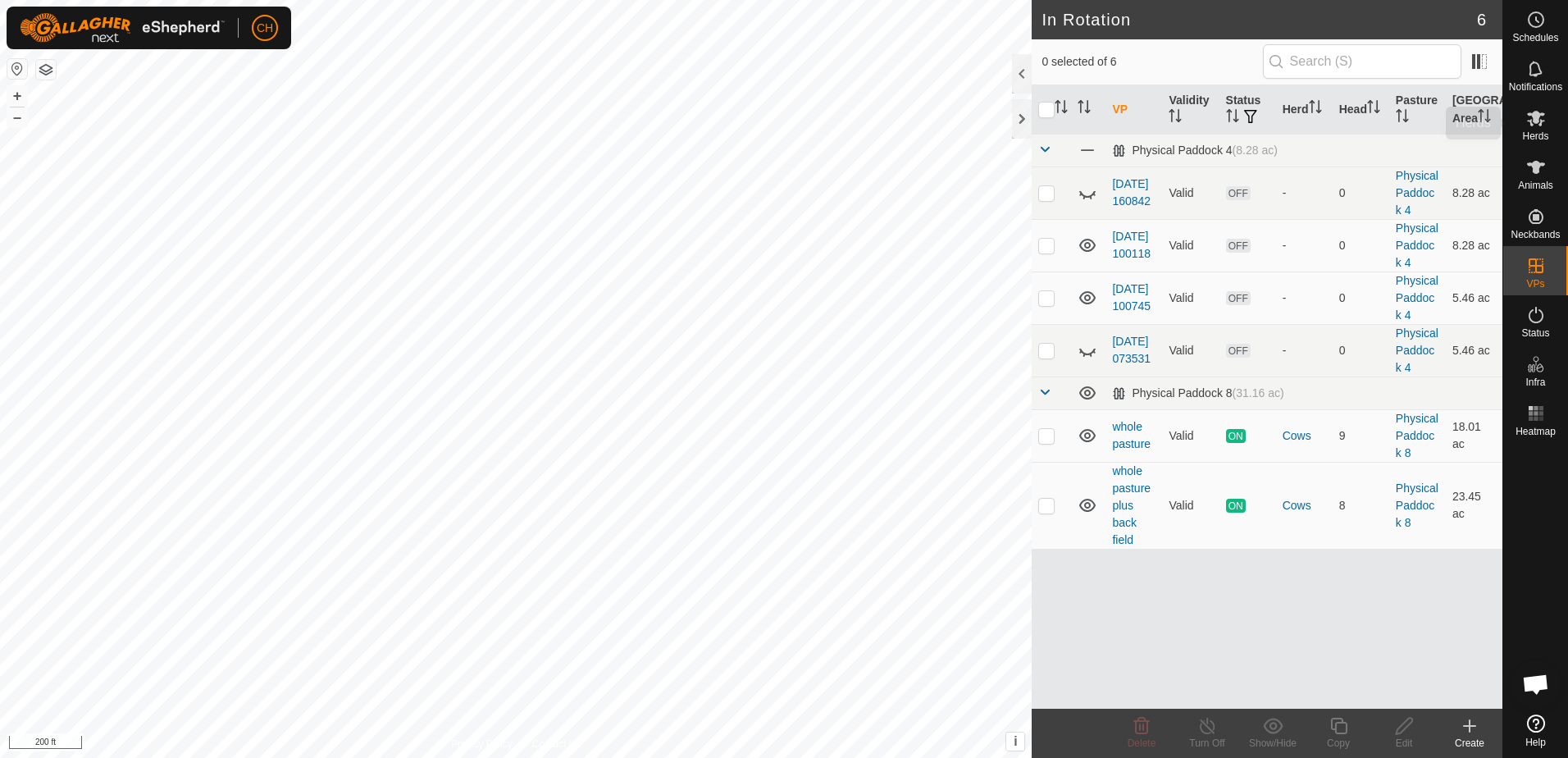
click at [1534, 120] on icon at bounding box center [1536, 118] width 18 height 16
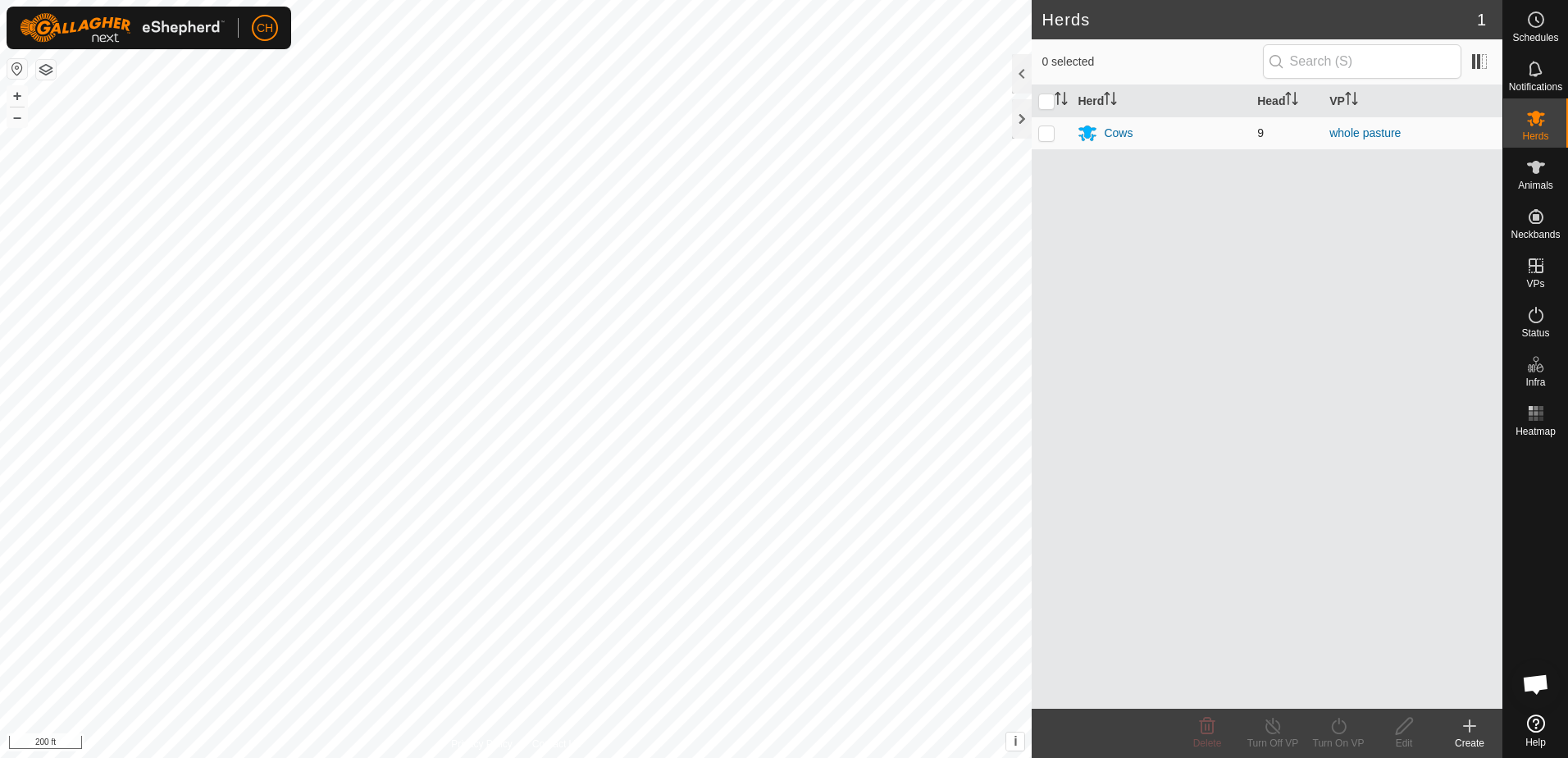
click at [1050, 128] on p-checkbox at bounding box center [1046, 133] width 17 height 13
checkbox input "true"
click at [1331, 735] on icon at bounding box center [1338, 725] width 20 height 19
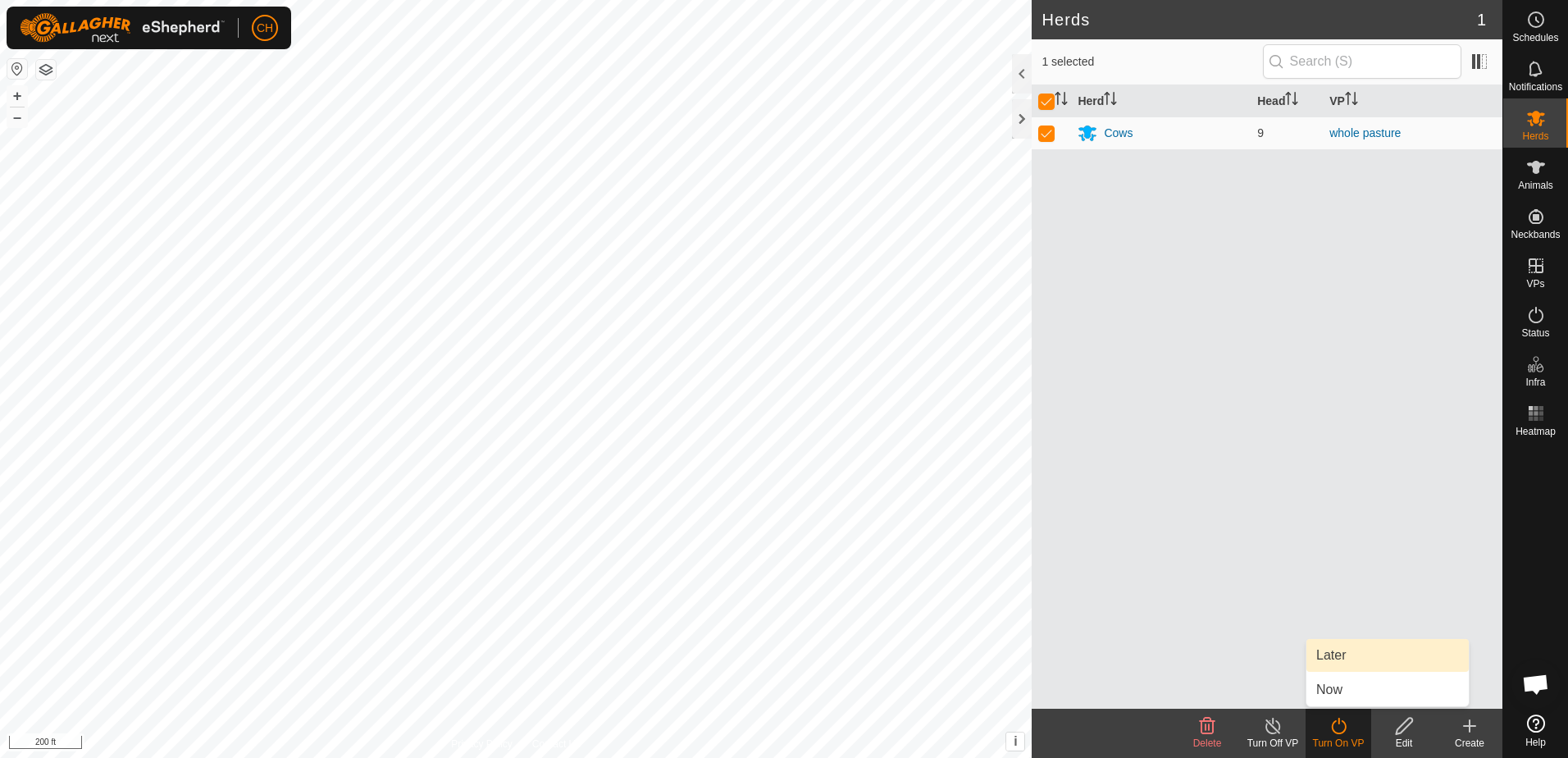
click at [1333, 663] on link "Later" at bounding box center [1388, 655] width 162 height 33
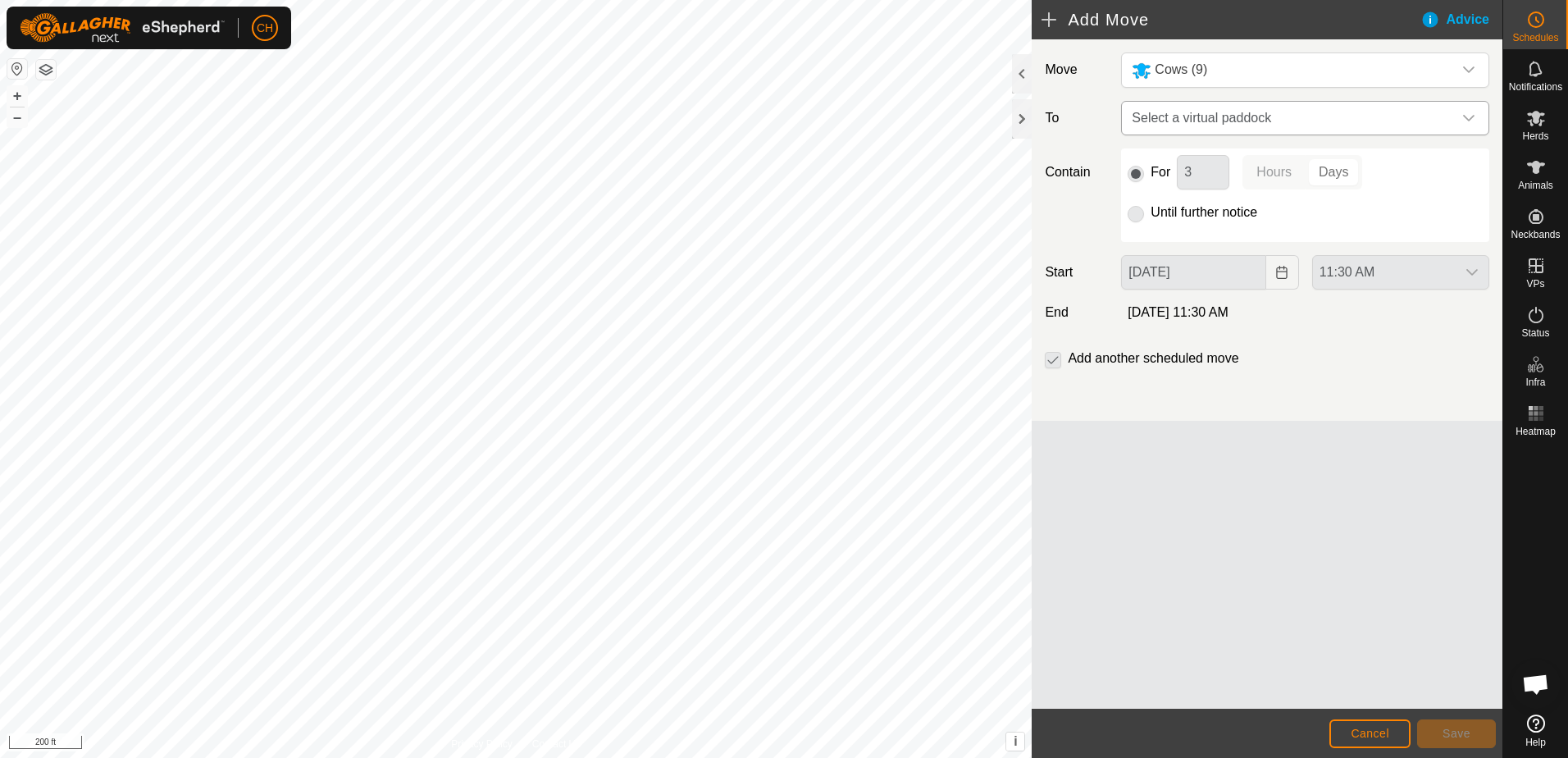
click at [1473, 113] on icon "dropdown trigger" at bounding box center [1469, 118] width 13 height 13
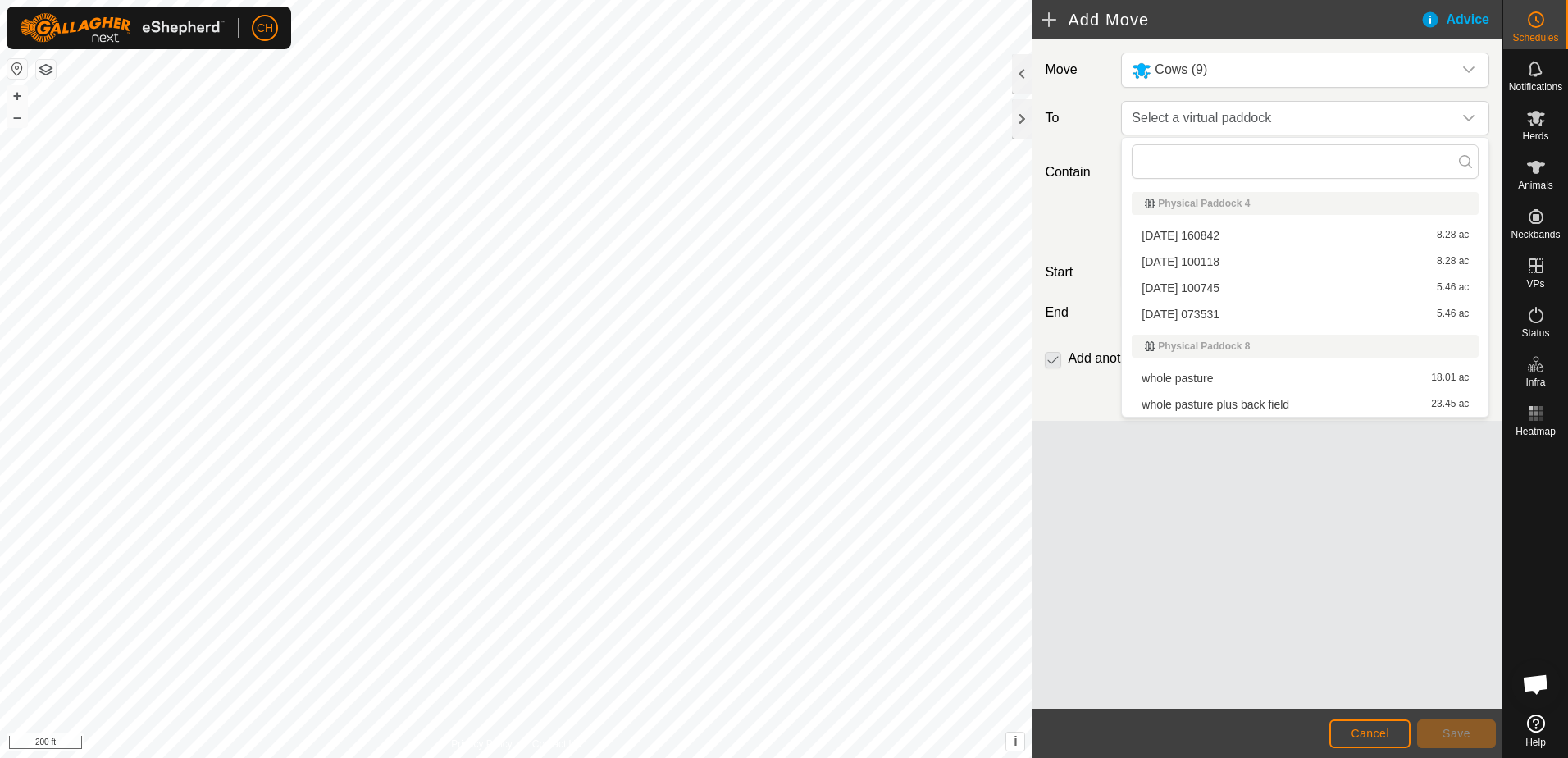
click at [1202, 380] on li "whole pasture 18.01 ac" at bounding box center [1305, 378] width 347 height 24
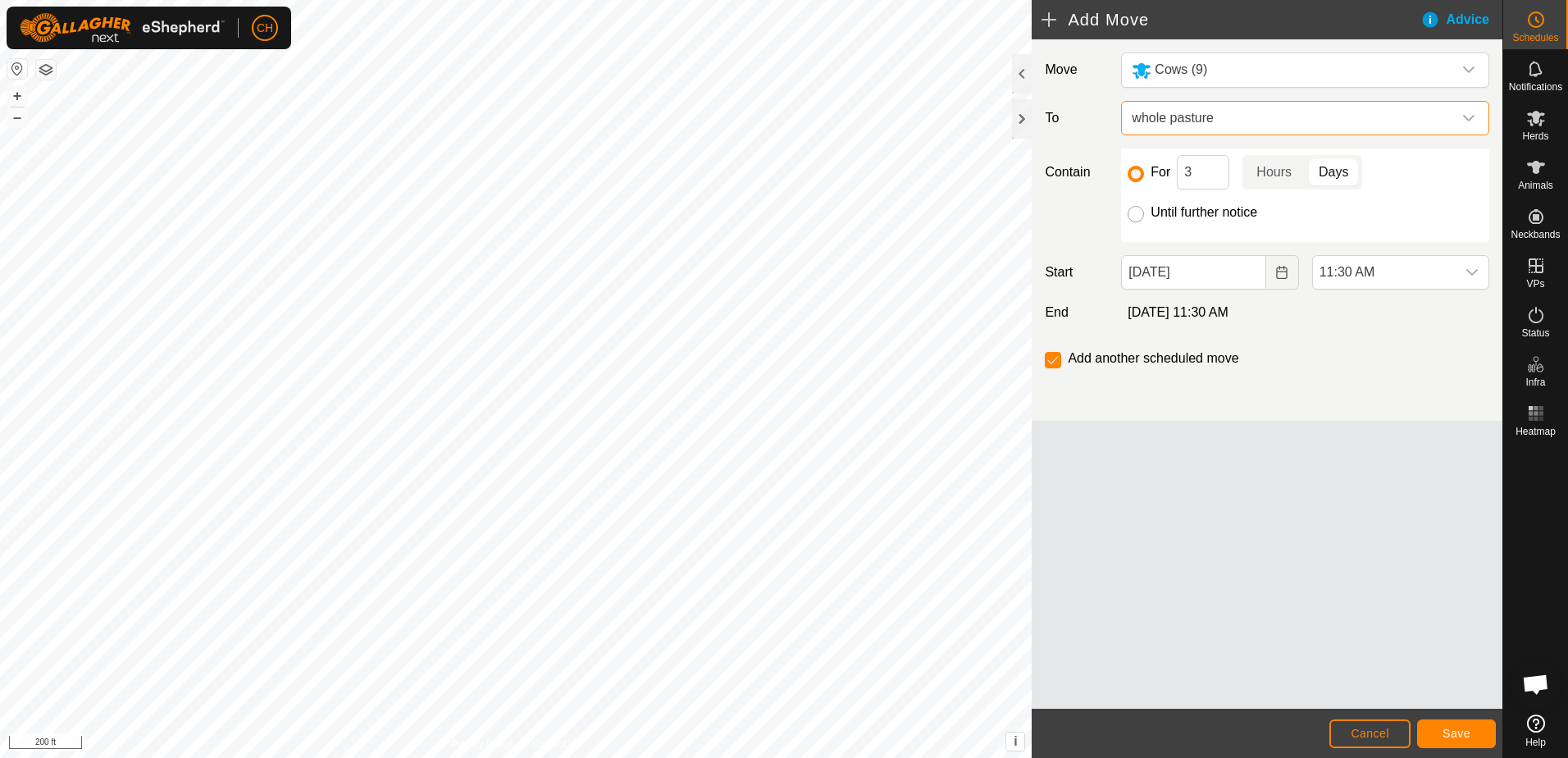
click at [1133, 215] on input "Until further notice" at bounding box center [1136, 214] width 17 height 17
radio input "true"
checkbox input "false"
click at [1475, 271] on icon "dropdown trigger" at bounding box center [1472, 272] width 12 height 7
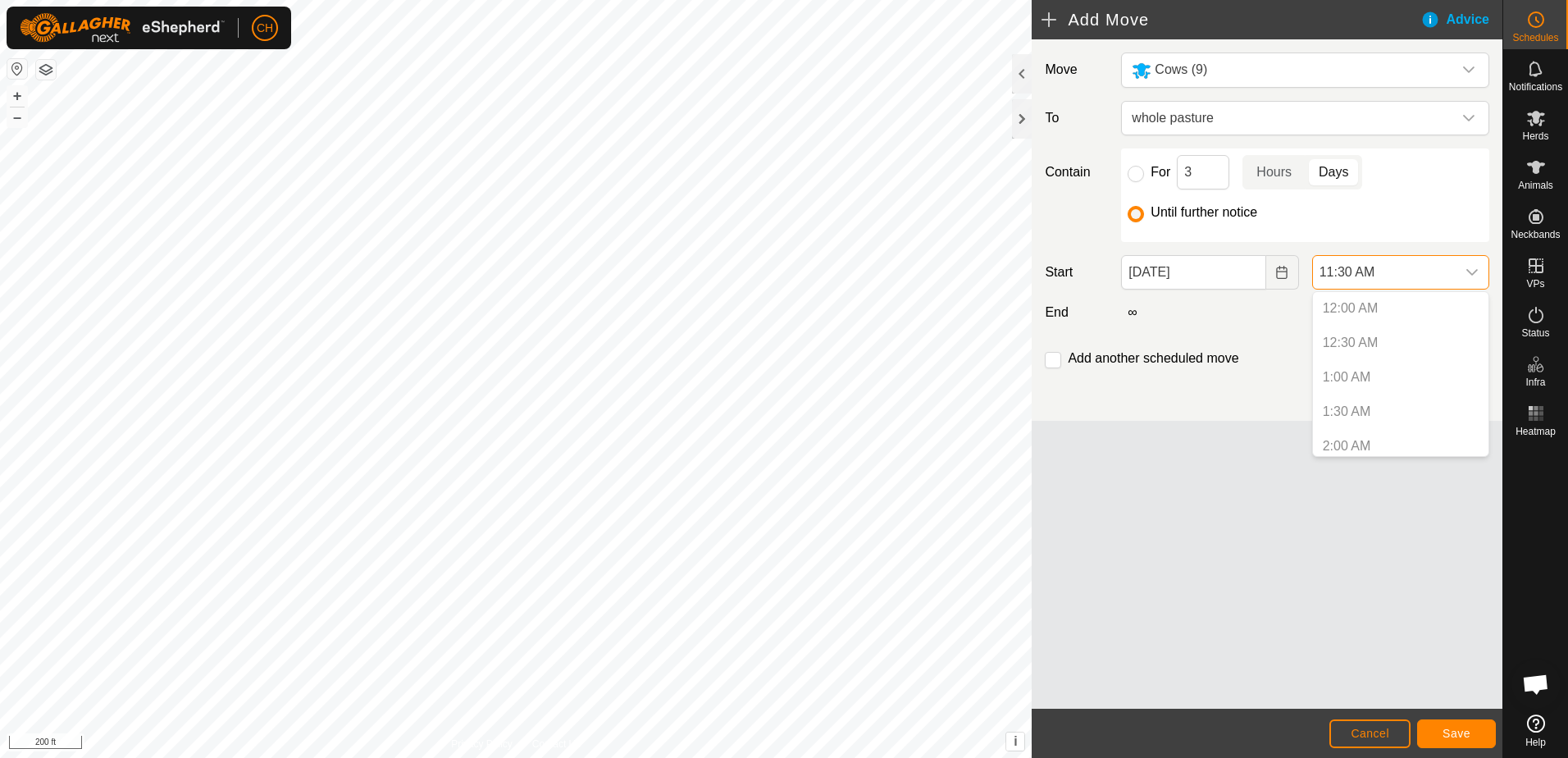
scroll to position [661, 0]
click at [1475, 271] on icon "dropdown trigger" at bounding box center [1472, 272] width 12 height 7
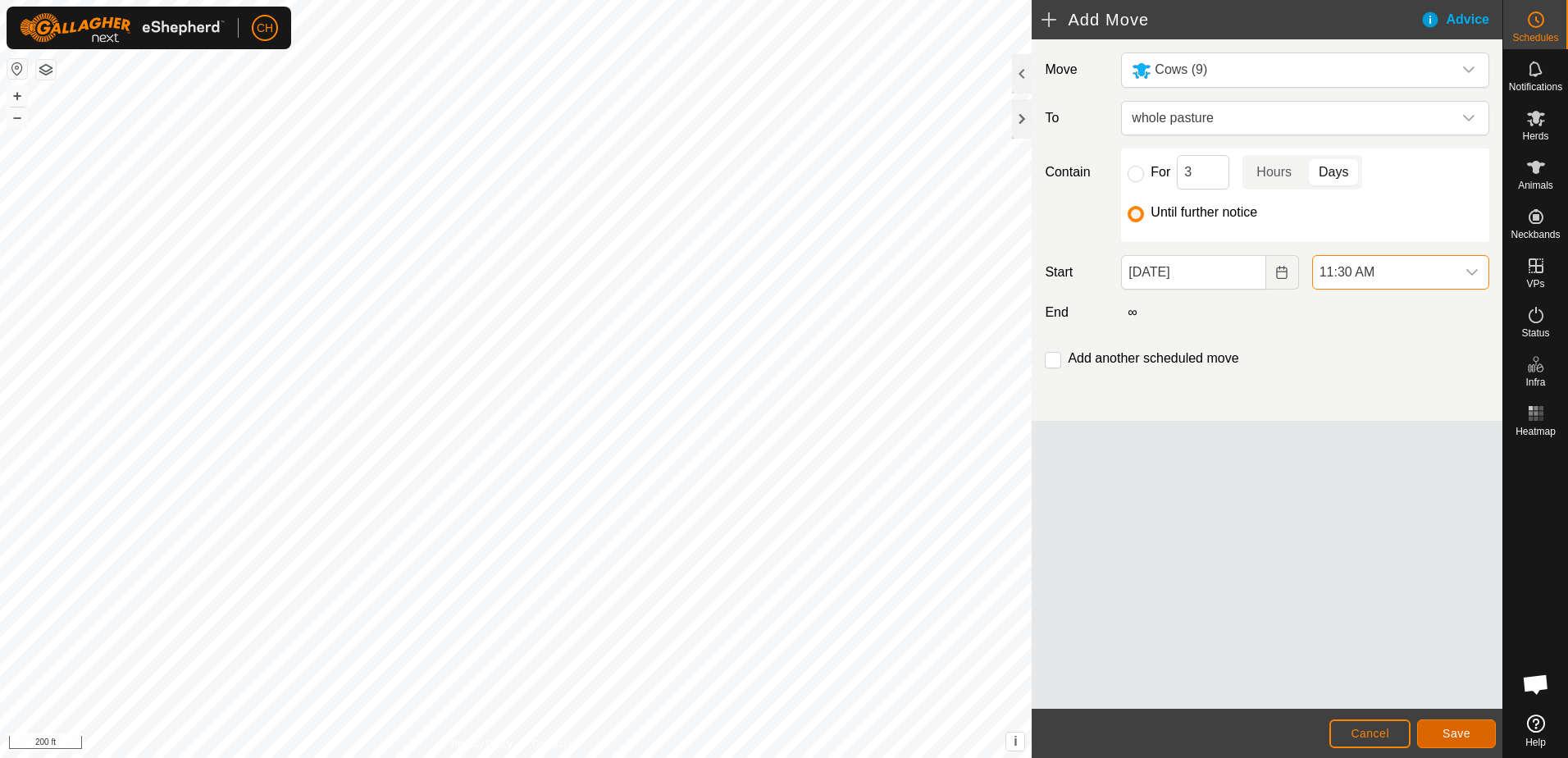
click at [1447, 730] on span "Save" at bounding box center [1456, 733] width 28 height 13
